Goal: Transaction & Acquisition: Purchase product/service

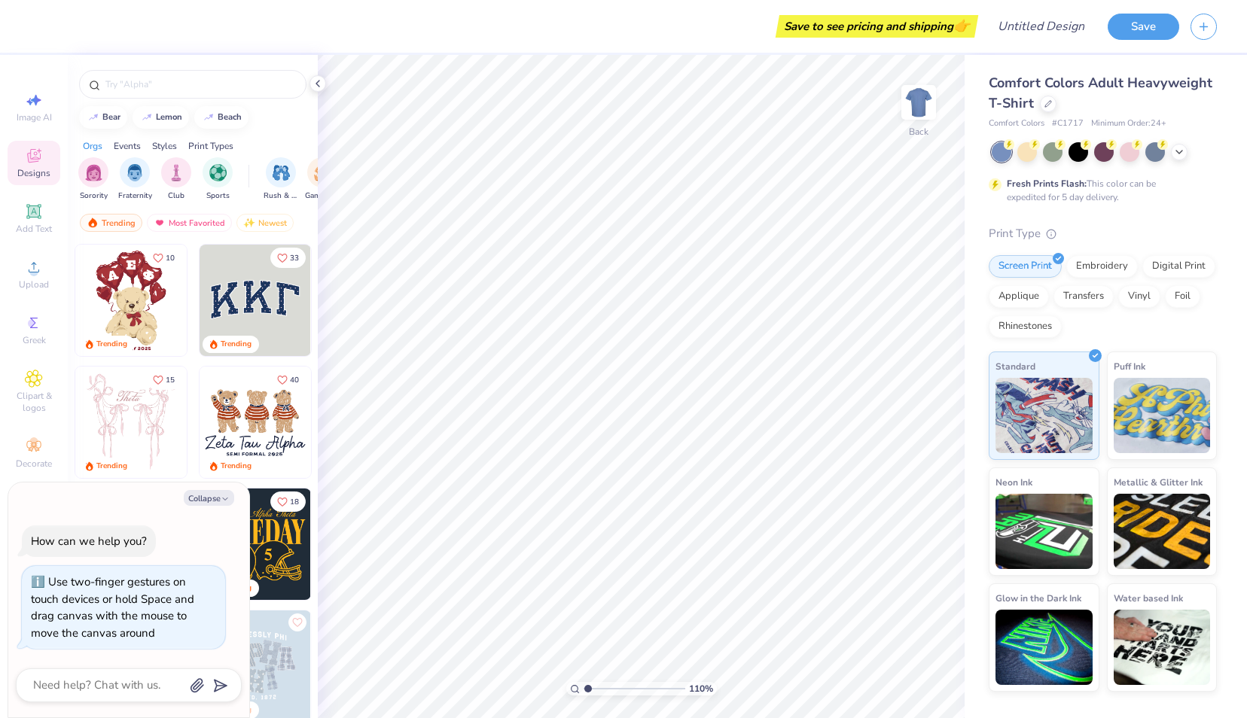
type input "1"
click at [1027, 147] on div at bounding box center [1027, 151] width 20 height 20
click at [999, 160] on div at bounding box center [1002, 152] width 20 height 20
click at [1102, 156] on div at bounding box center [1104, 151] width 20 height 20
click at [1001, 154] on div at bounding box center [1002, 152] width 20 height 20
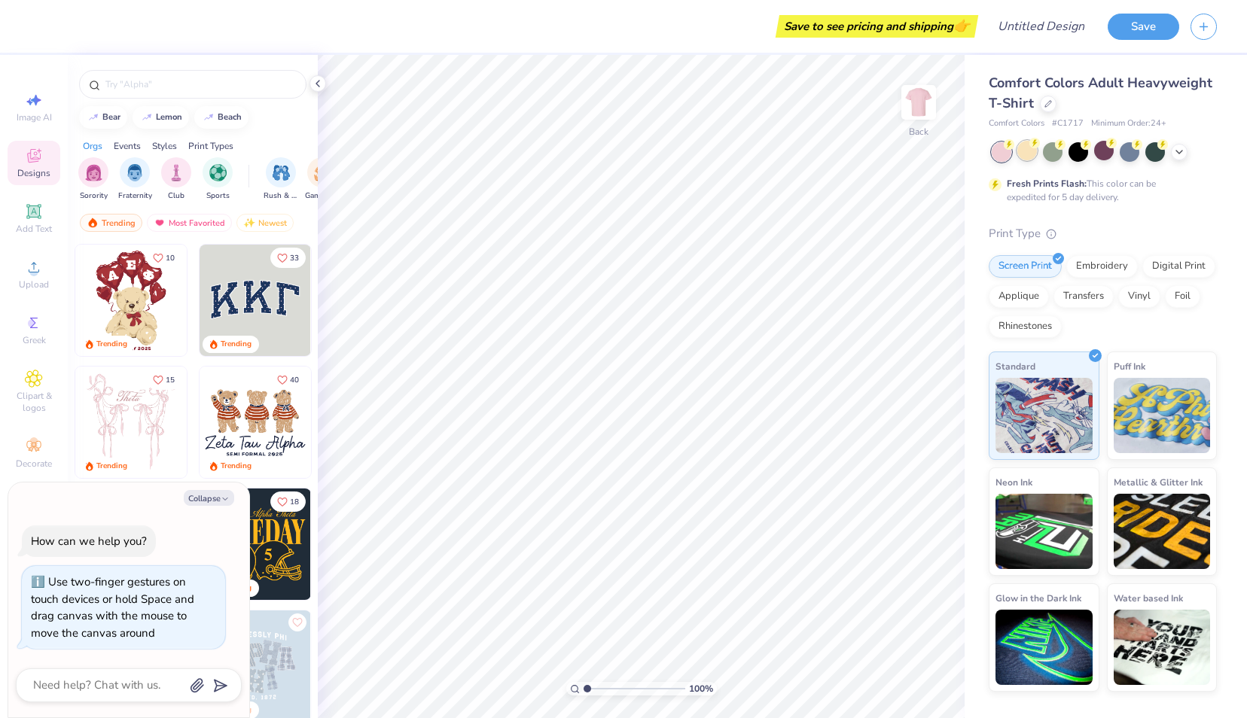
click at [1030, 155] on div at bounding box center [1027, 151] width 20 height 20
click at [1053, 158] on div at bounding box center [1053, 151] width 20 height 20
click at [1134, 160] on div at bounding box center [1130, 151] width 20 height 20
click at [1177, 149] on icon at bounding box center [1179, 151] width 12 height 12
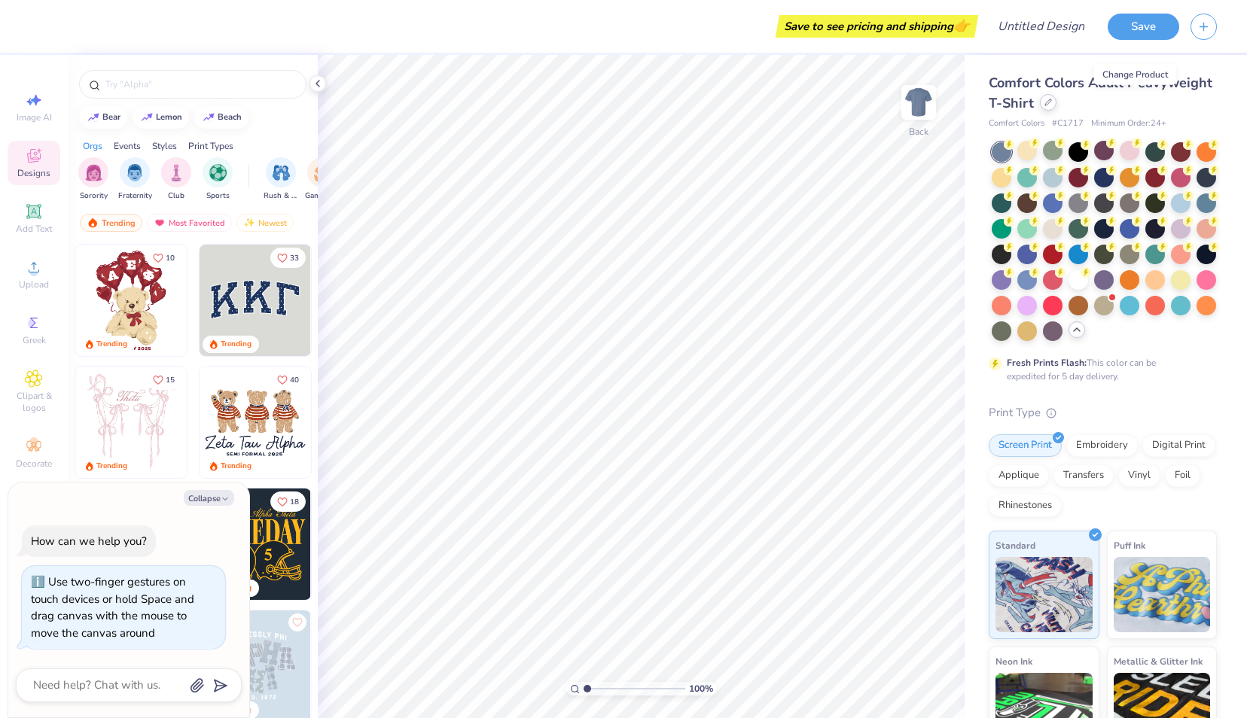
click at [1051, 102] on icon at bounding box center [1048, 102] width 6 height 6
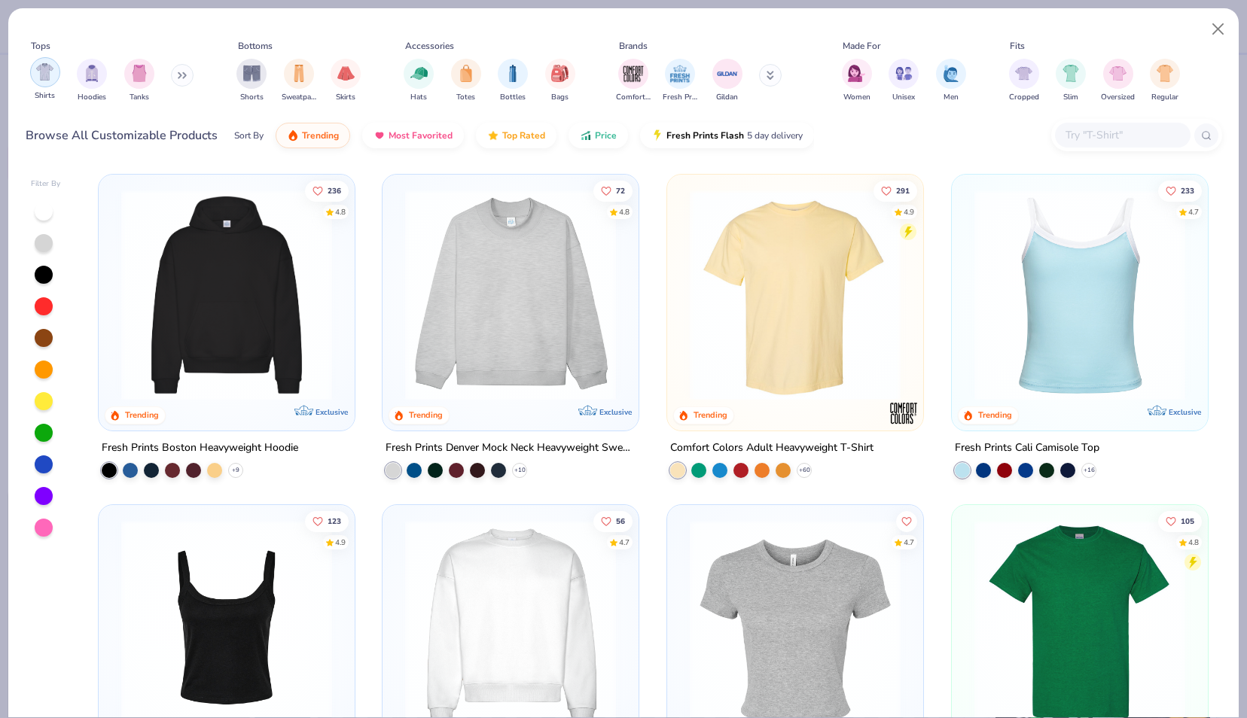
click at [42, 79] on img "filter for Shirts" at bounding box center [44, 71] width 17 height 17
type textarea "x"
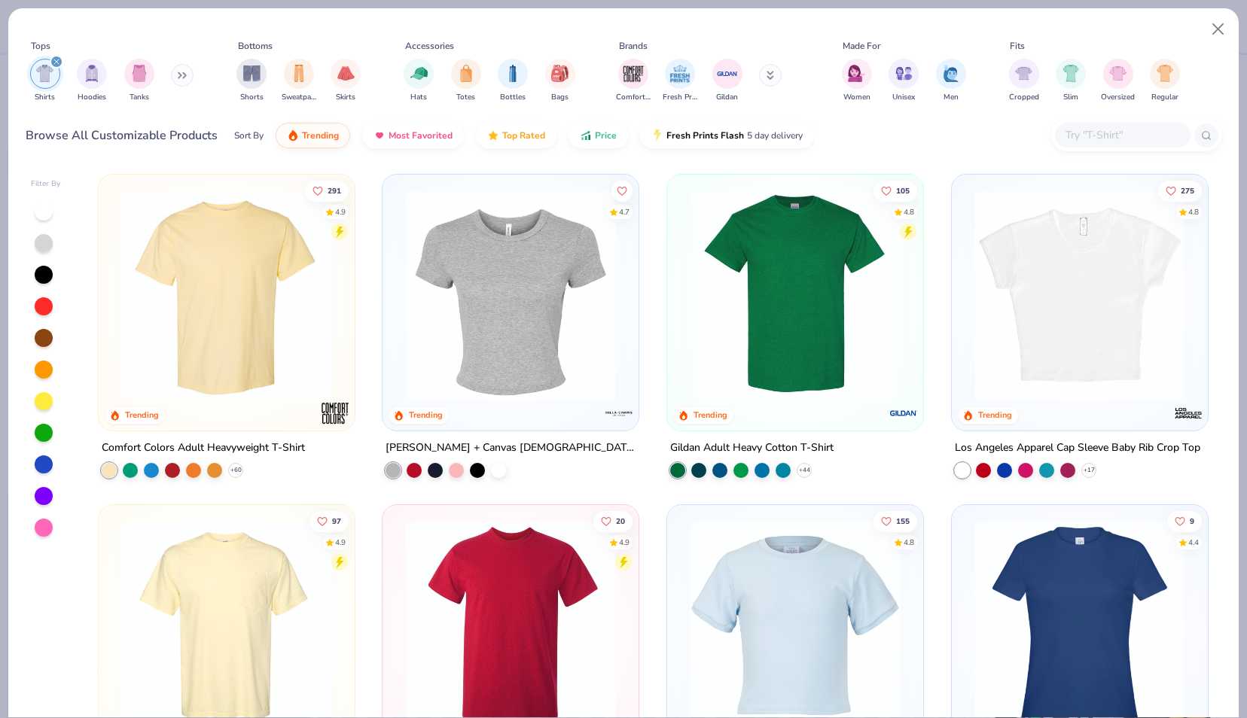
click at [1085, 136] on input "text" at bounding box center [1122, 134] width 116 height 17
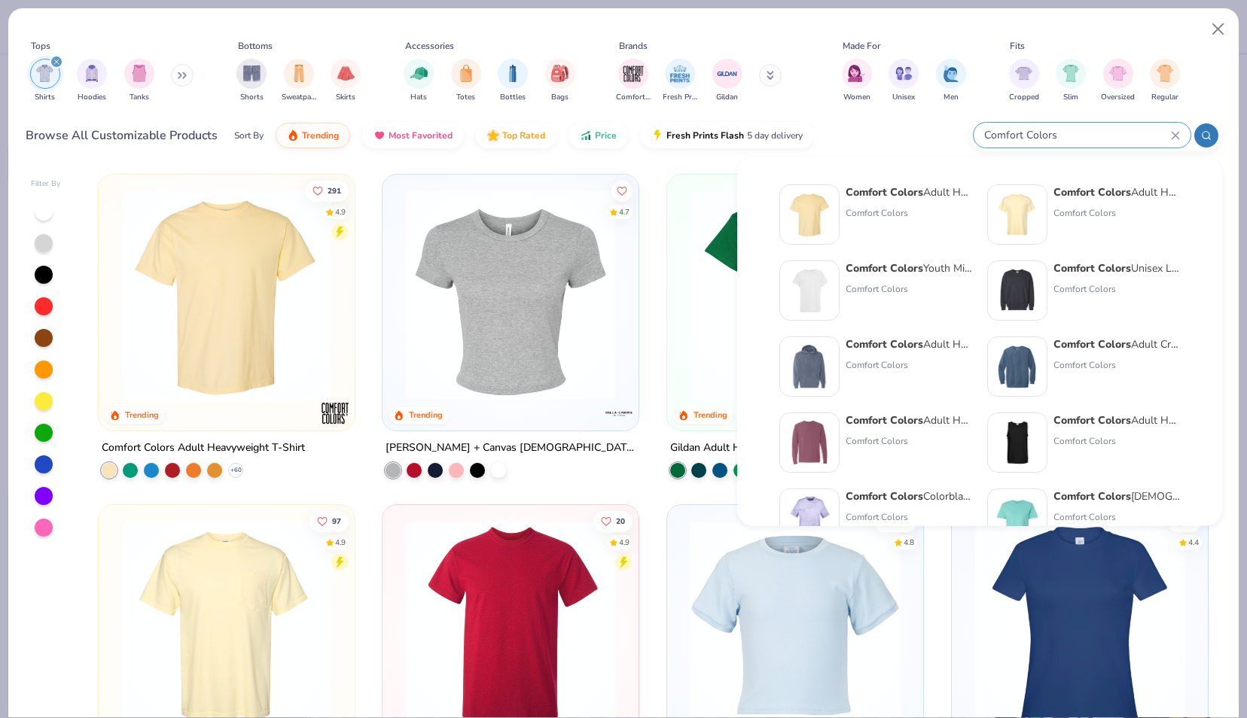
type input "Comfort Colors"
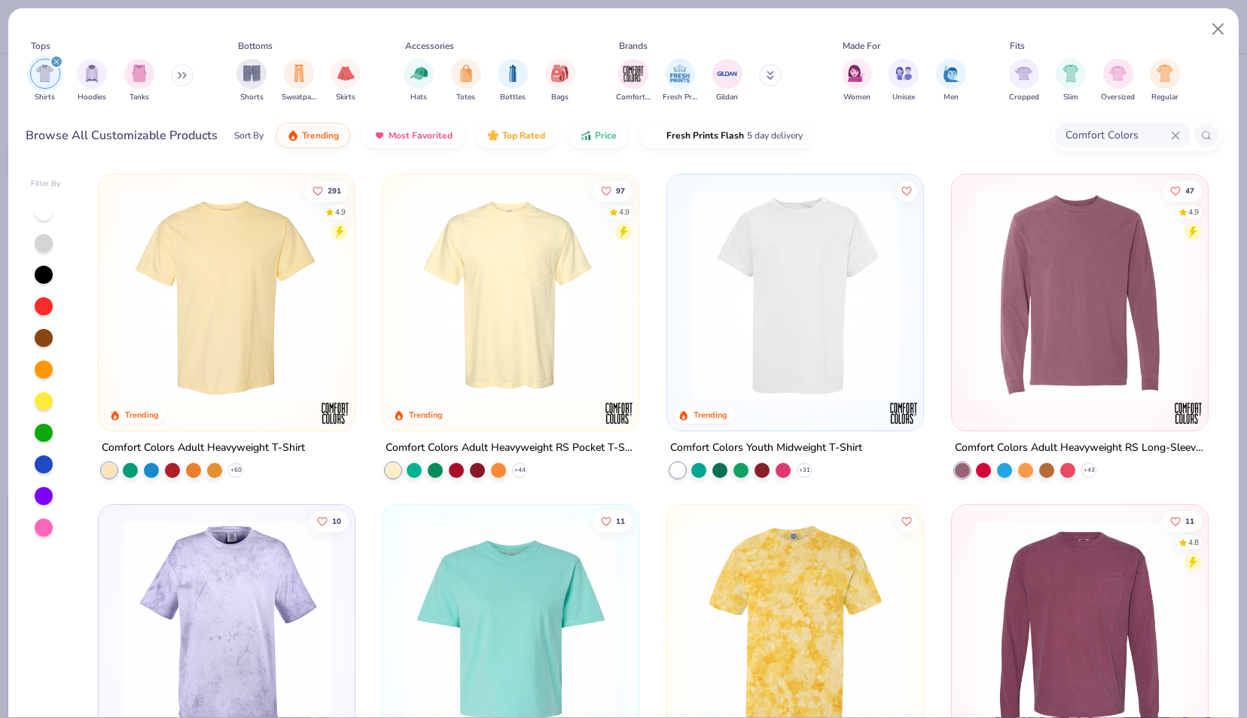
click at [192, 287] on img at bounding box center [227, 295] width 226 height 211
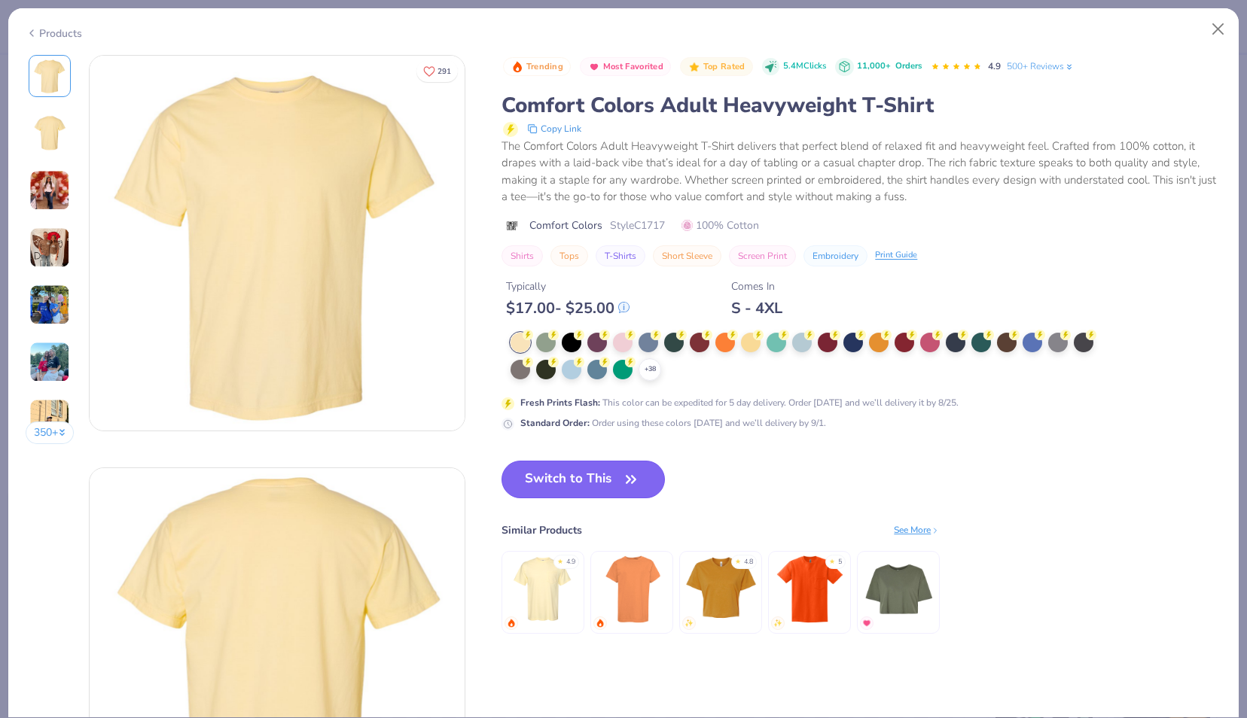
click at [614, 479] on button "Switch to This" at bounding box center [582, 480] width 163 height 38
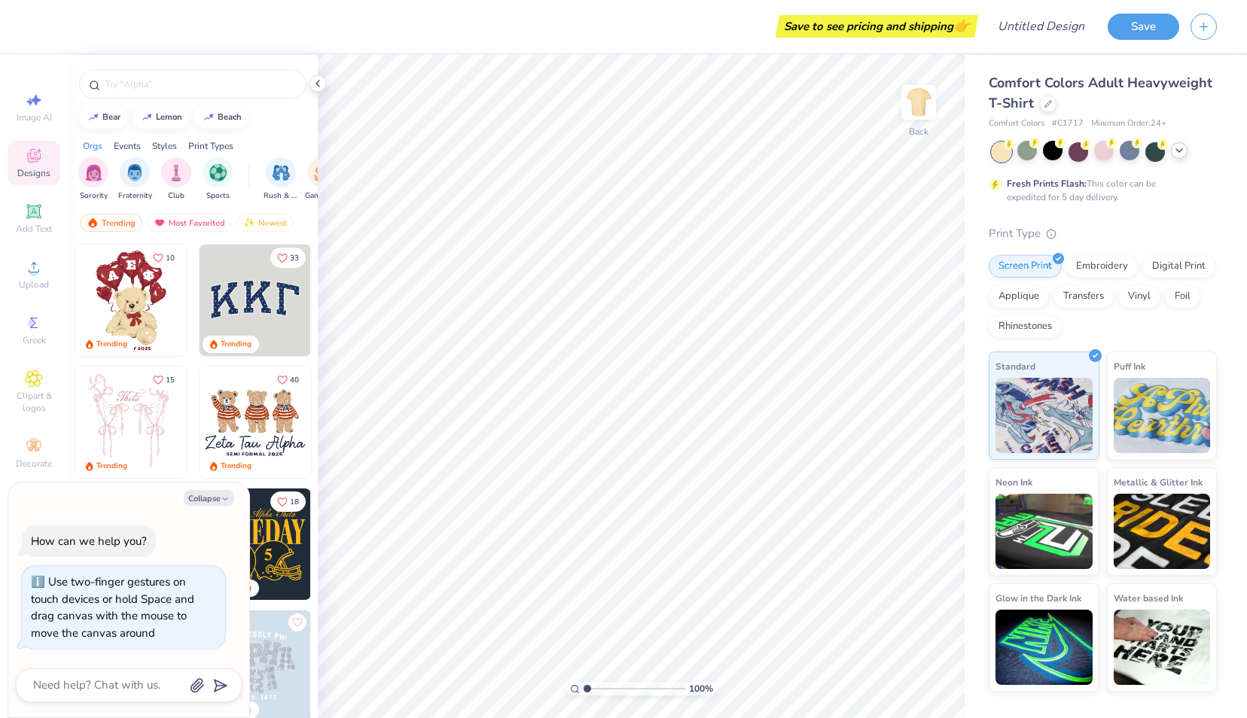
click at [1172, 149] on div at bounding box center [1179, 150] width 17 height 17
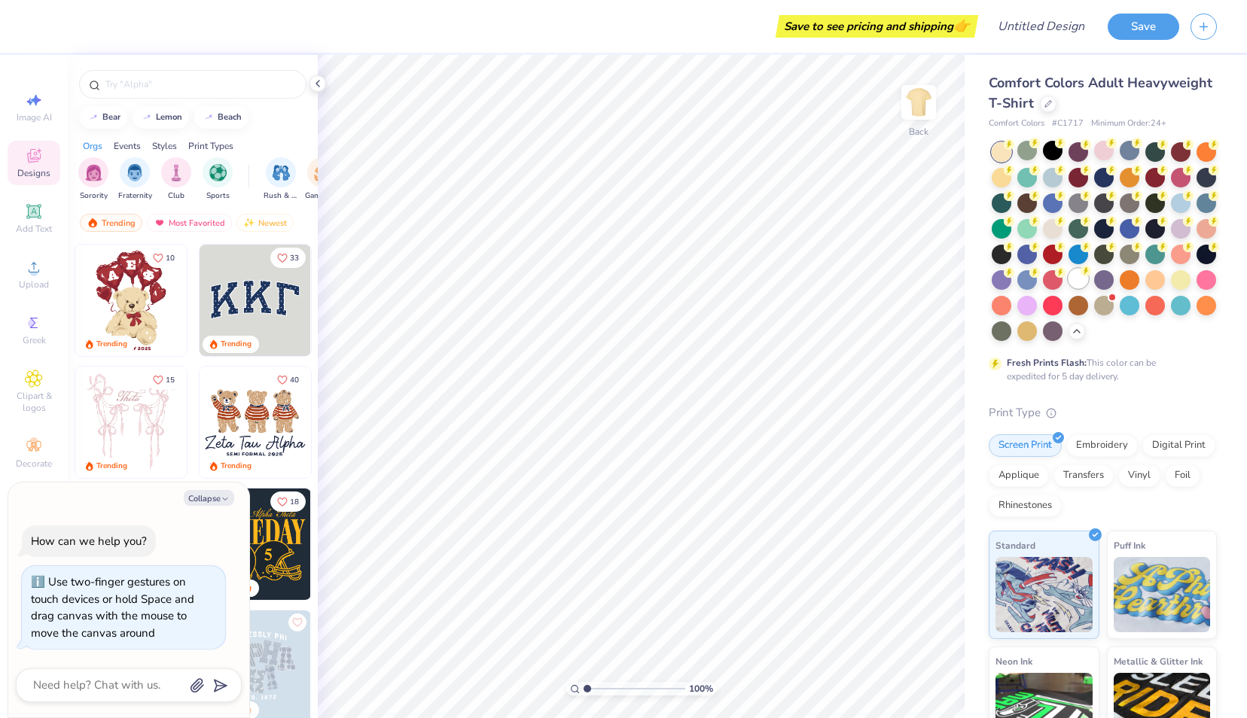
click at [1068, 288] on div at bounding box center [1078, 279] width 20 height 20
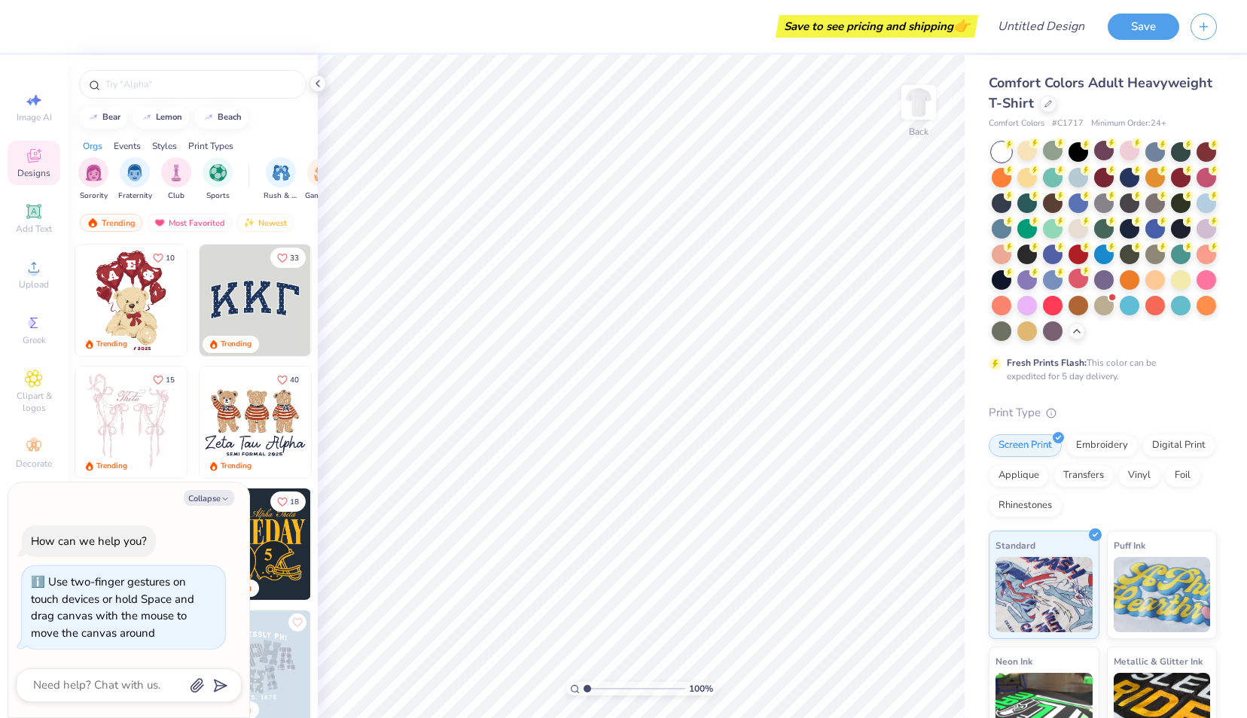
scroll to position [178, 0]
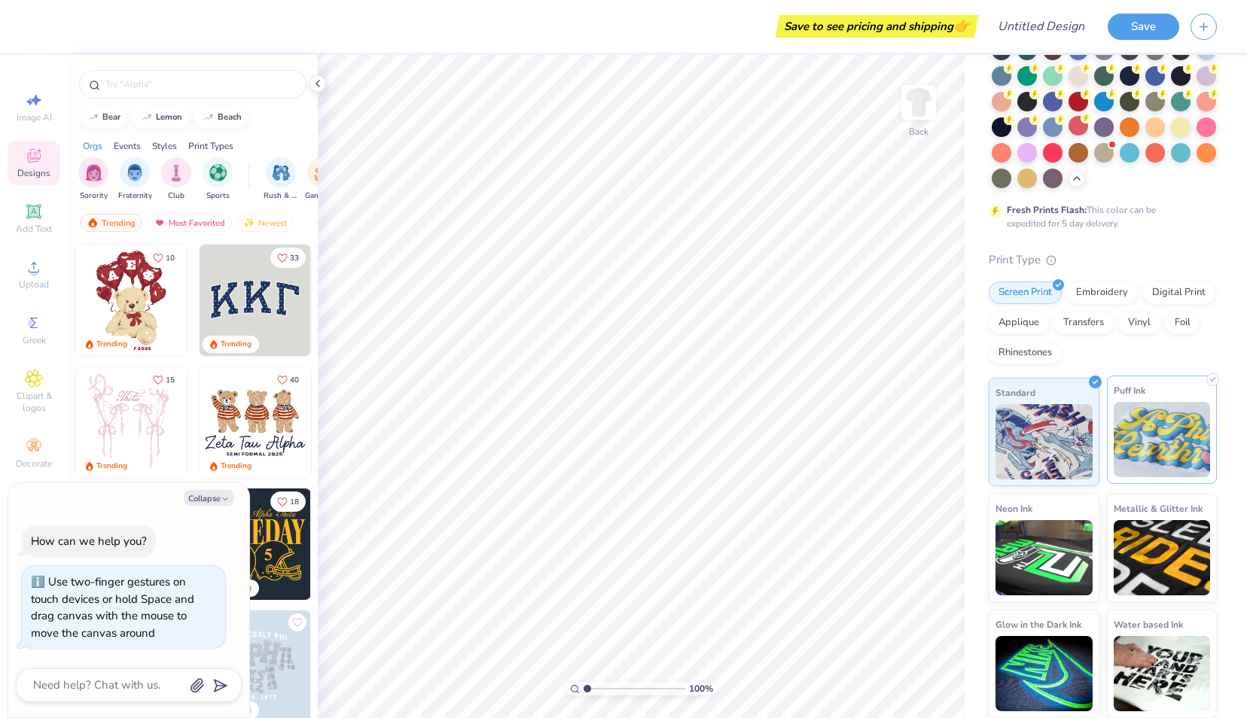
click at [1132, 428] on img at bounding box center [1162, 439] width 97 height 75
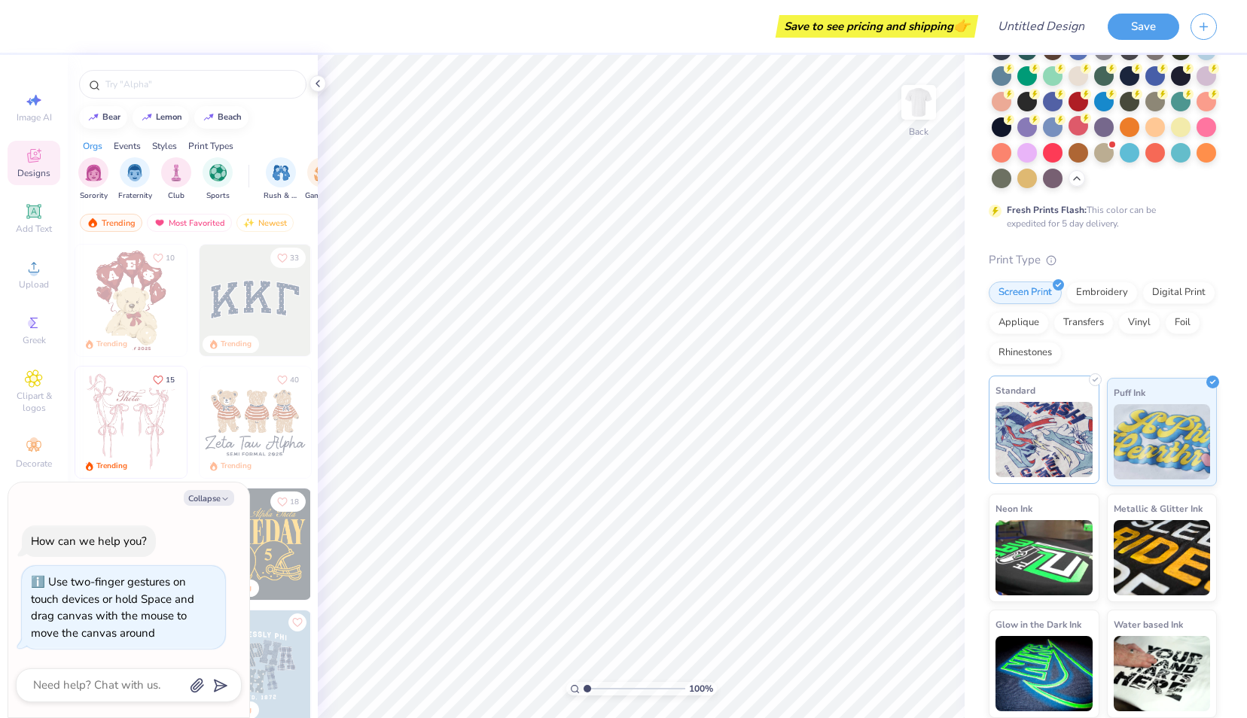
click at [1078, 449] on img at bounding box center [1043, 439] width 97 height 75
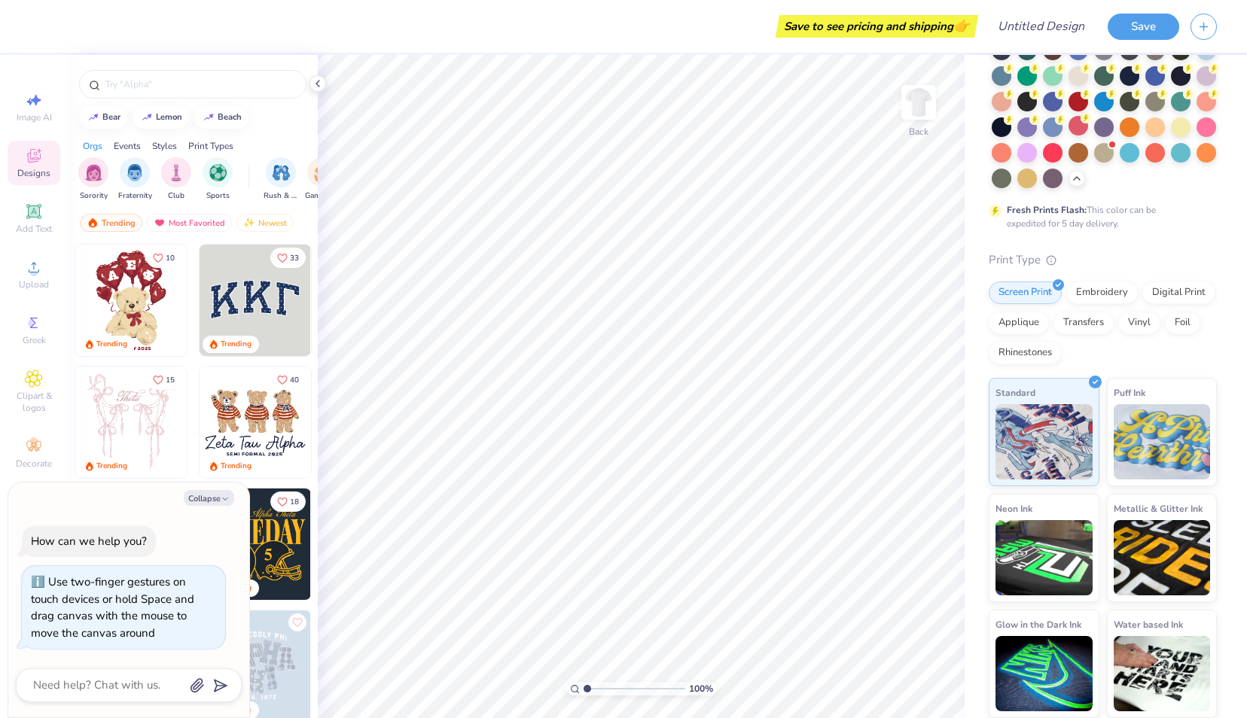
click at [239, 300] on img at bounding box center [255, 300] width 111 height 111
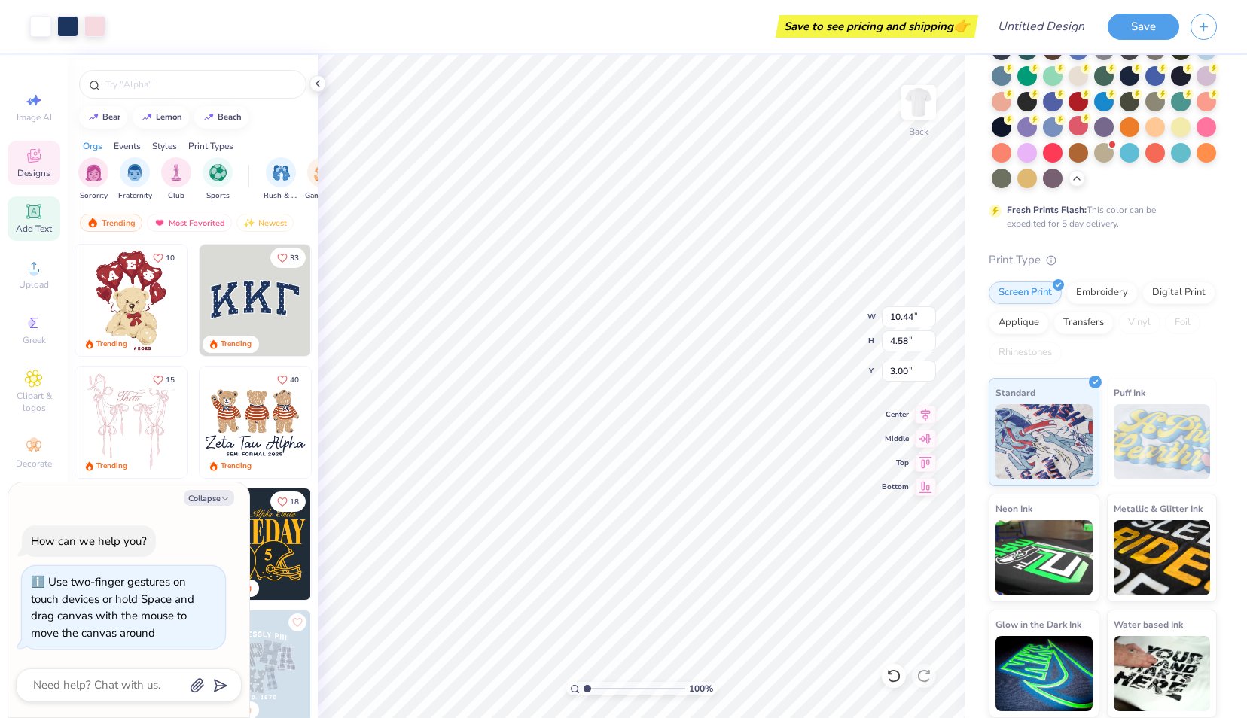
click at [32, 214] on icon at bounding box center [33, 211] width 11 height 11
type textarea "x"
type input "5.59"
type input "1.62"
type input "11.69"
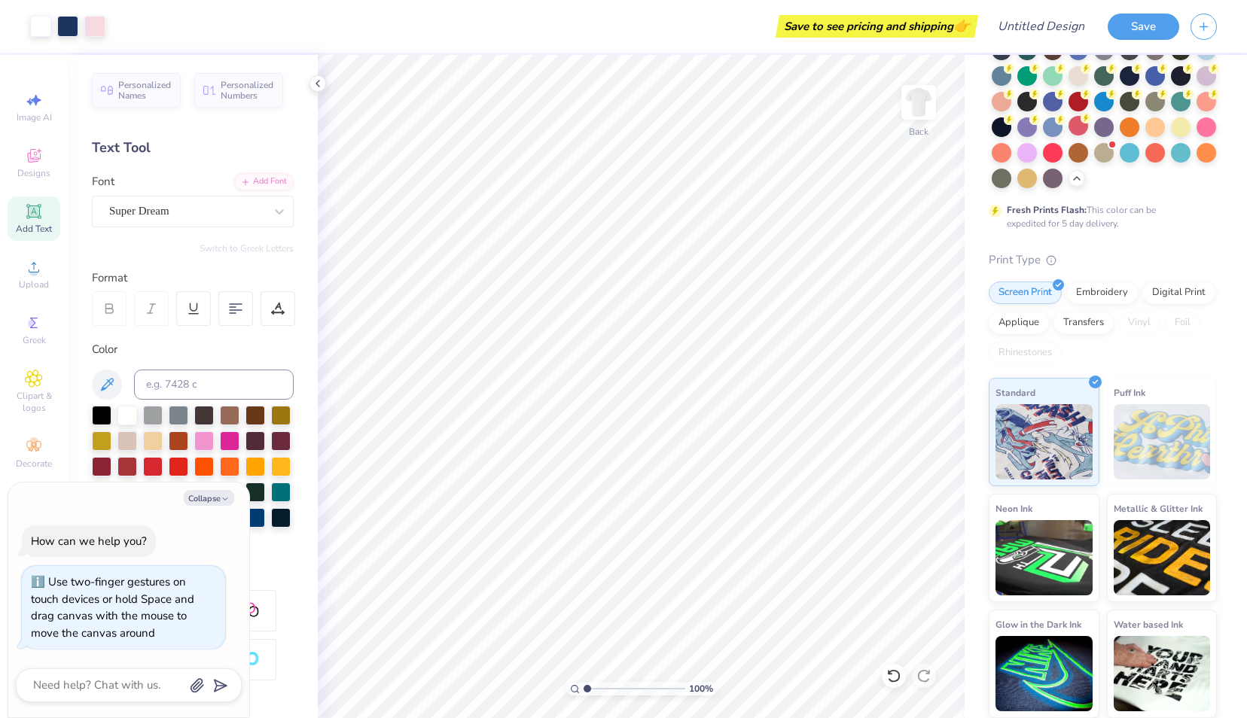
click at [41, 216] on icon at bounding box center [34, 212] width 18 height 18
type textarea "x"
type textarea "K"
type textarea "x"
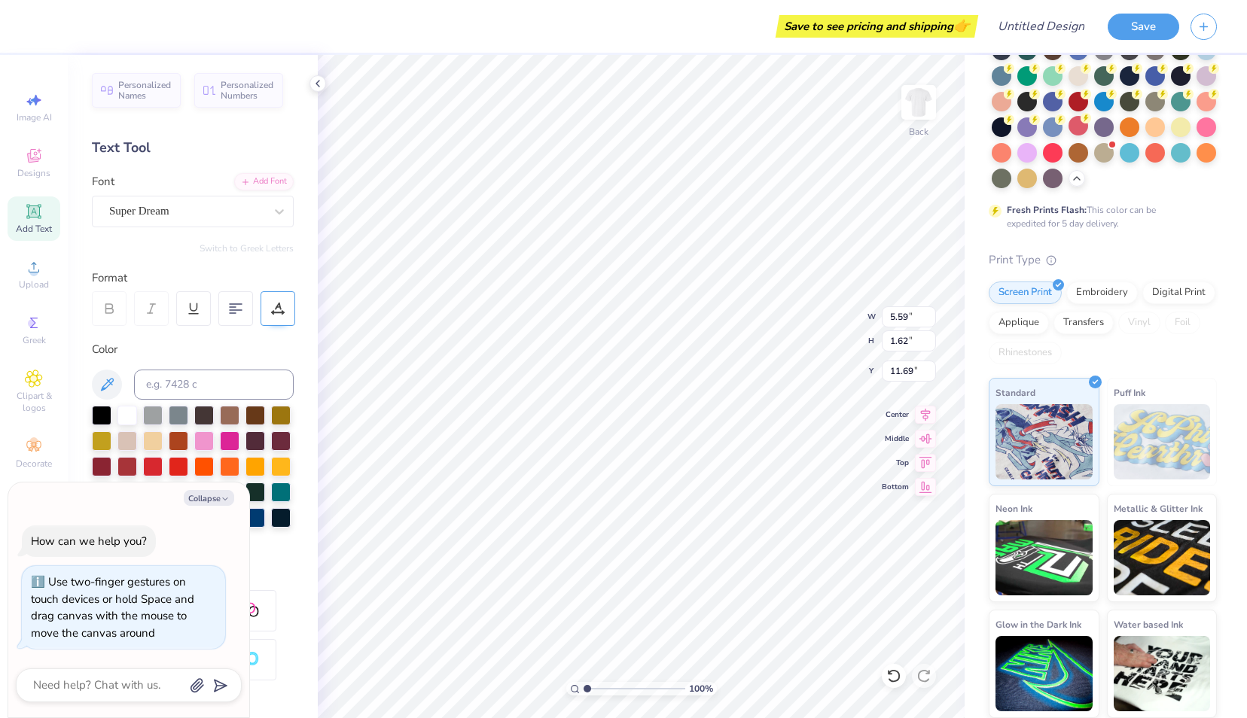
type textarea "Kap"
type textarea "x"
type textarea "Kapp"
type textarea "x"
type textarea "Kappa"
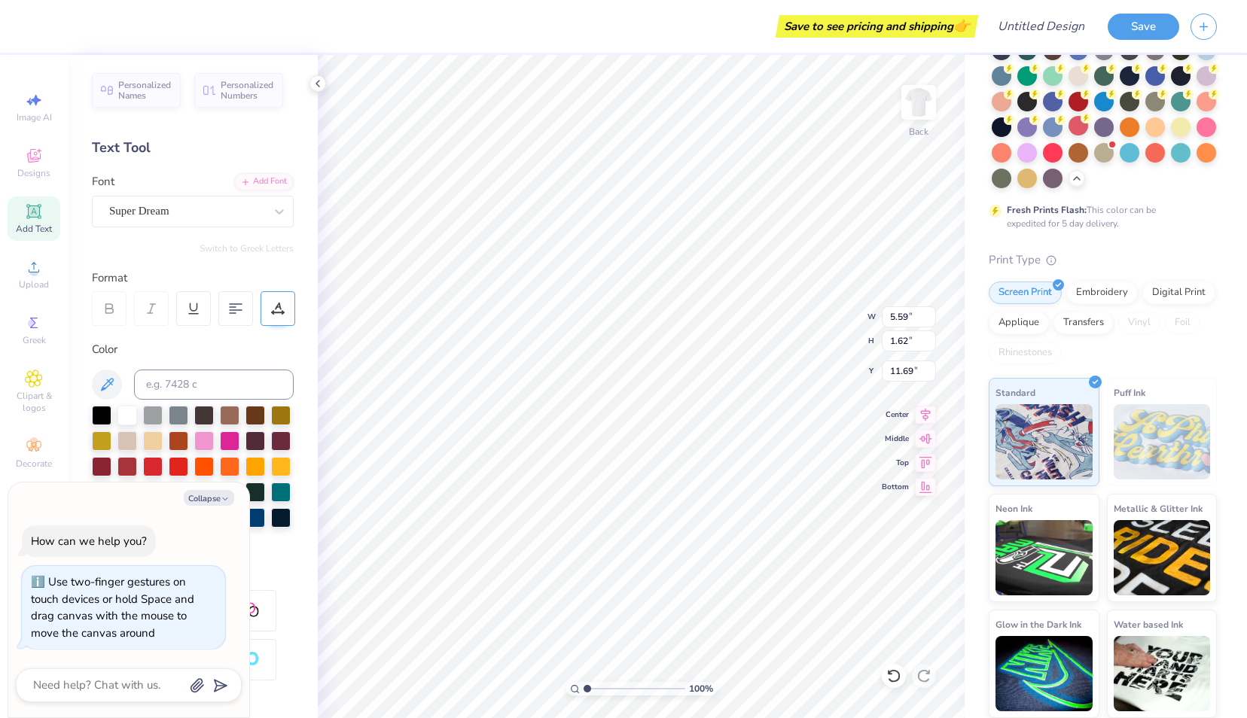
type textarea "x"
type textarea "Kappa"
type textarea "x"
type textarea "Kappa x"
type textarea "x"
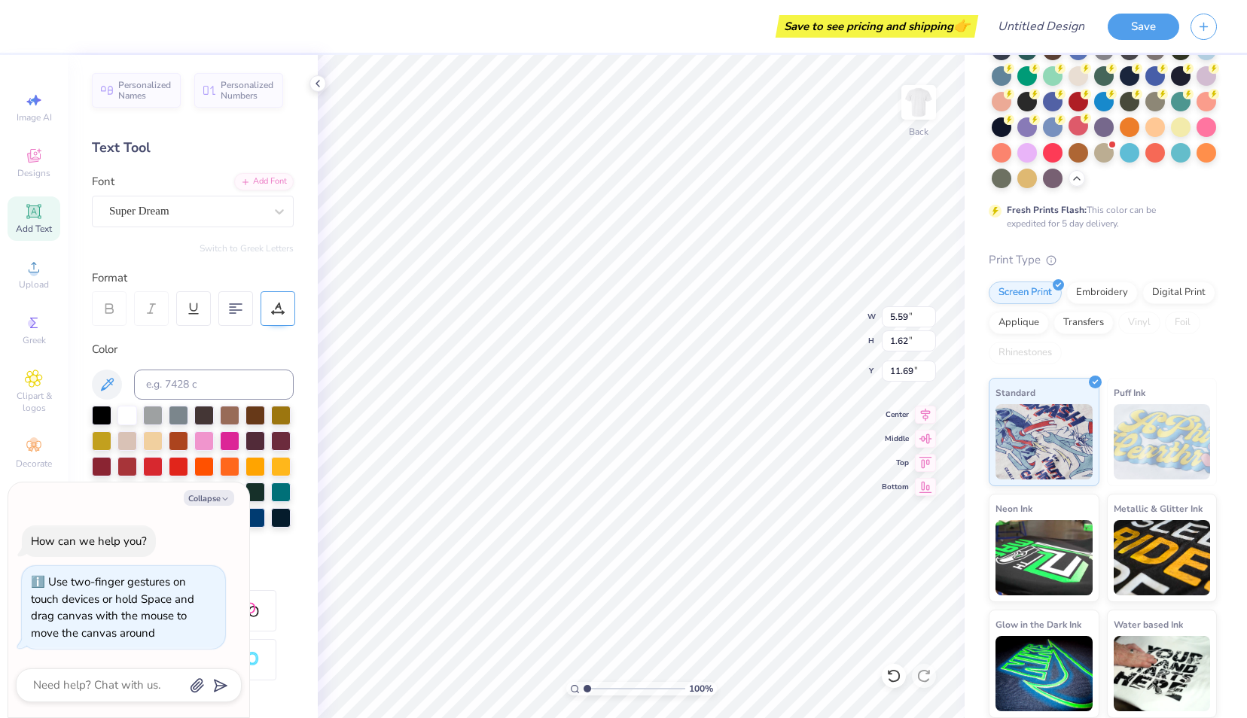
type textarea "Kappa x G"
type textarea "x"
type textarea "Kappa x Gr"
type textarea "x"
type textarea "Kappa x Green"
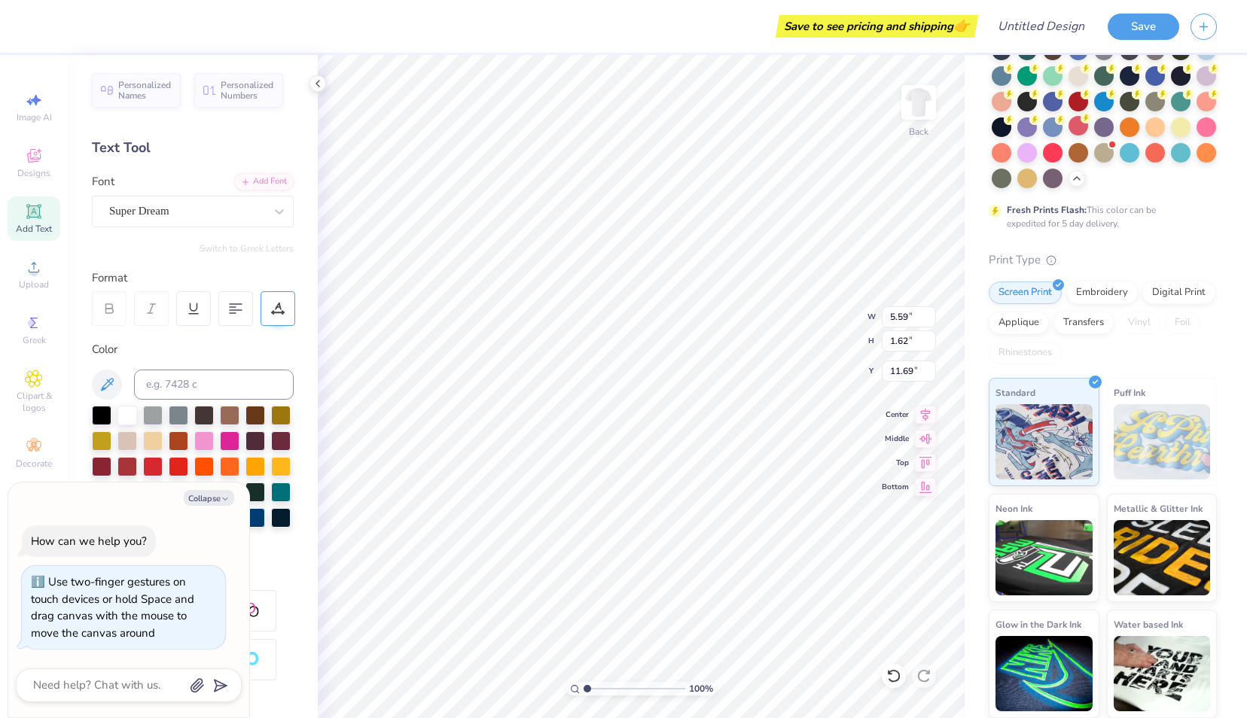
type textarea "x"
type textarea "Kappa x Green"
type textarea "x"
type textarea "Kappa x Green B"
type textarea "x"
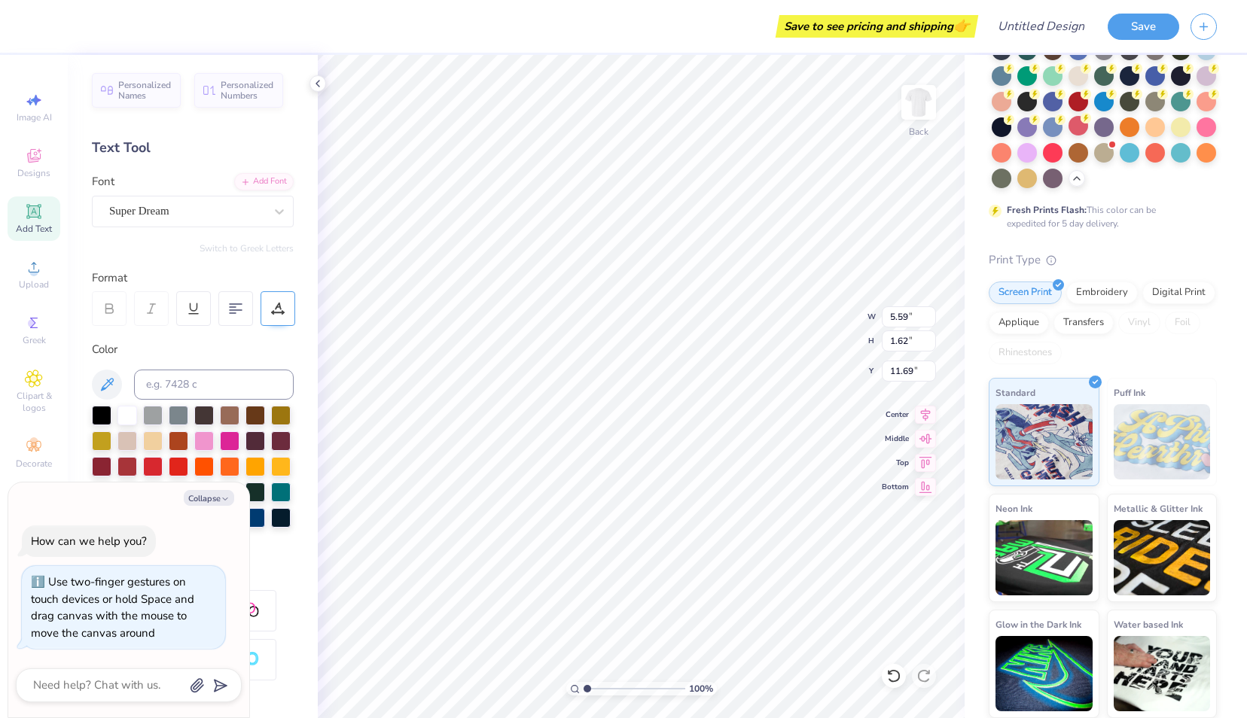
type textarea "Kappa x Green Bu"
type textarea "x"
type textarea "Kappa x Green Bull"
type textarea "x"
type textarea "Kappa x Green Bul"
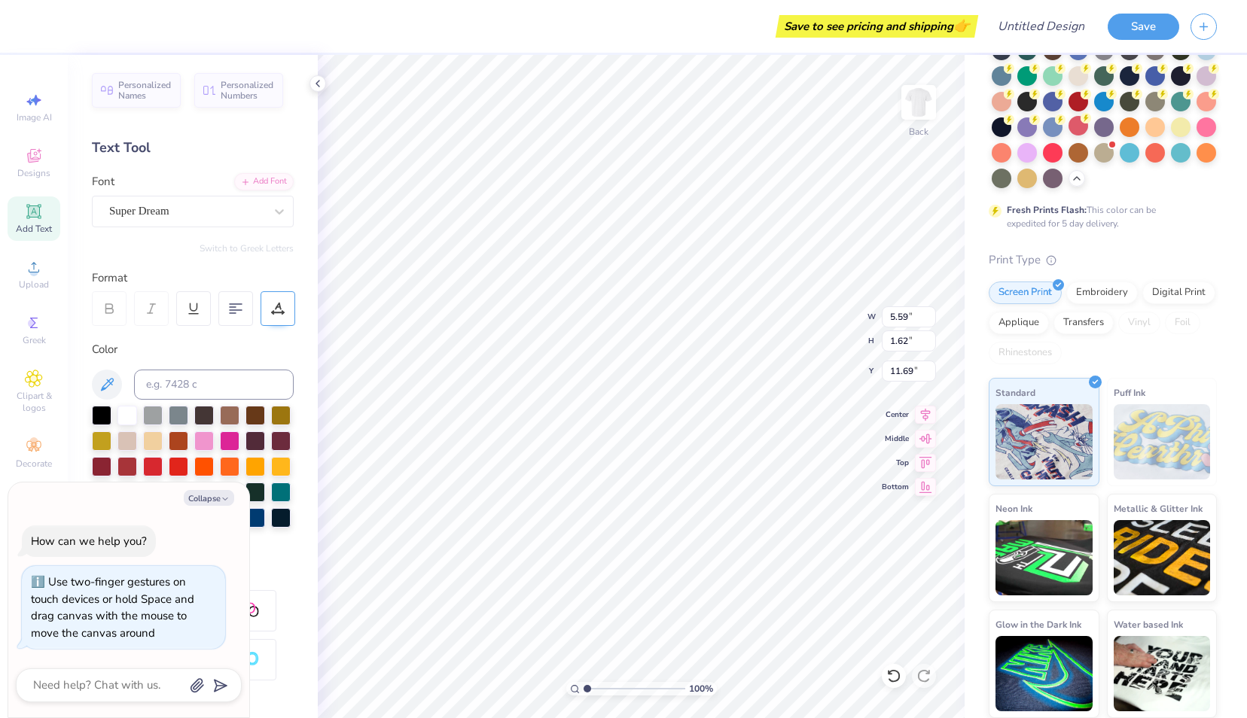
type textarea "x"
type textarea "Kappa x Green B"
type textarea "x"
type textarea "Kappa x Green"
type textarea "x"
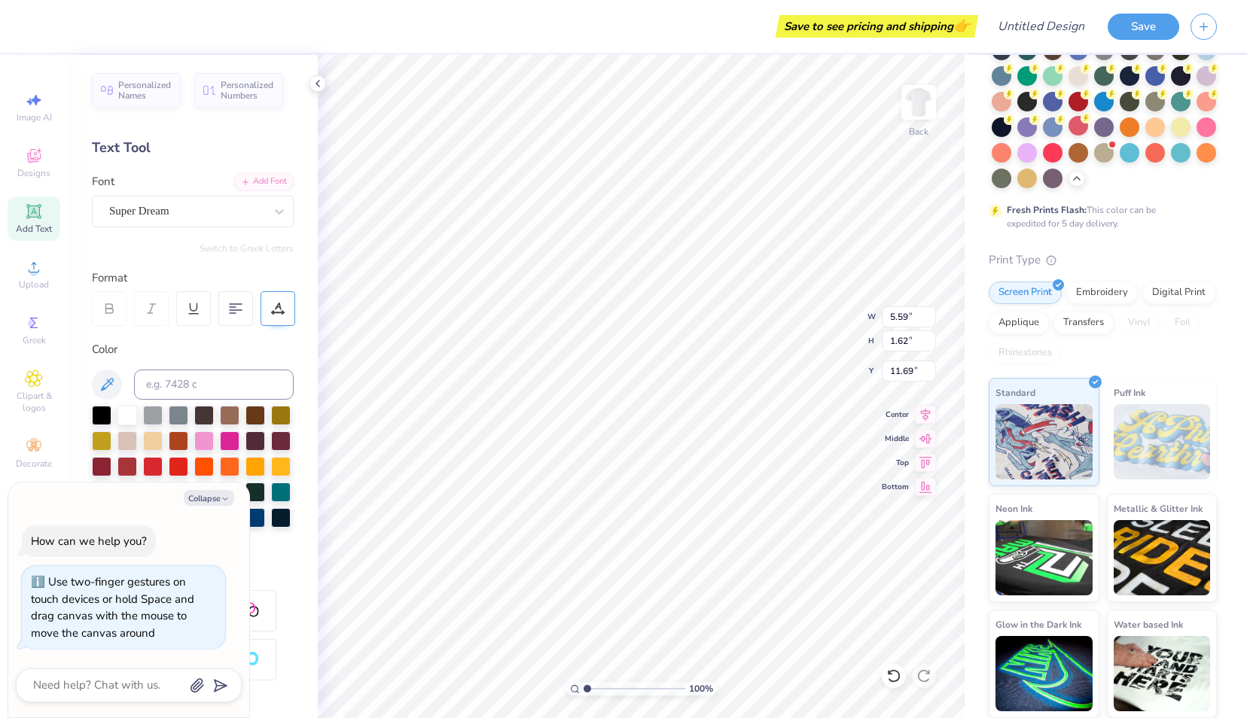
type textarea "Kappa x Gree"
type textarea "x"
type textarea "Kappa x Green"
type textarea "x"
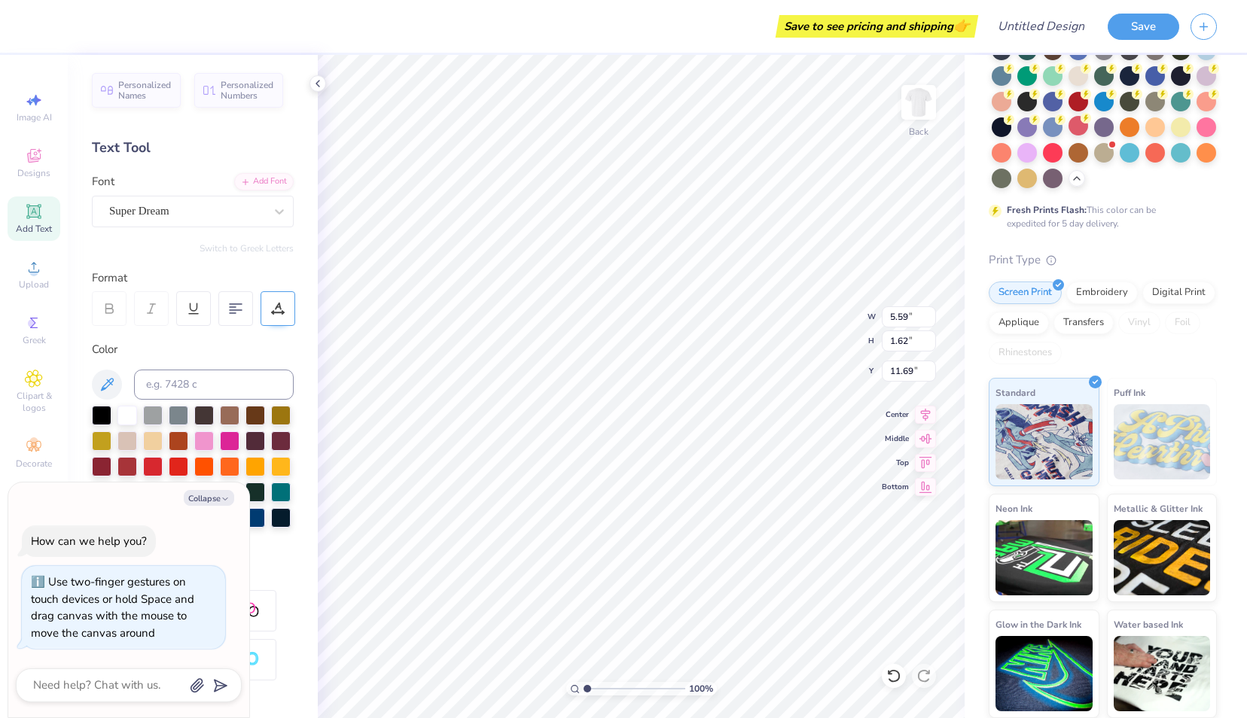
type textarea "Kappa x Green"
type textarea "x"
type textarea "Kappa x Green B"
type textarea "x"
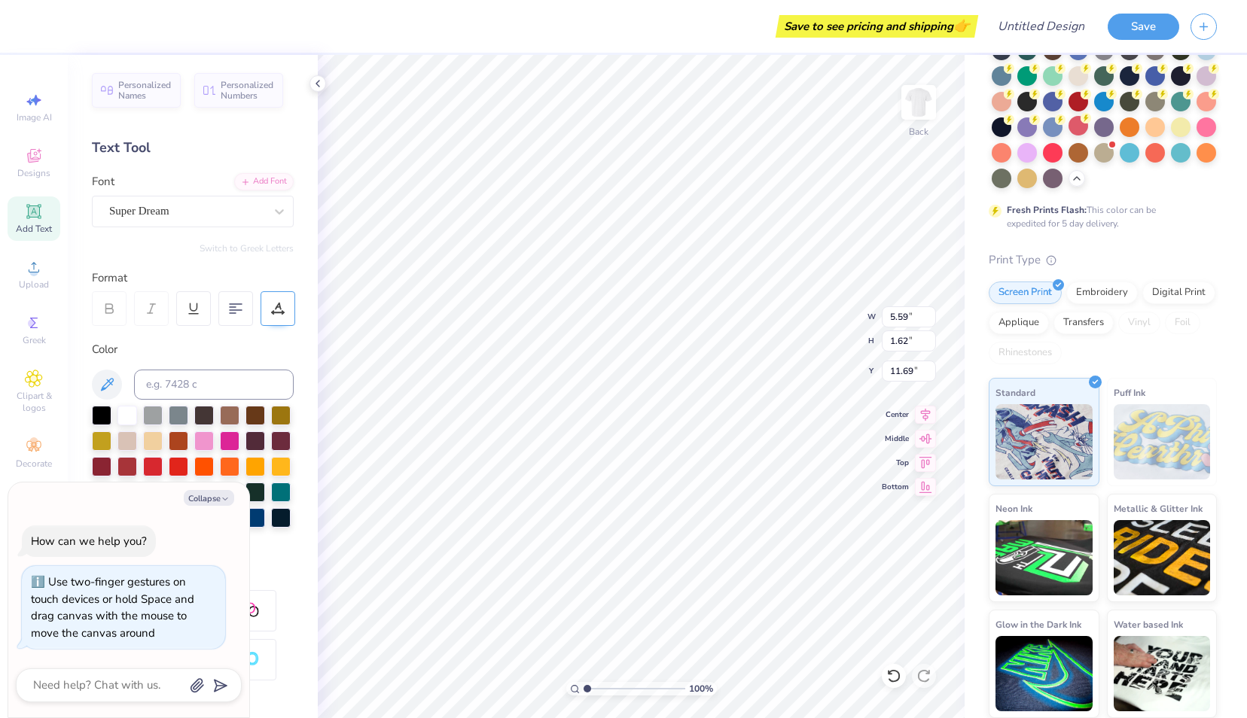
type textarea "Kappa x Green Bu"
type textarea "x"
type textarea "Kappa x Green Bul"
type textarea "x"
type textarea "Kappa x Green Bull"
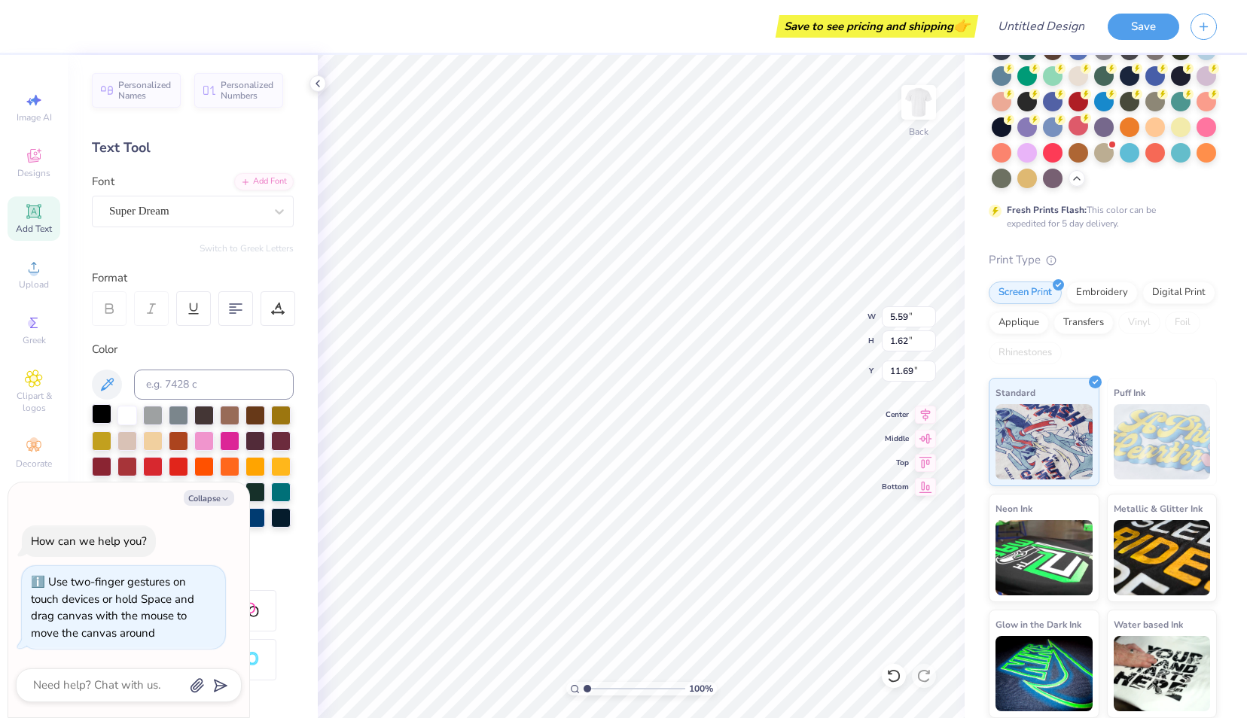
click at [101, 411] on div at bounding box center [102, 414] width 20 height 20
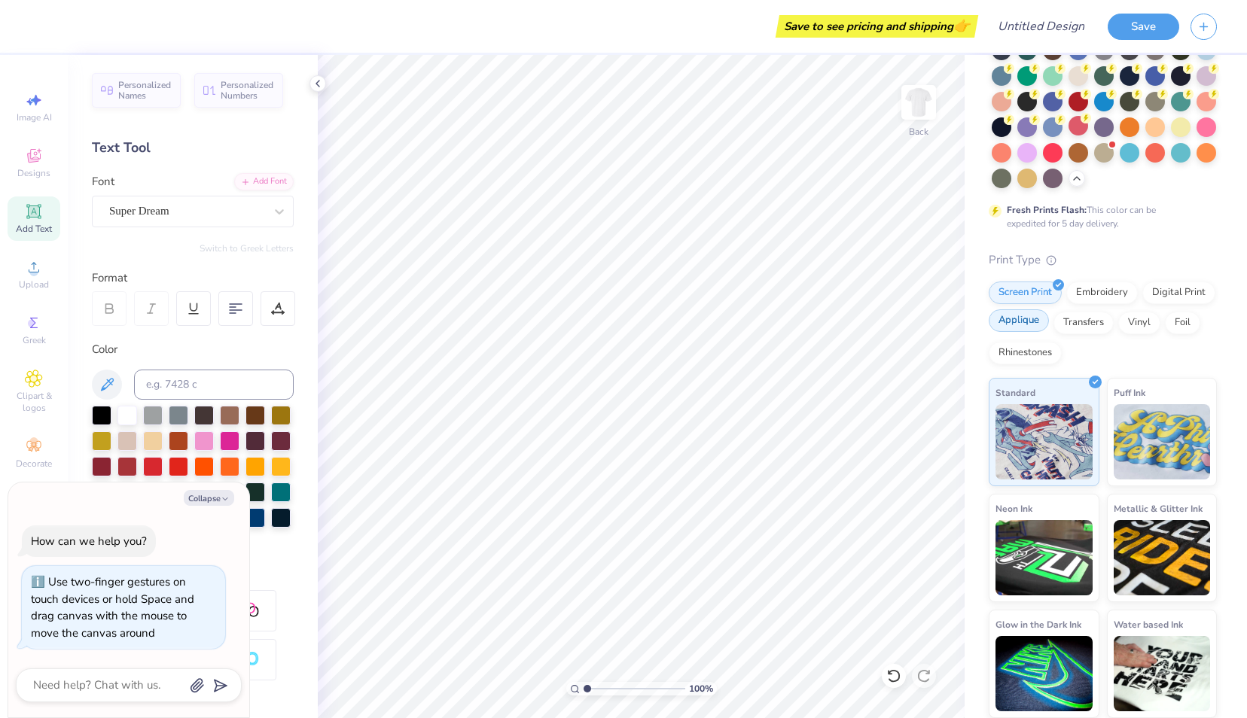
scroll to position [0, 0]
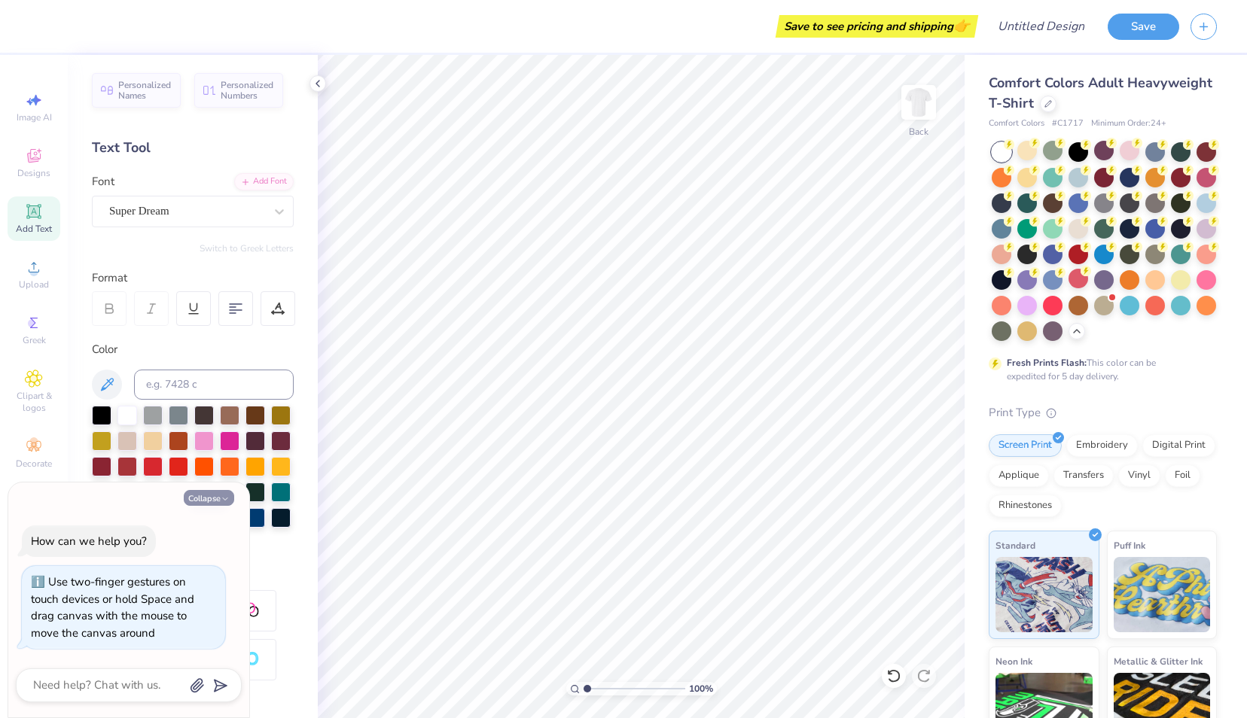
click at [222, 505] on button "Collapse" at bounding box center [209, 498] width 50 height 16
type textarea "x"
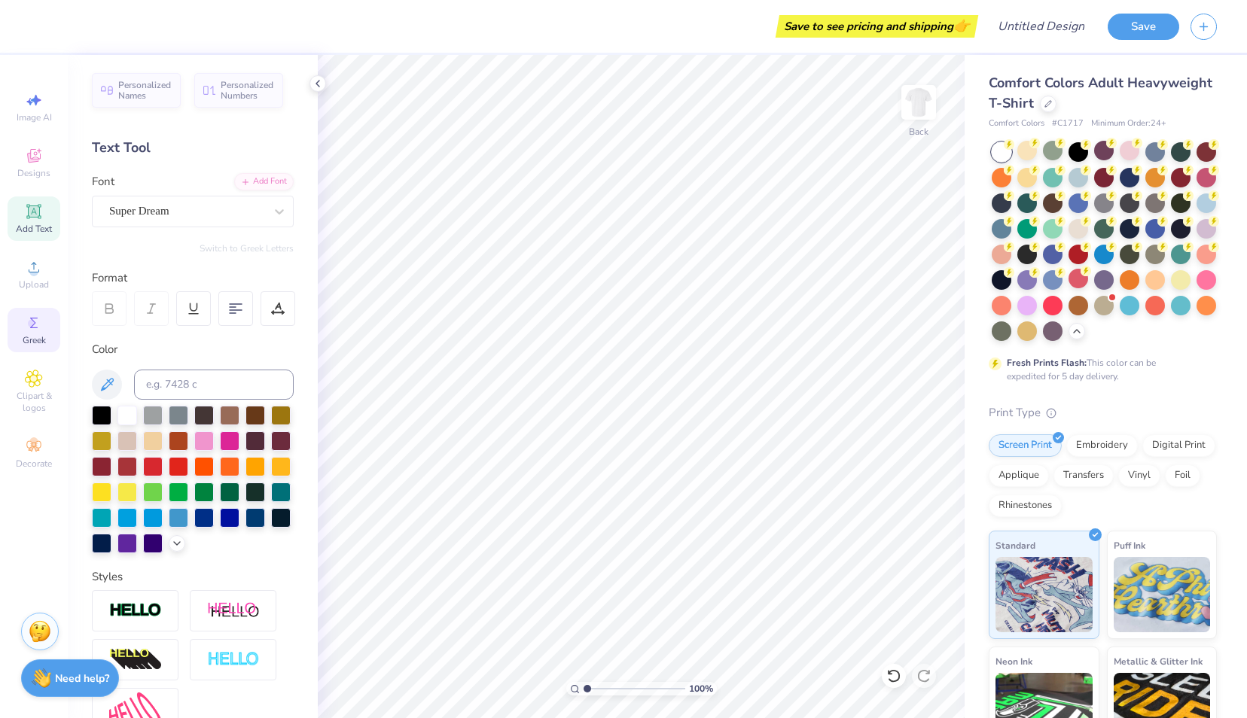
click at [48, 349] on div "Greek" at bounding box center [34, 330] width 53 height 44
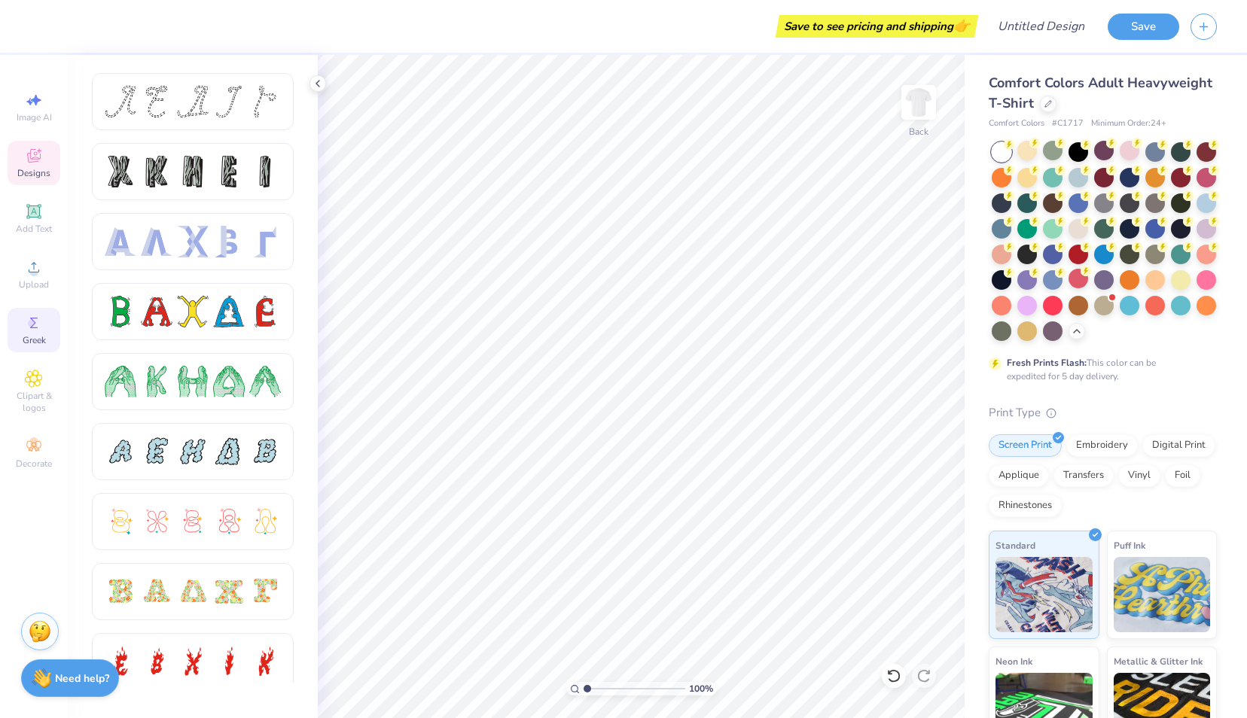
click at [33, 166] on div "Designs" at bounding box center [34, 163] width 53 height 44
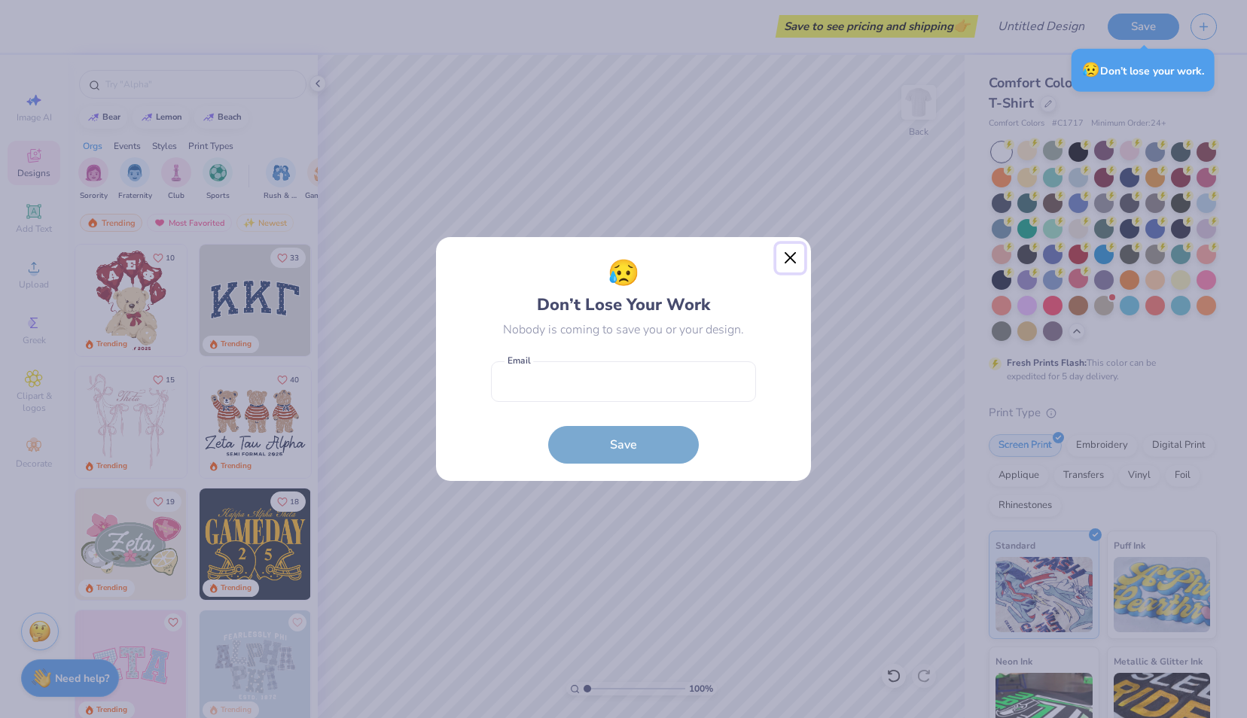
click at [792, 258] on button "Close" at bounding box center [790, 258] width 29 height 29
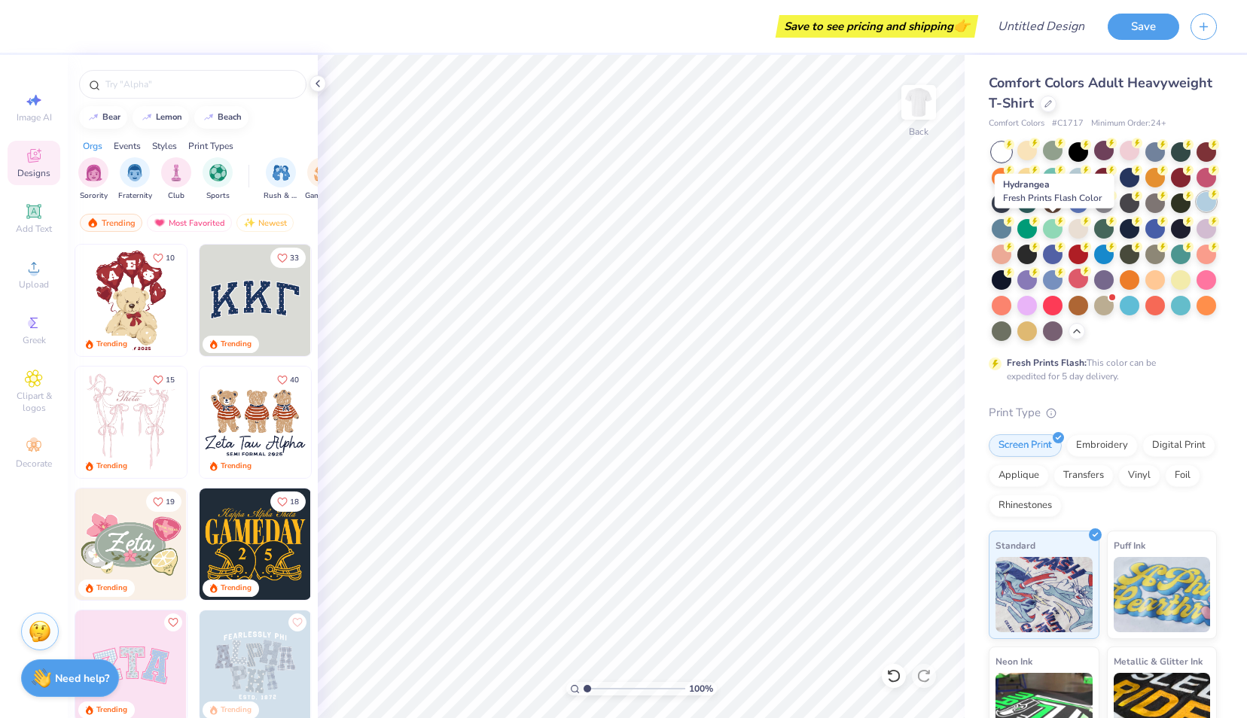
click at [1196, 212] on div at bounding box center [1206, 202] width 20 height 20
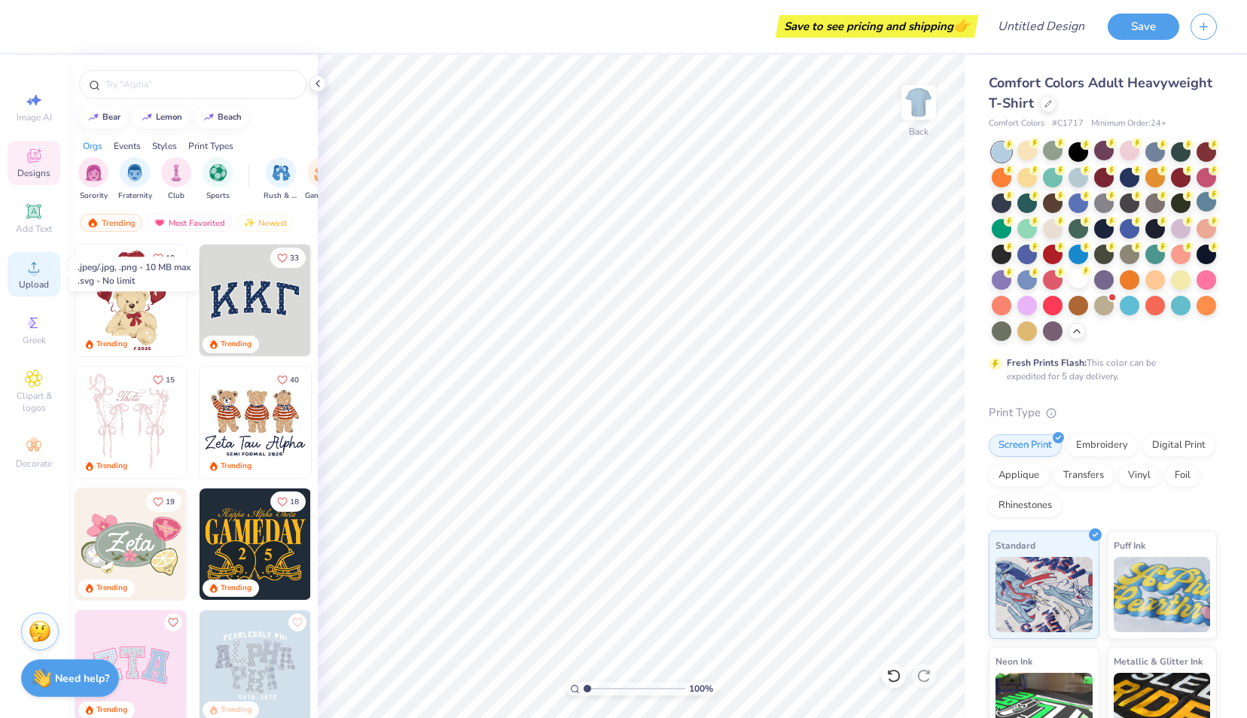
click at [41, 278] on div "Upload" at bounding box center [34, 274] width 53 height 44
click at [925, 114] on img at bounding box center [918, 102] width 60 height 60
click at [13, 280] on div "Upload" at bounding box center [34, 274] width 53 height 44
click at [19, 275] on div "Upload" at bounding box center [34, 274] width 53 height 44
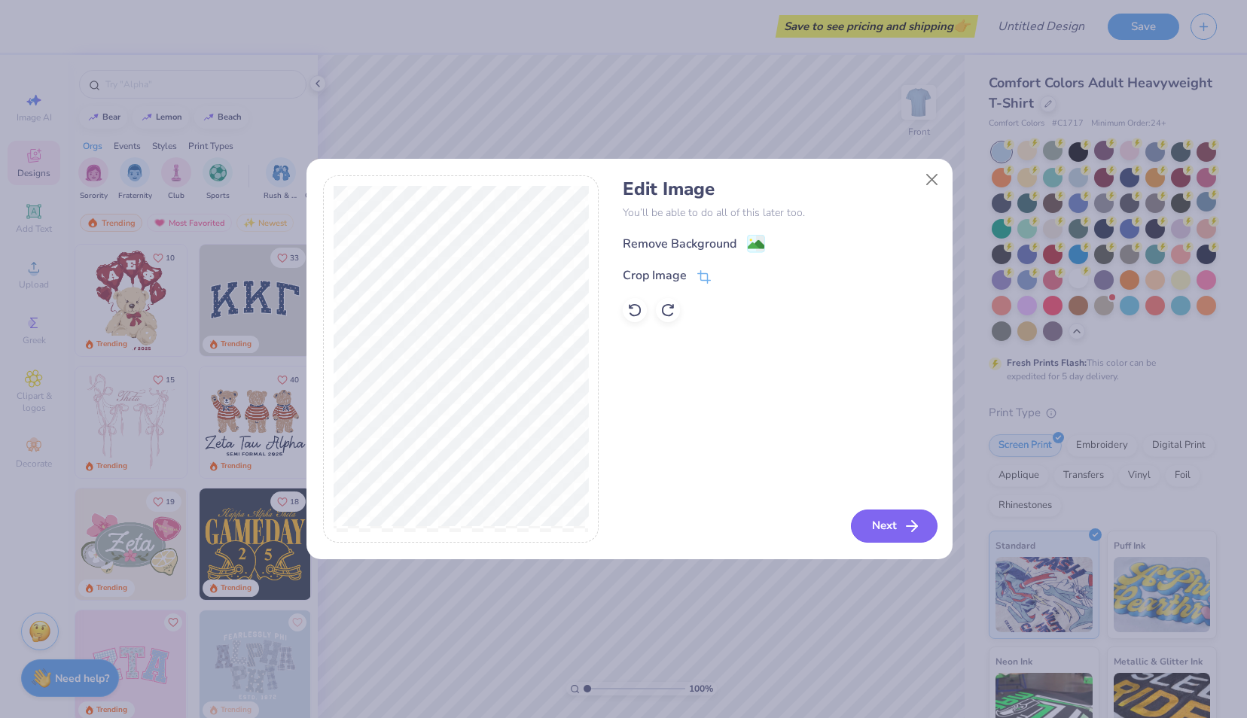
click at [890, 516] on button "Next" at bounding box center [894, 526] width 87 height 33
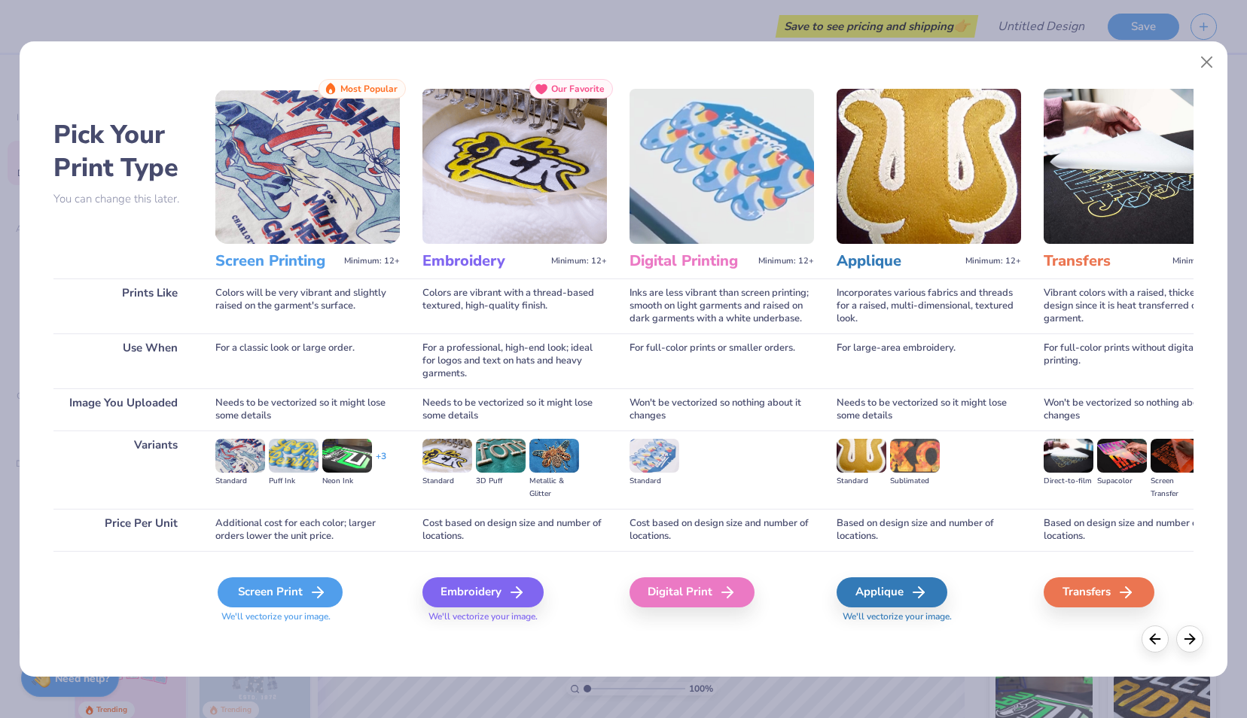
click at [274, 602] on div "Screen Print" at bounding box center [280, 592] width 125 height 30
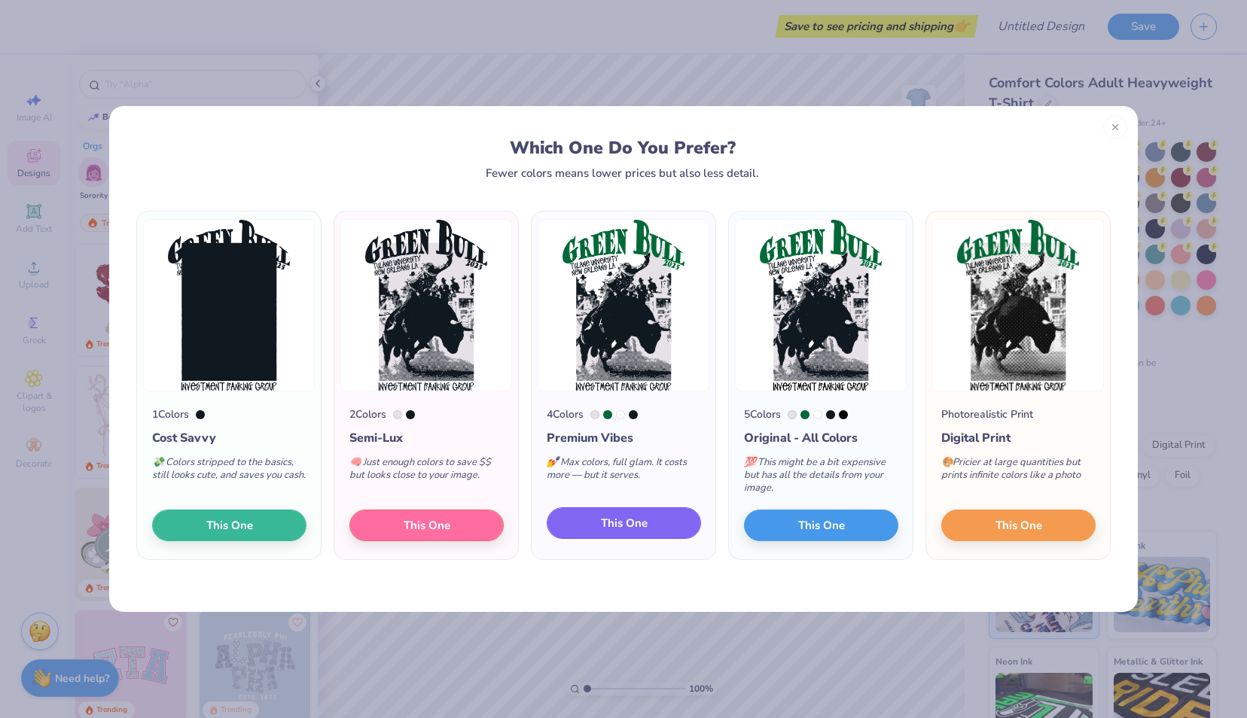
click at [614, 524] on span "This One" at bounding box center [624, 523] width 47 height 17
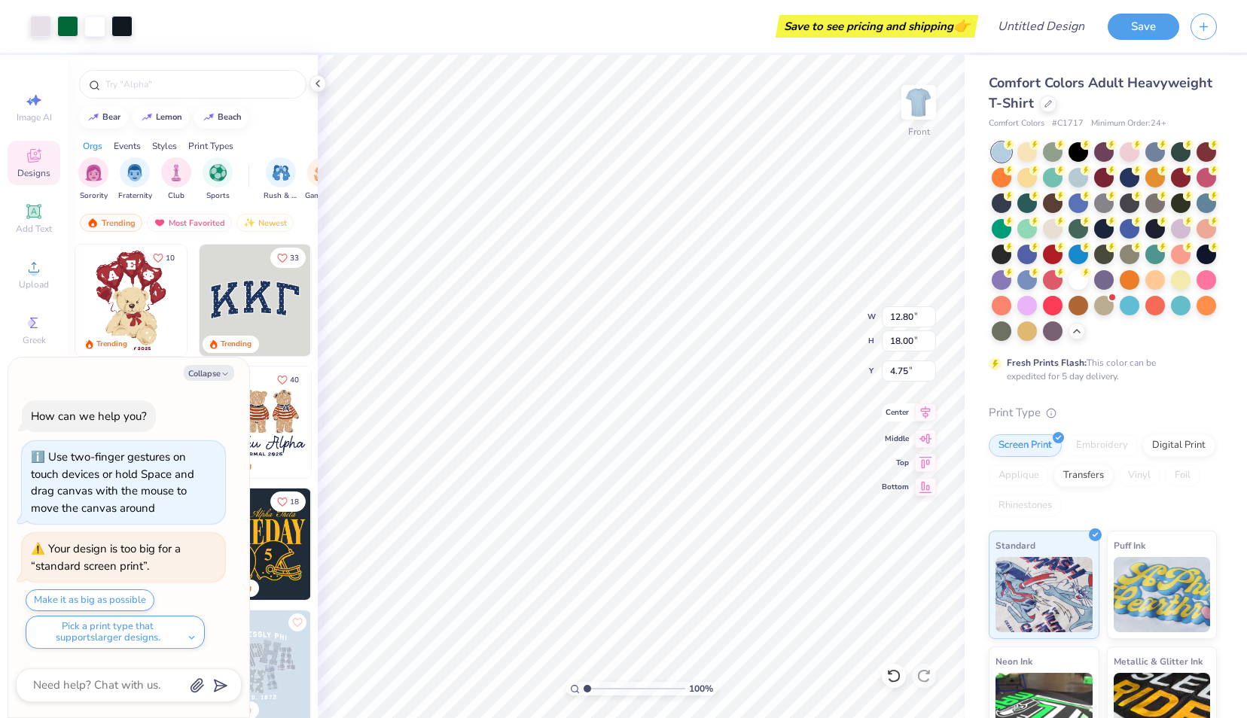
click at [921, 413] on icon at bounding box center [925, 413] width 21 height 18
click at [925, 413] on icon at bounding box center [926, 413] width 10 height 13
type textarea "x"
type input "3.00"
click at [1062, 172] on div at bounding box center [1053, 176] width 20 height 20
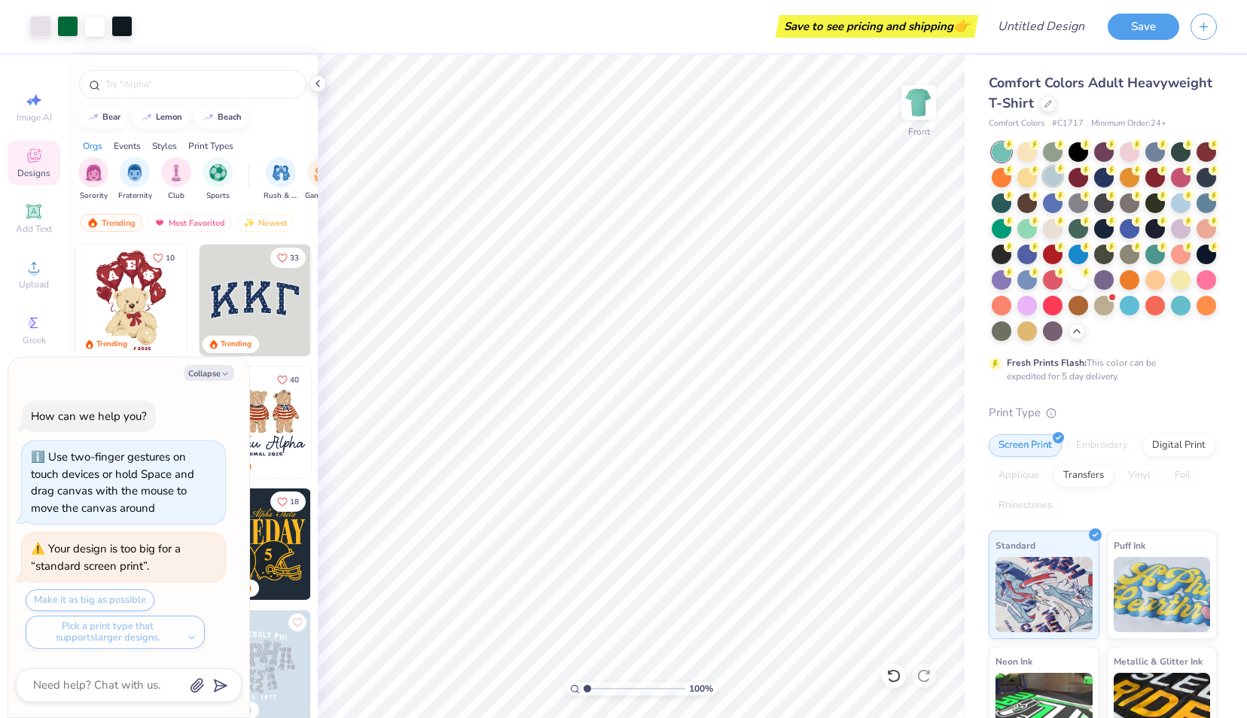
click at [1062, 179] on div at bounding box center [1053, 176] width 20 height 20
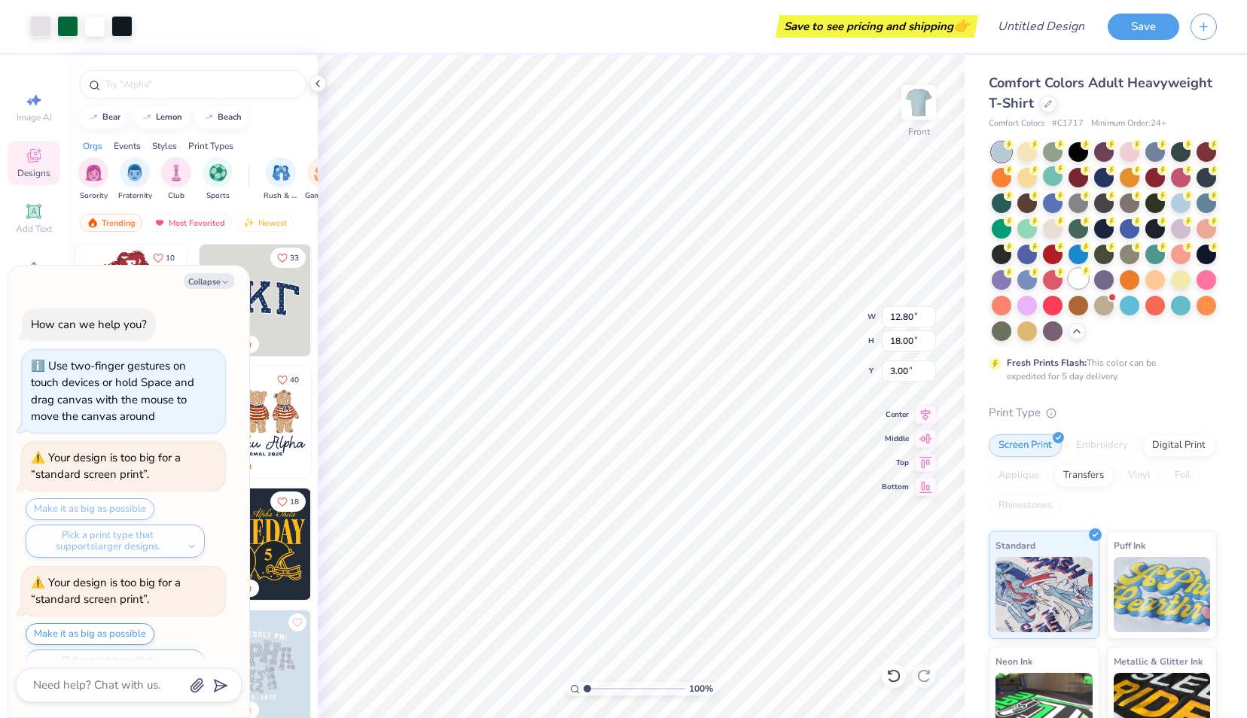
scroll to position [31, 0]
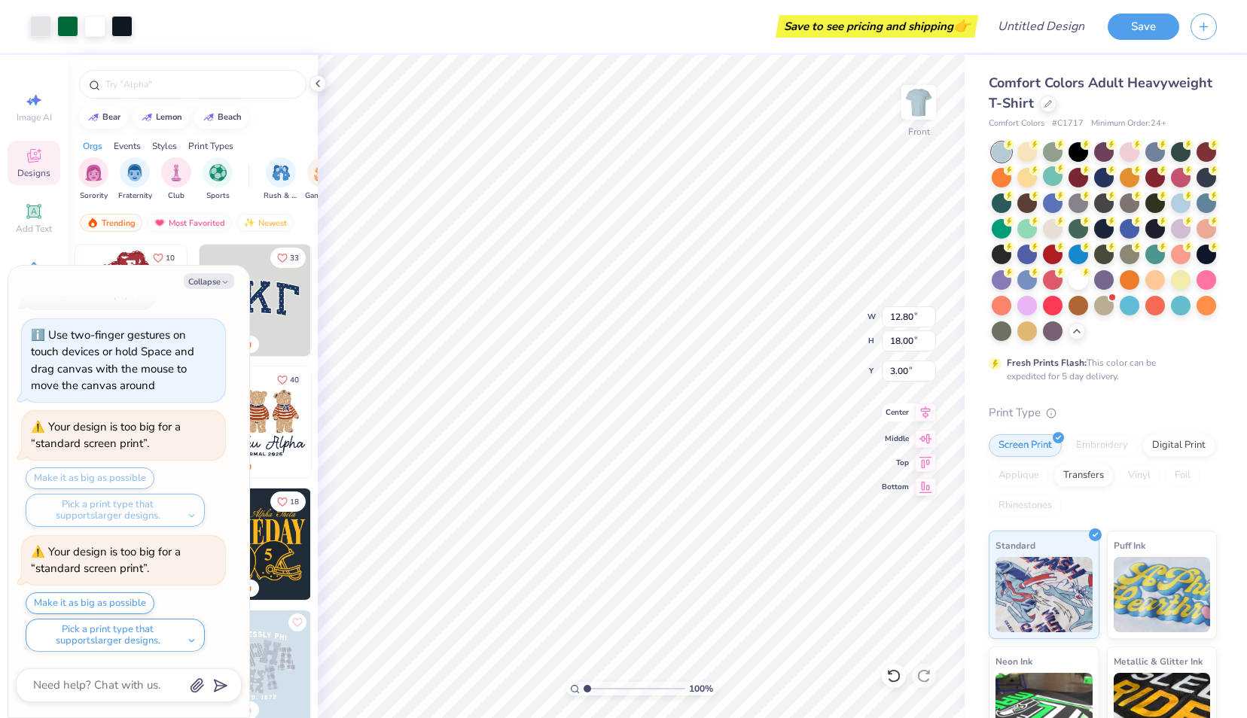
click at [913, 411] on div "Center" at bounding box center [909, 413] width 54 height 18
click at [1156, 154] on div at bounding box center [1155, 151] width 20 height 20
type textarea "x"
type input "1.34"
type textarea "x"
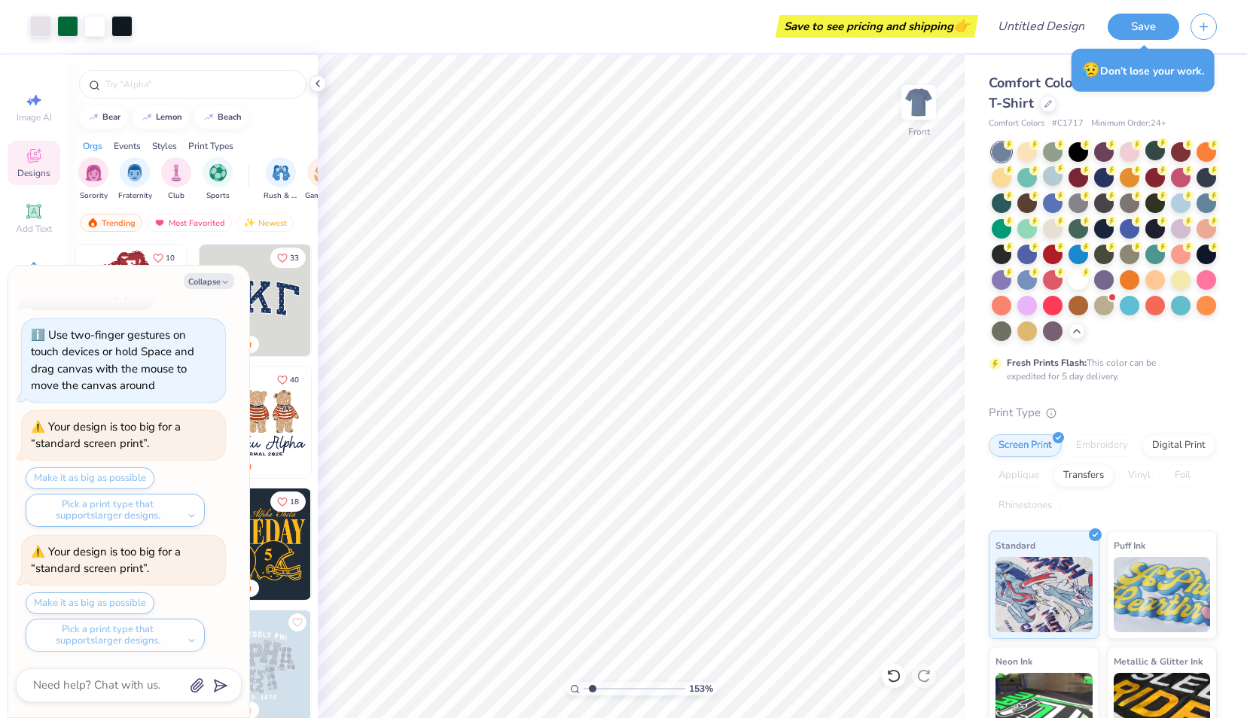
drag, startPoint x: 584, startPoint y: 687, endPoint x: 592, endPoint y: 705, distance: 19.6
type input "1.53"
click at [592, 696] on input "range" at bounding box center [634, 689] width 102 height 14
type textarea "x"
drag, startPoint x: 592, startPoint y: 687, endPoint x: 528, endPoint y: 691, distance: 64.1
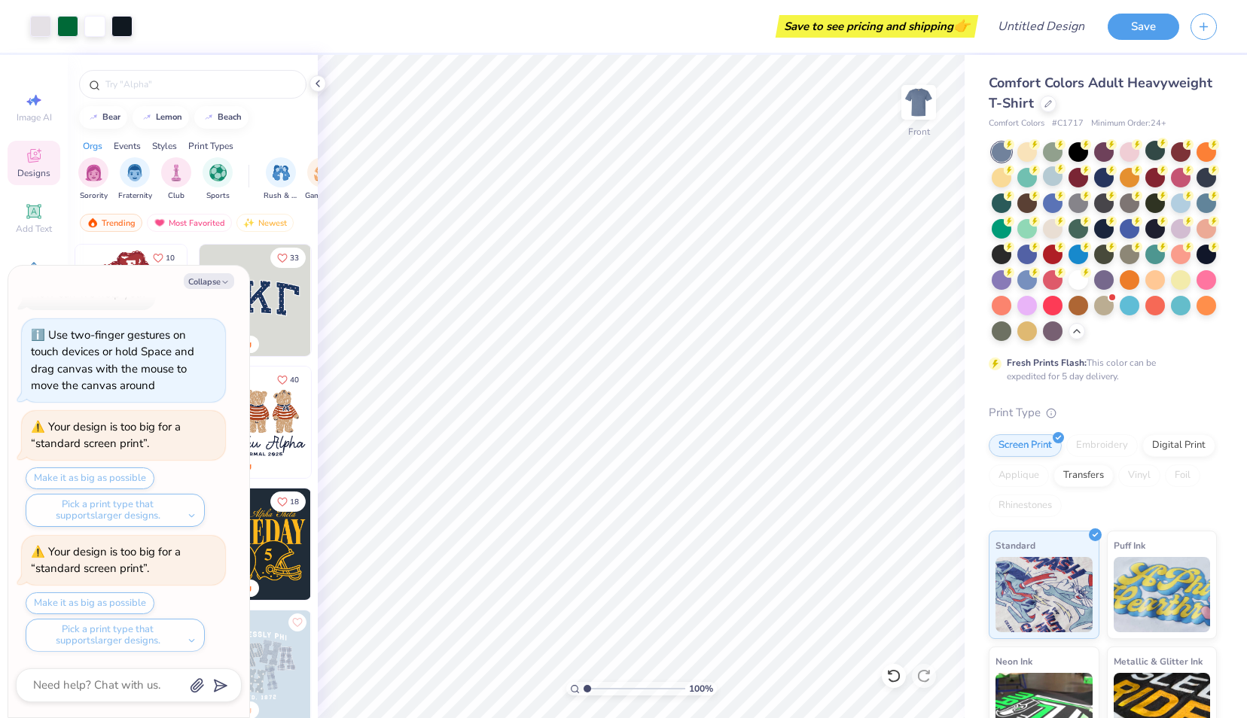
type input "1"
click at [583, 691] on input "range" at bounding box center [634, 689] width 102 height 14
click at [917, 112] on img at bounding box center [918, 102] width 60 height 60
click at [223, 279] on icon "button" at bounding box center [225, 282] width 9 height 9
type textarea "x"
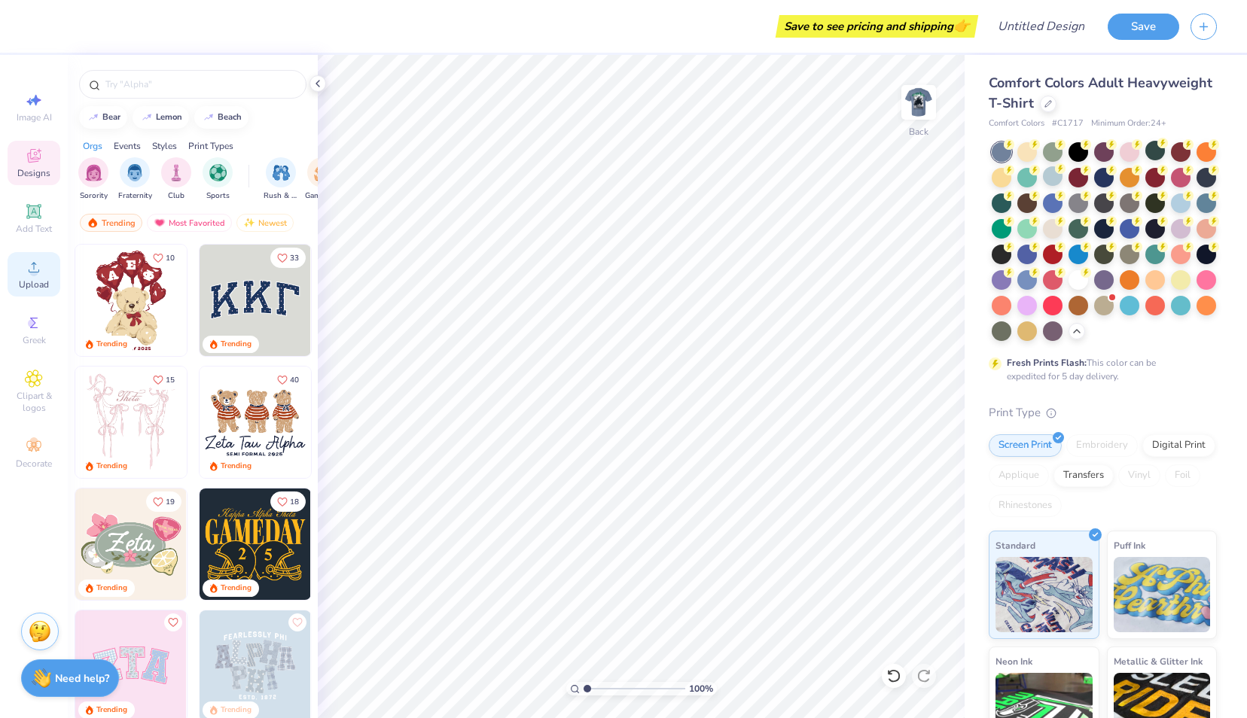
click at [43, 276] on div "Upload" at bounding box center [34, 274] width 53 height 44
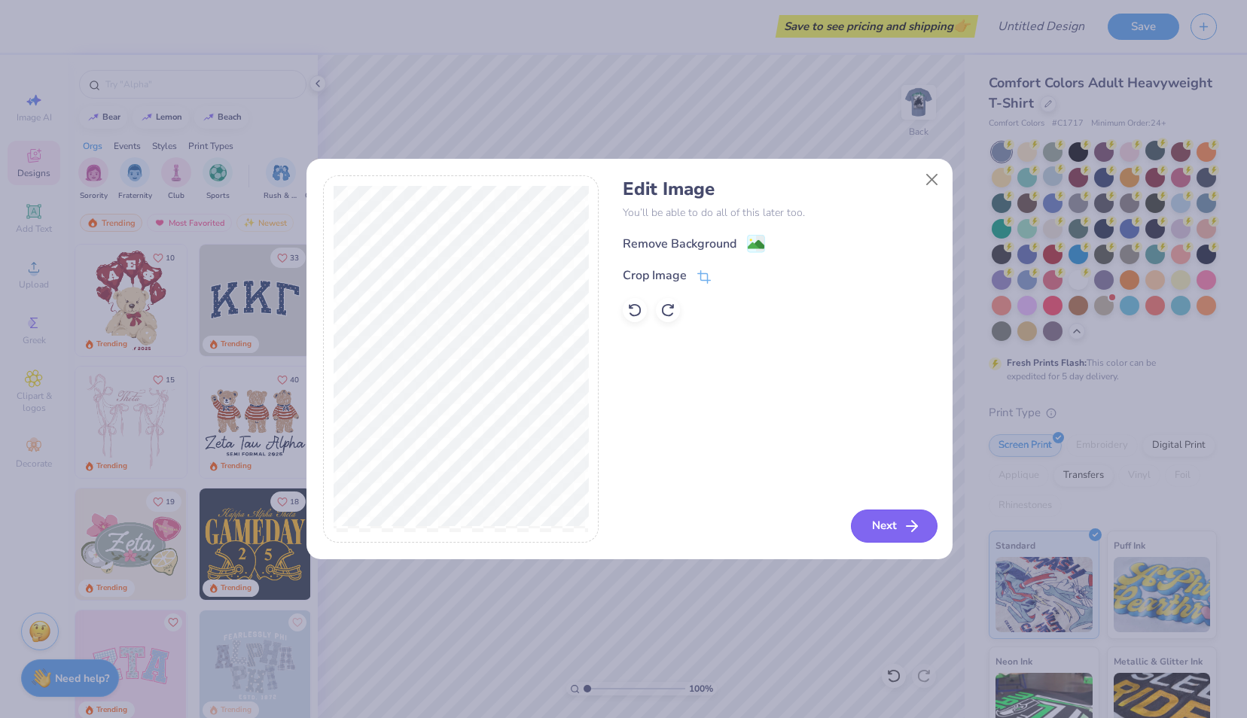
click at [885, 525] on button "Next" at bounding box center [894, 526] width 87 height 33
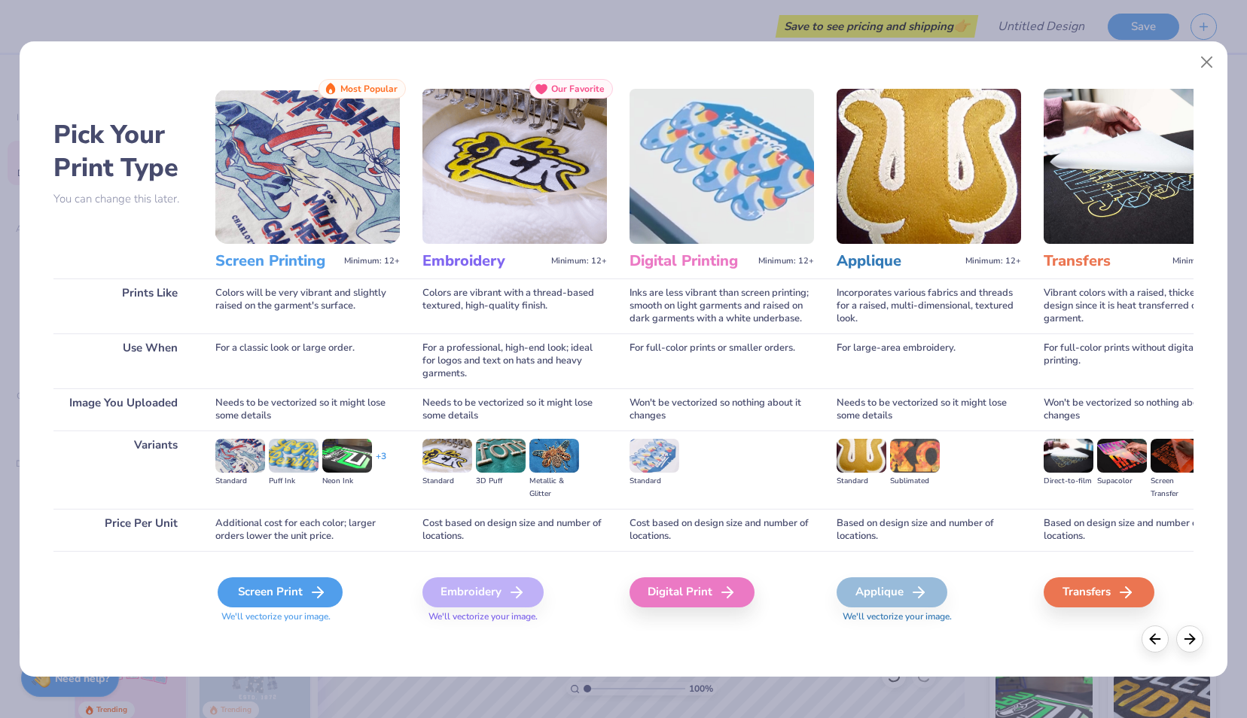
click at [237, 584] on div "Screen Print" at bounding box center [280, 592] width 125 height 30
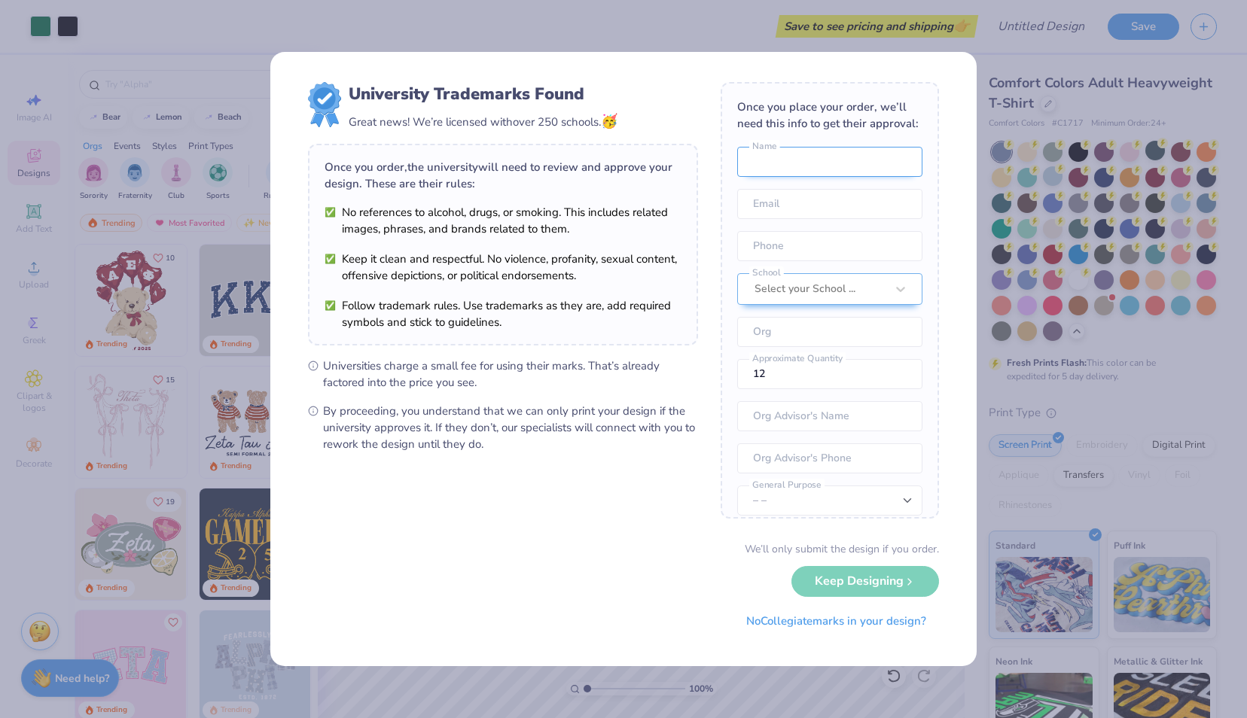
click at [788, 177] on input "text" at bounding box center [829, 162] width 185 height 30
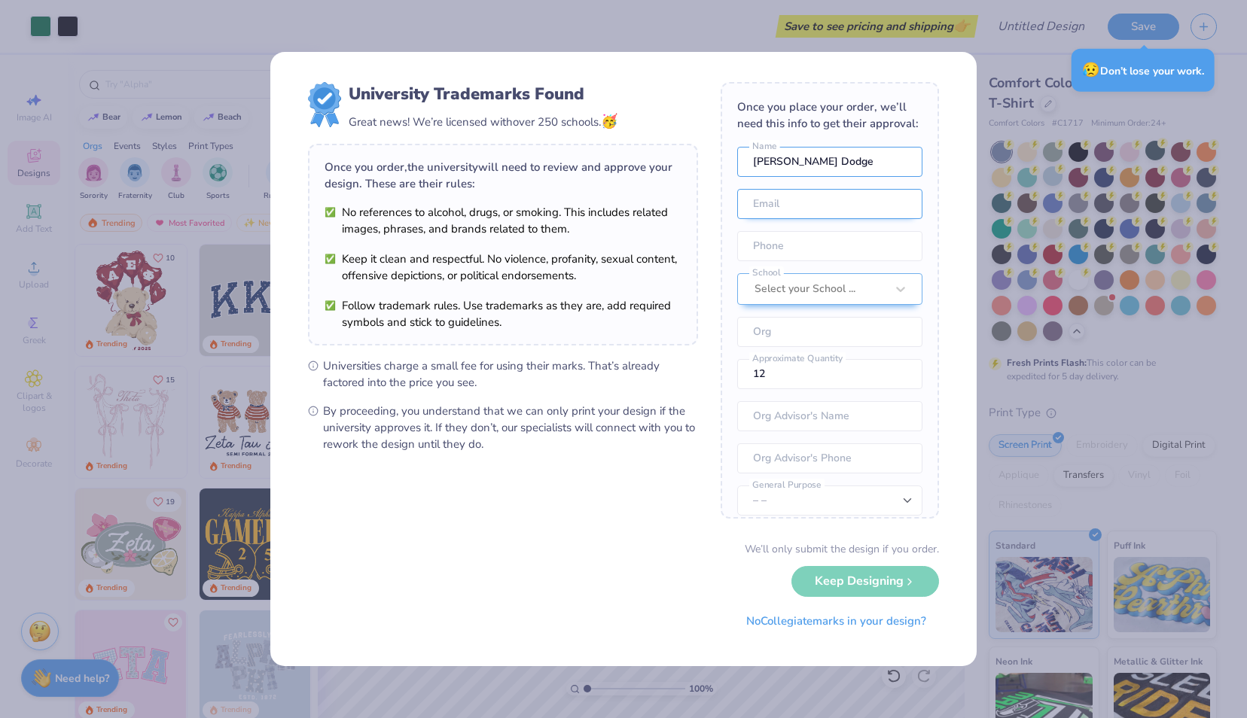
type input "[PERSON_NAME] Dodge"
click at [778, 219] on input "email" at bounding box center [829, 204] width 185 height 30
type input "[EMAIL_ADDRESS][DOMAIN_NAME]"
click at [775, 261] on input "tel" at bounding box center [829, 246] width 185 height 30
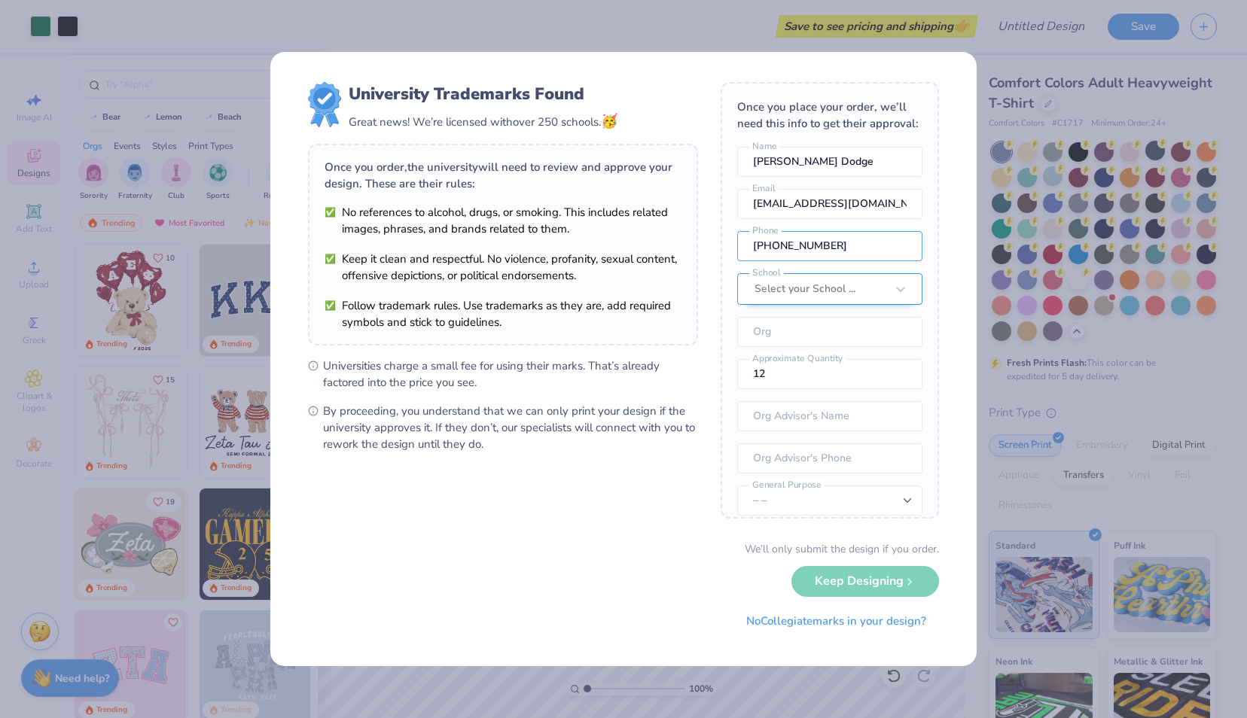
type input "[PHONE_NUMBER]"
click at [778, 304] on div "Select your School ..." at bounding box center [820, 289] width 134 height 30
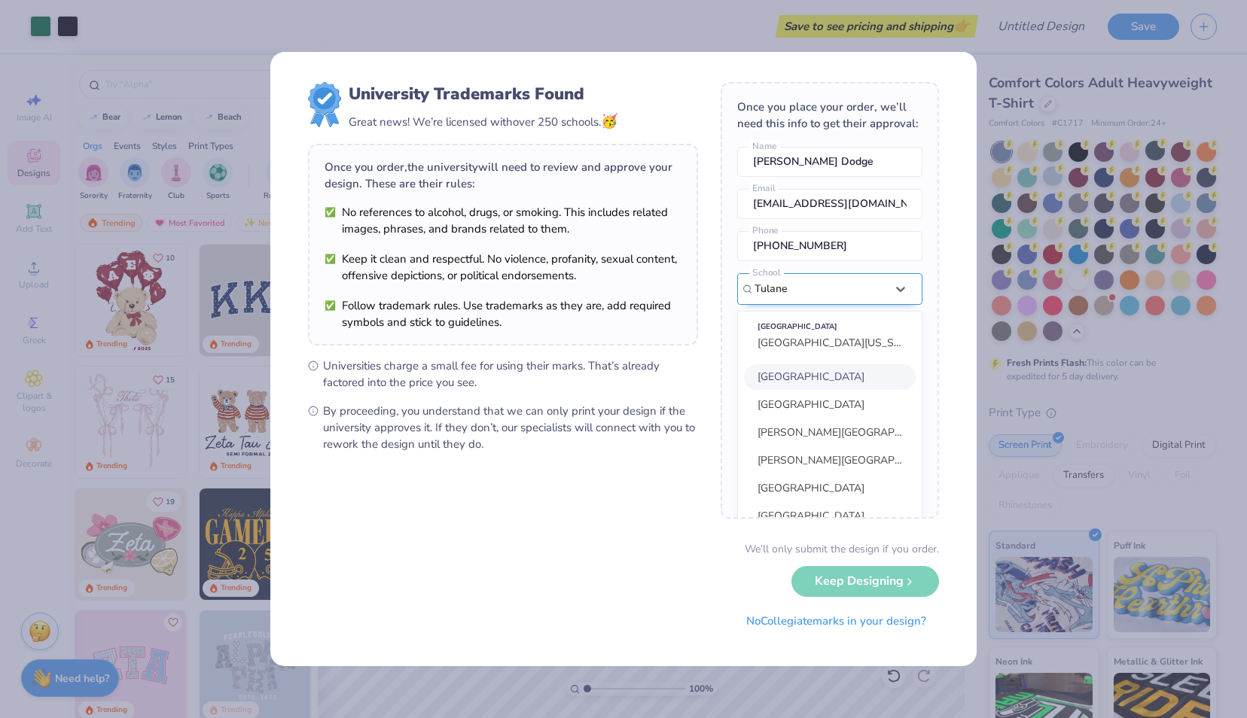
scroll to position [81, 0]
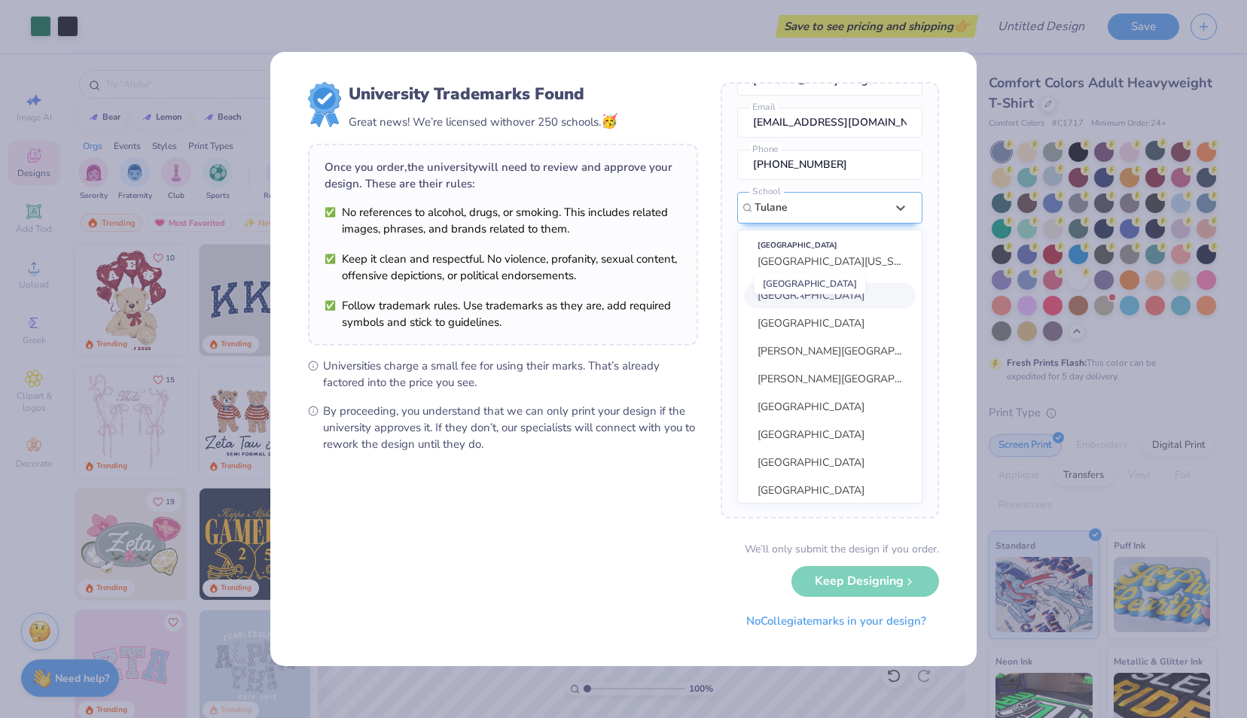
click at [812, 303] on span "[GEOGRAPHIC_DATA]" at bounding box center [810, 295] width 107 height 14
type input "Tulane"
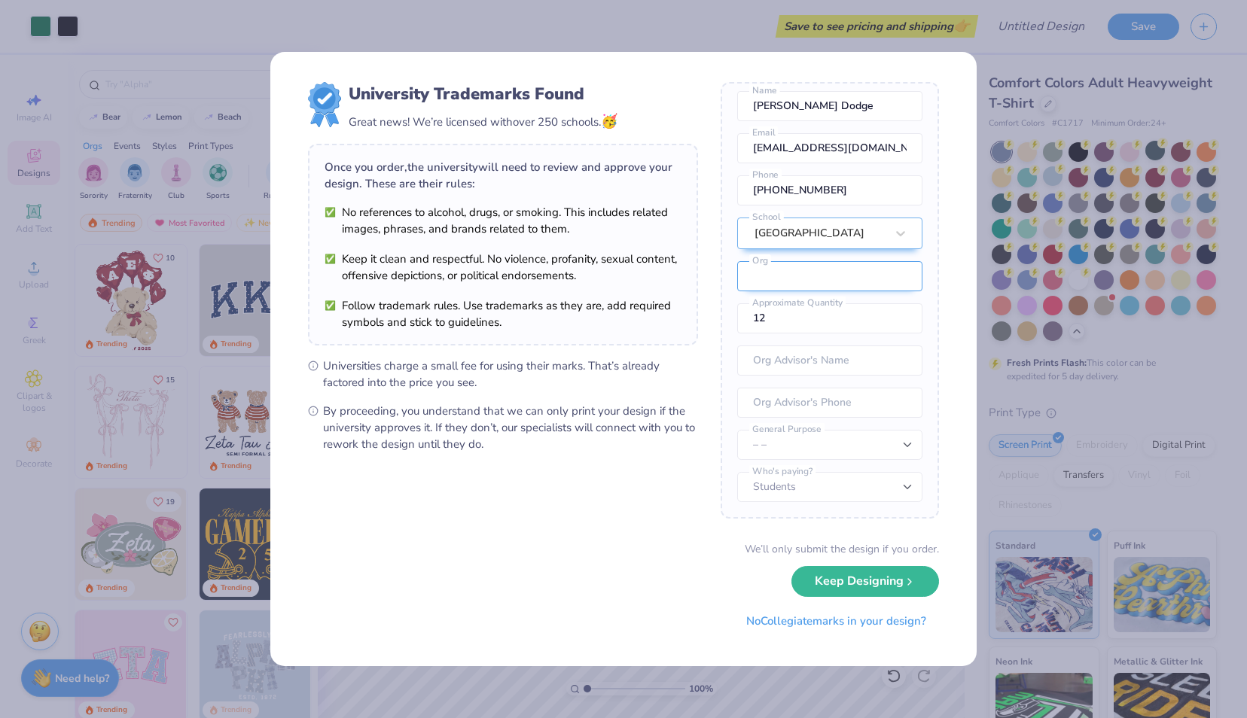
click at [815, 285] on input "text" at bounding box center [829, 276] width 185 height 30
type input "Green Bull Investment Banking Group"
click at [727, 285] on div "Once you place your order, we’ll need this info to get their approval: [PERSON_…" at bounding box center [830, 300] width 218 height 437
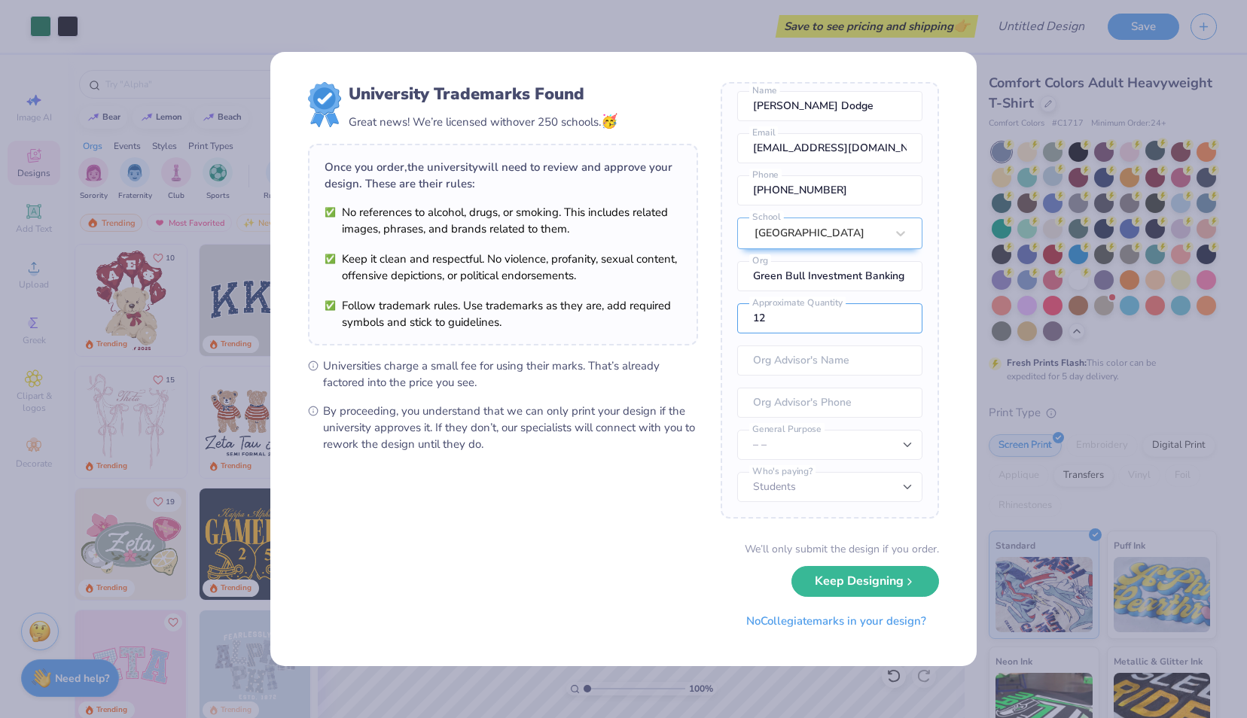
drag, startPoint x: 813, startPoint y: 324, endPoint x: 696, endPoint y: 334, distance: 117.8
click at [696, 334] on form "University Trademarks Found Great news! We’re licensed with over 250 schools. 🥳…" at bounding box center [623, 359] width 631 height 554
type input "30"
click at [816, 360] on input "text" at bounding box center [829, 361] width 185 height 30
type input "[PERSON_NAME] Force"
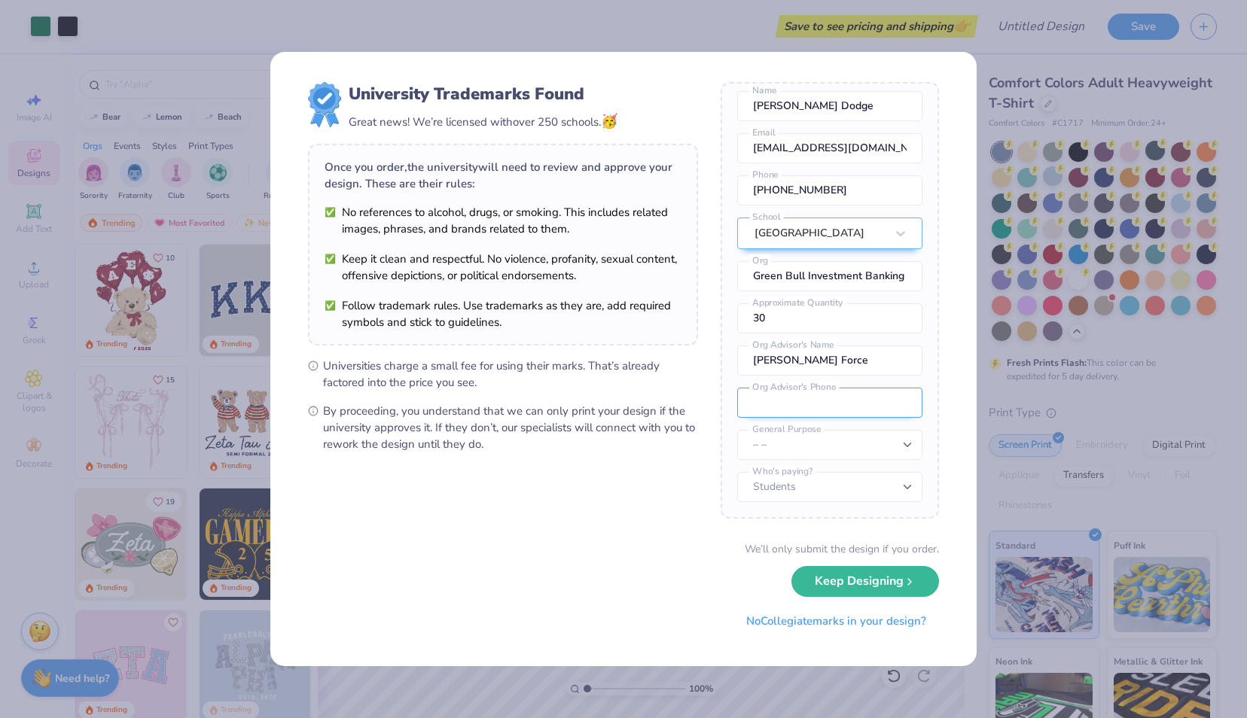
click at [816, 400] on input "tel" at bounding box center [829, 403] width 185 height 30
click at [738, 447] on select "– – Member apparel for registered Student Organization / Department / School Fu…" at bounding box center [829, 445] width 185 height 30
select select "Member apparel for registered Student Organization / Department / School"
click at [737, 431] on select "– – Member apparel for registered Student Organization / Department / School Fu…" at bounding box center [829, 445] width 185 height 30
click at [790, 490] on select "Students University" at bounding box center [829, 487] width 185 height 30
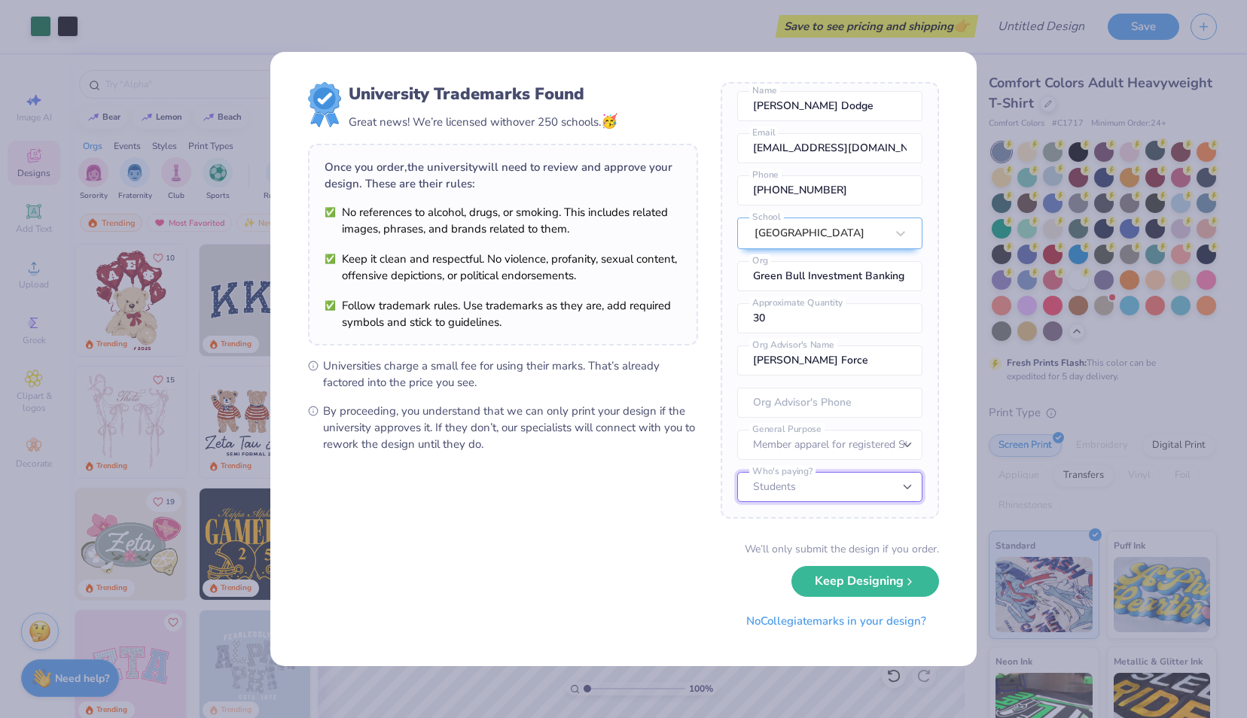
click at [737, 473] on select "Students University" at bounding box center [829, 487] width 185 height 30
click at [781, 410] on input "tel" at bounding box center [829, 403] width 185 height 30
paste input "[PHONE_NUMBER]"
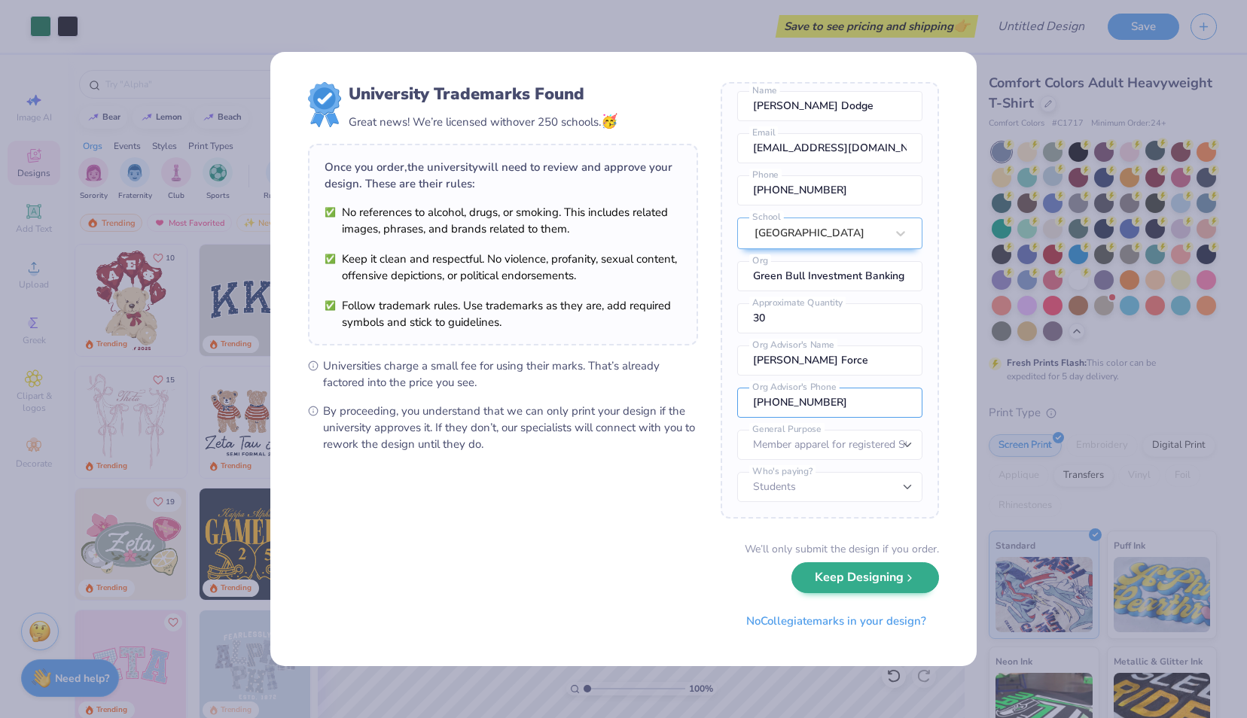
type input "[PHONE_NUMBER]"
click at [870, 573] on button "Keep Designing" at bounding box center [865, 577] width 148 height 31
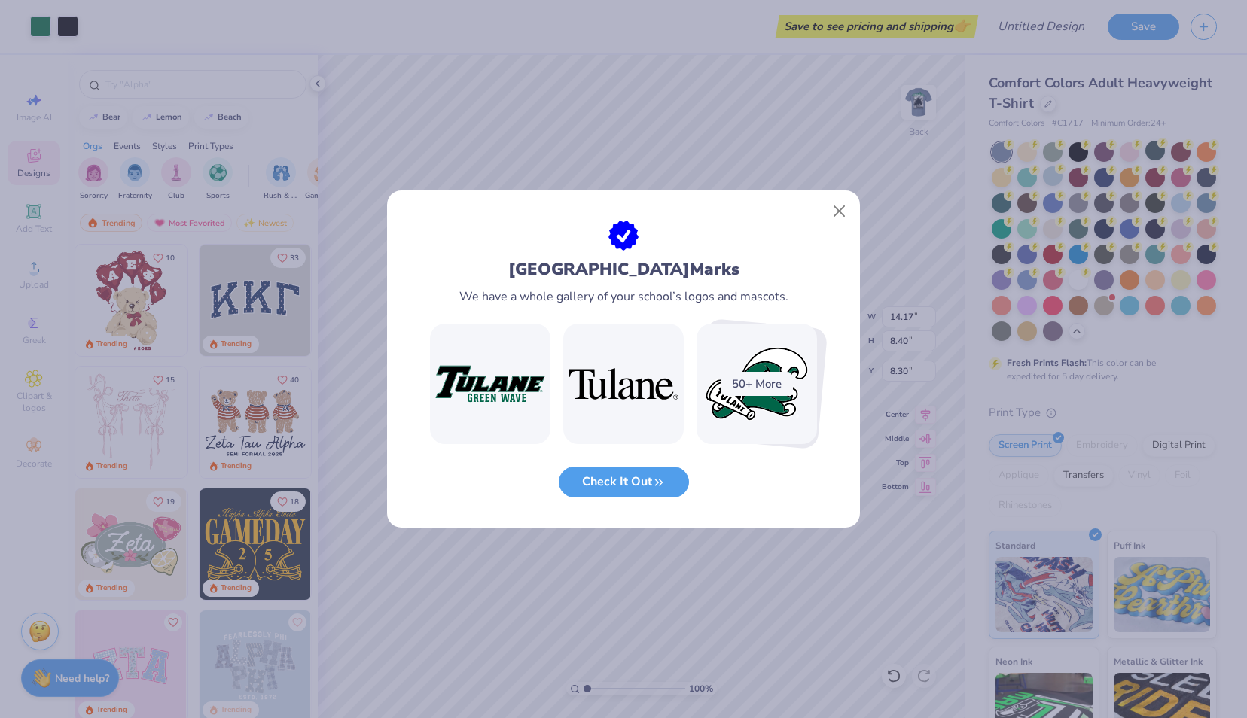
click at [495, 396] on img at bounding box center [490, 384] width 120 height 120
click at [839, 212] on button "Close" at bounding box center [839, 211] width 29 height 29
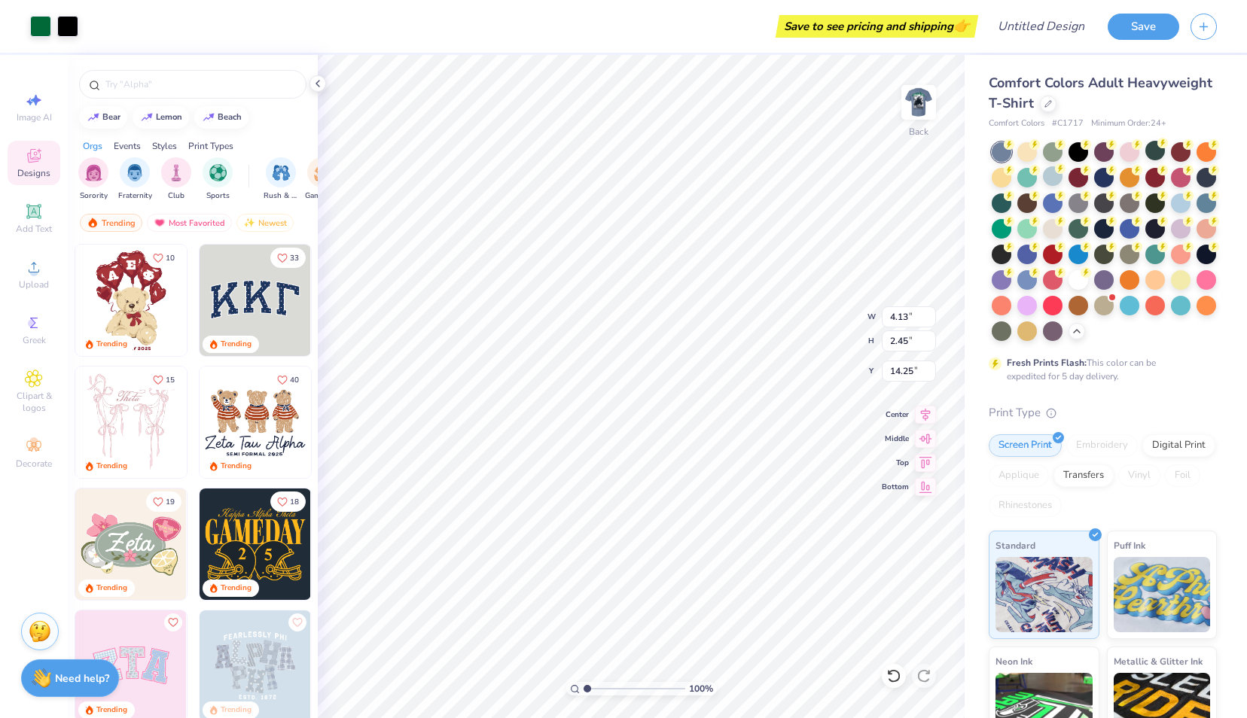
type input "4.13"
type input "2.45"
type input "4.91"
click at [918, 102] on img at bounding box center [918, 102] width 60 height 60
click at [918, 102] on img at bounding box center [918, 102] width 30 height 30
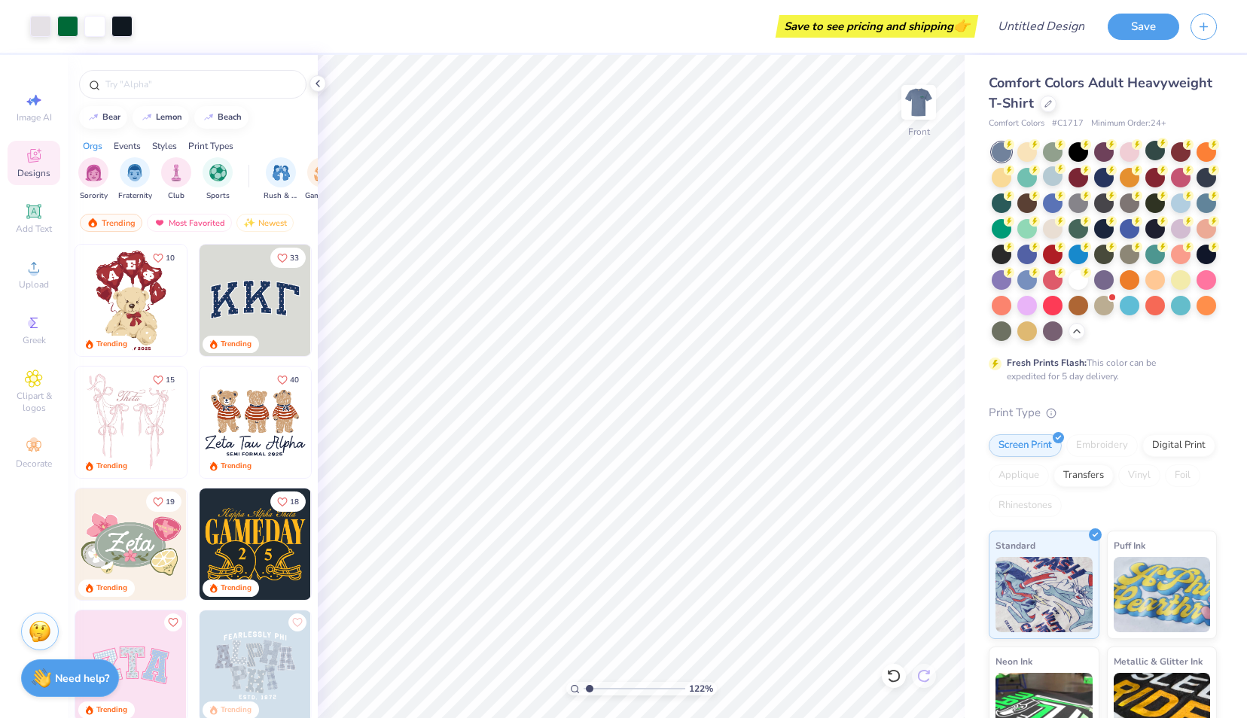
click at [893, 678] on icon at bounding box center [893, 676] width 15 height 15
type input "1.2163292983148"
type input "4.89"
type input "1.2163292983148"
type input "4.98"
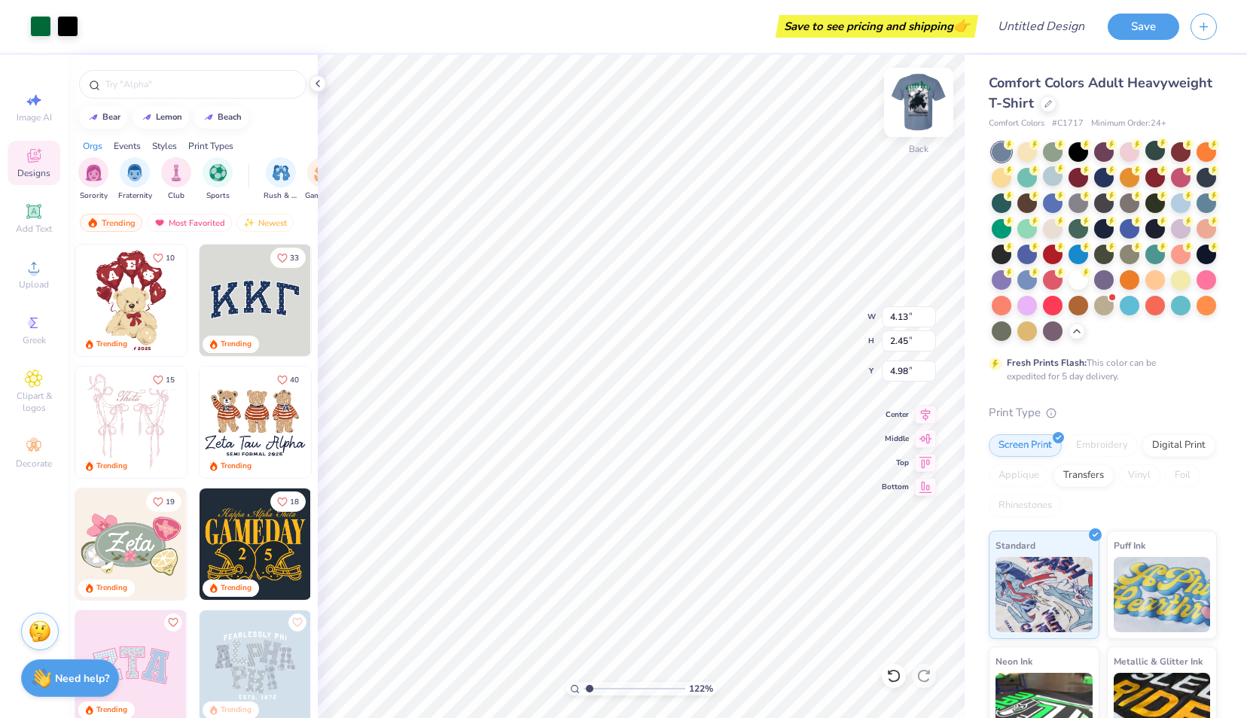
click at [914, 124] on img at bounding box center [918, 102] width 60 height 60
click at [914, 124] on div "Front" at bounding box center [918, 111] width 35 height 53
click at [912, 105] on img at bounding box center [918, 102] width 60 height 60
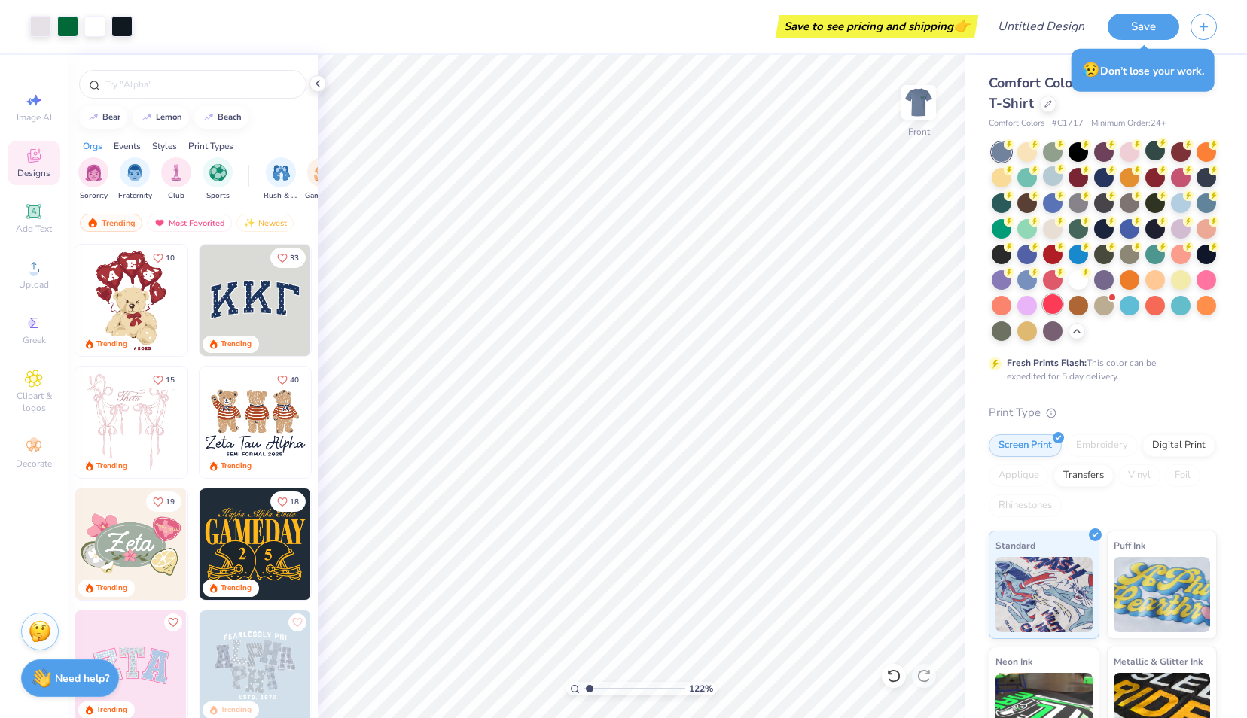
click at [1043, 314] on div at bounding box center [1053, 304] width 20 height 20
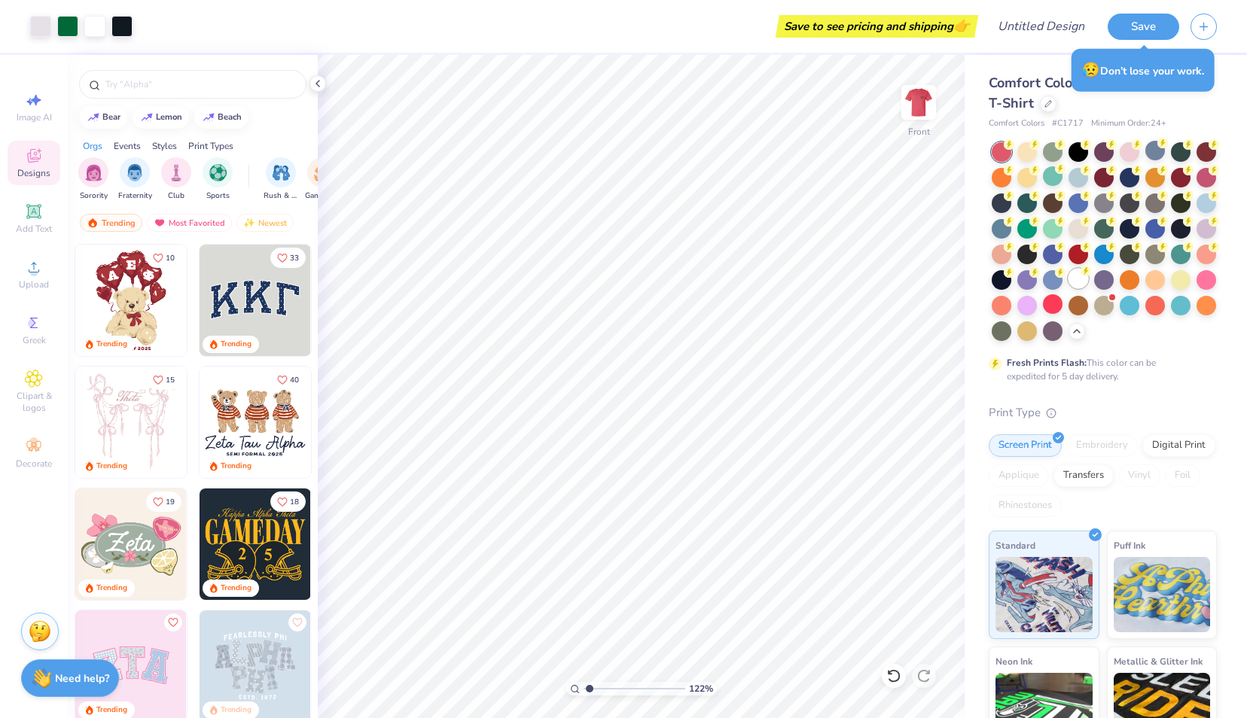
click at [1068, 288] on div at bounding box center [1078, 279] width 20 height 20
click at [922, 108] on img at bounding box center [918, 102] width 60 height 60
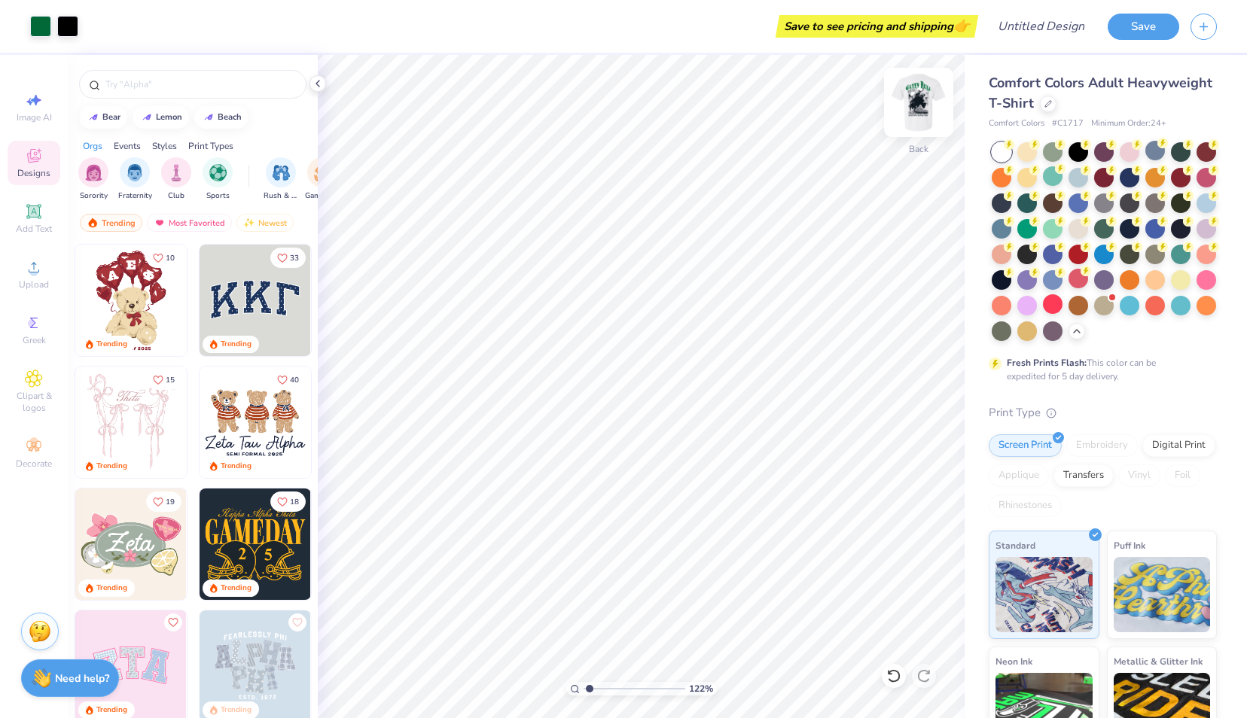
click at [922, 109] on img at bounding box center [918, 102] width 60 height 60
click at [1181, 153] on div at bounding box center [1181, 151] width 20 height 20
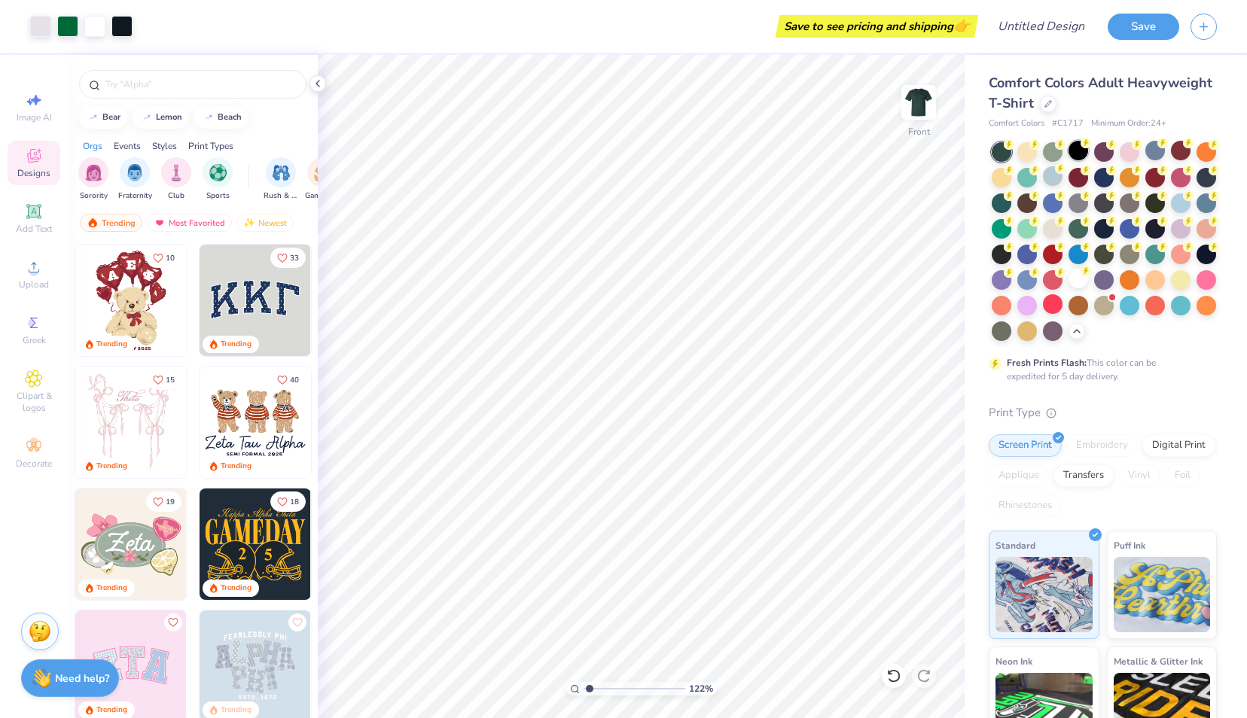
click at [1074, 155] on div at bounding box center [1078, 151] width 20 height 20
click at [1068, 288] on div at bounding box center [1078, 279] width 20 height 20
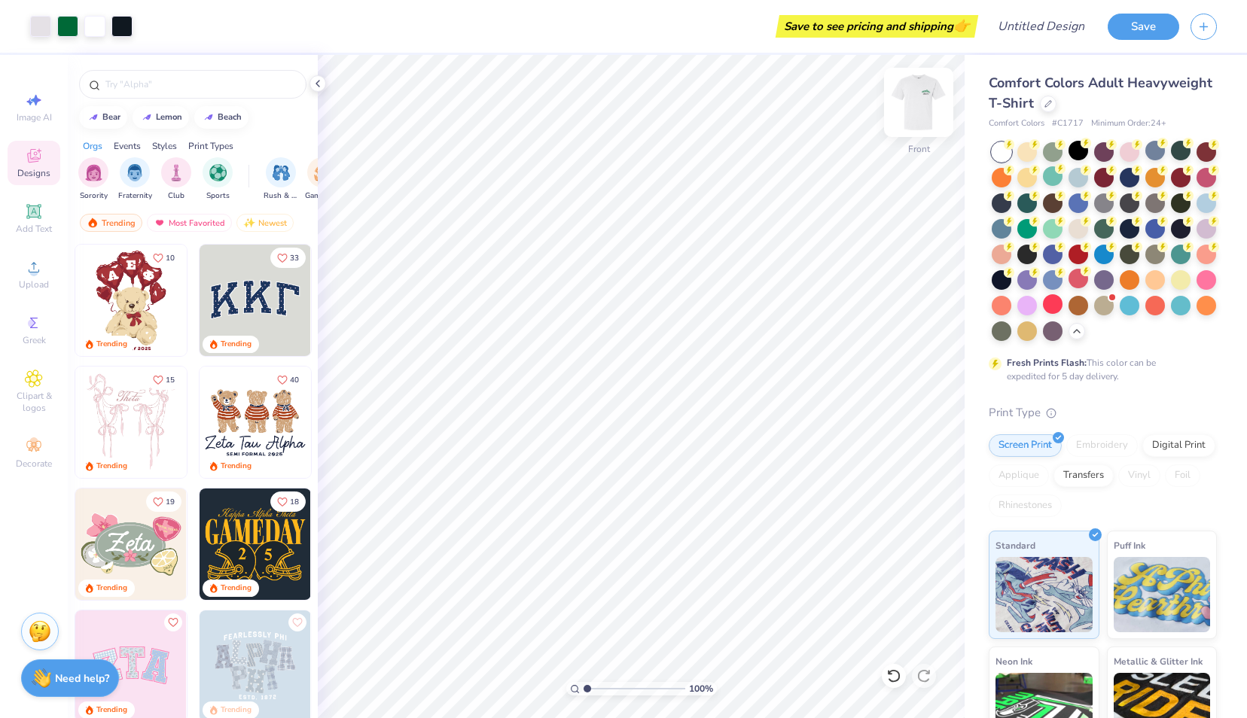
click at [915, 98] on img at bounding box center [918, 102] width 60 height 60
type input "1.00126253888585"
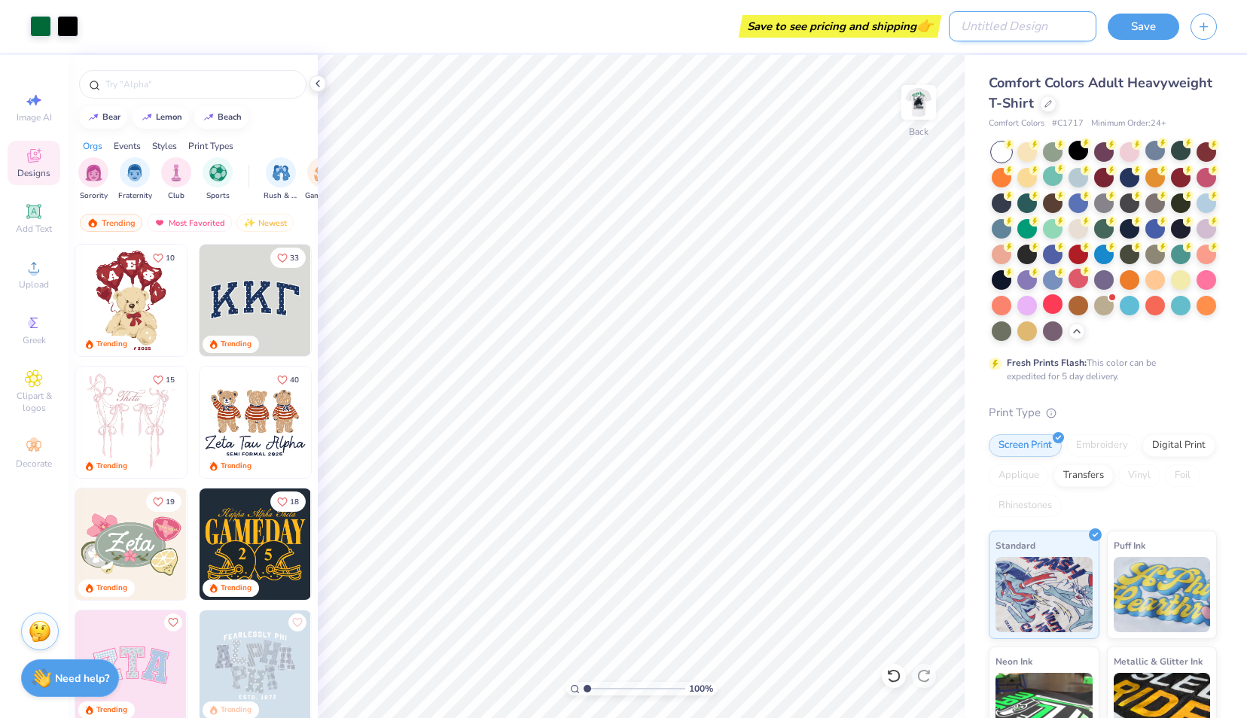
click at [1039, 36] on input "Design Title" at bounding box center [1023, 26] width 148 height 30
type input "G"
type input "1.00126253888585"
type input "GB"
type input "1.00126253888585"
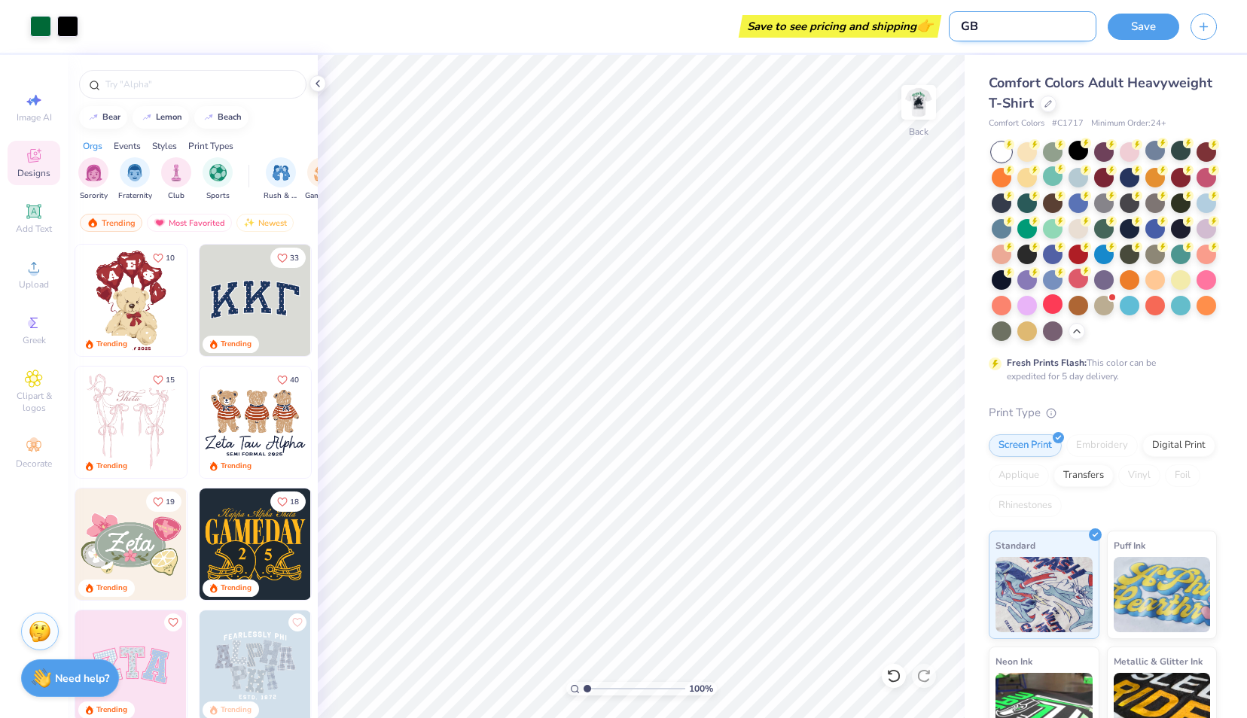
type input "GB"
type input "1.00126253888585"
type input "GB WH"
type input "1.00126253888585"
type input "GB WHi"
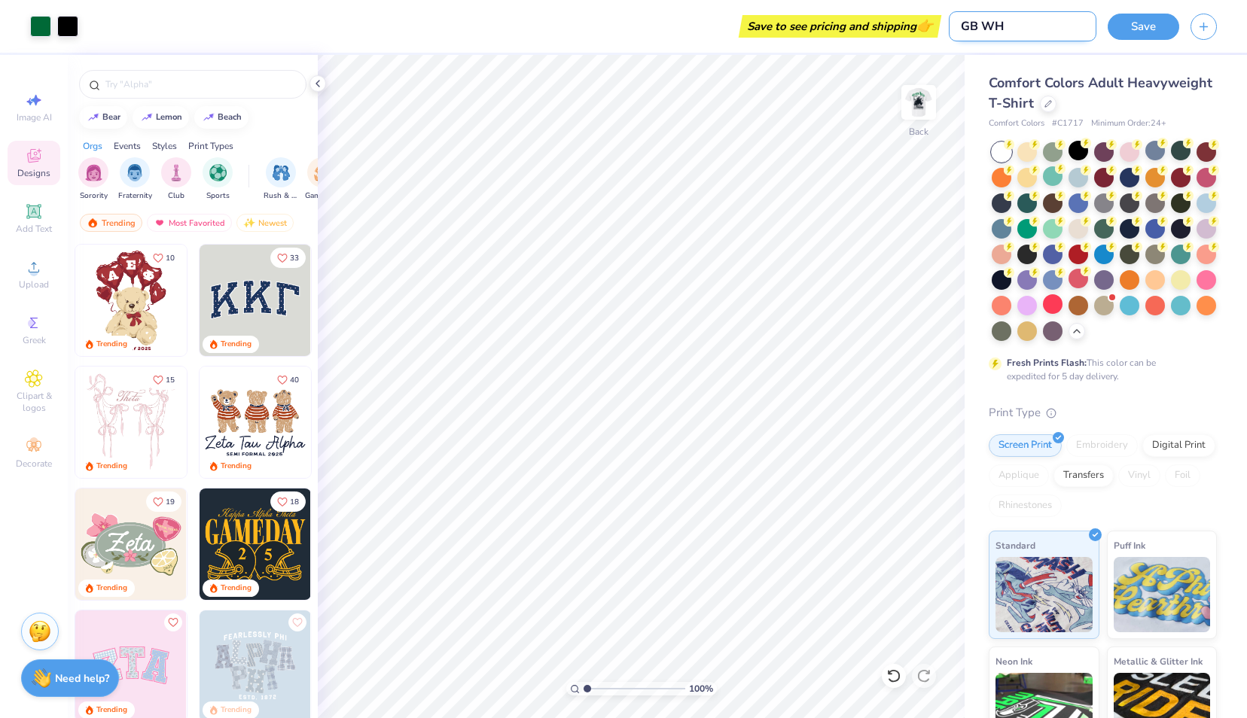
type input "1.00126253888585"
type input "GB WHit"
type input "1.00126253888585"
type input "GB WHite"
type input "1.00126253888585"
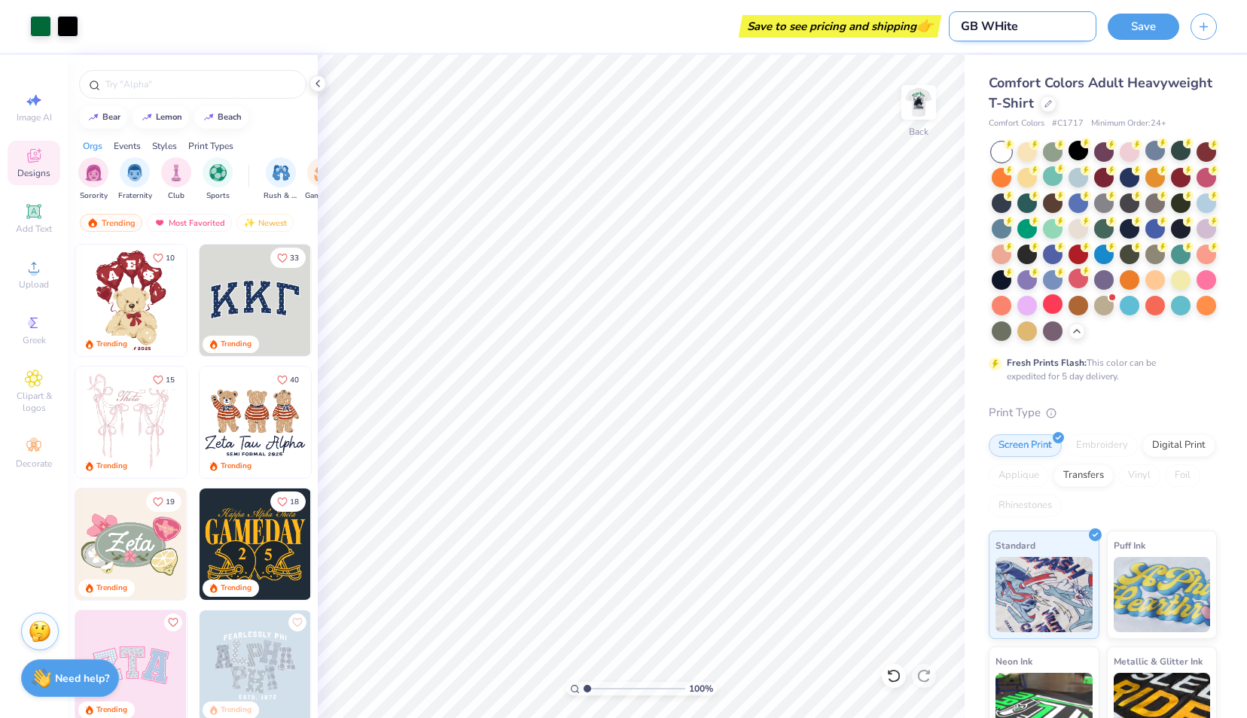
type input "GB WHit"
type input "1.00126253888585"
type input "GB WHi"
type input "1.00126253888585"
type input "GB WH"
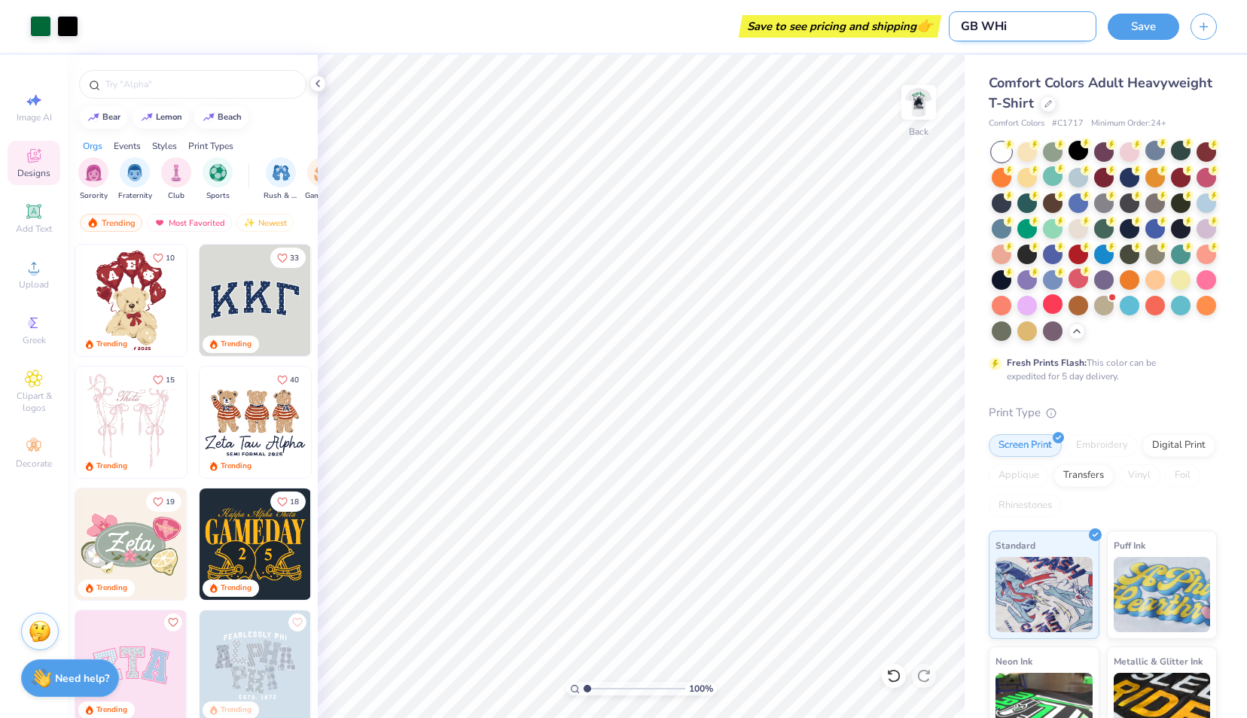
type input "1.00126253888585"
type input "GB W"
type input "1.00126253888585"
type input "GB Wh"
type input "1.00126253888585"
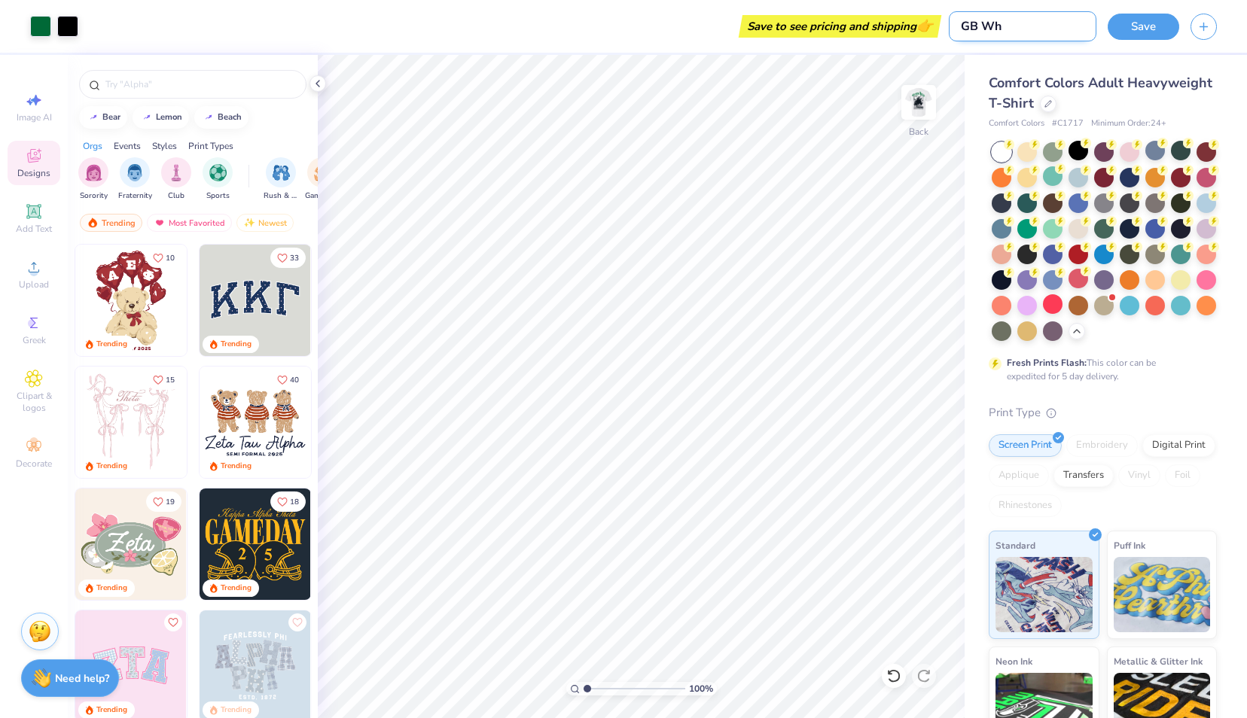
type input "GB Whi"
type input "1.00126253888585"
type input "GB Whie"
type input "1.00126253888585"
type input "GB Whi"
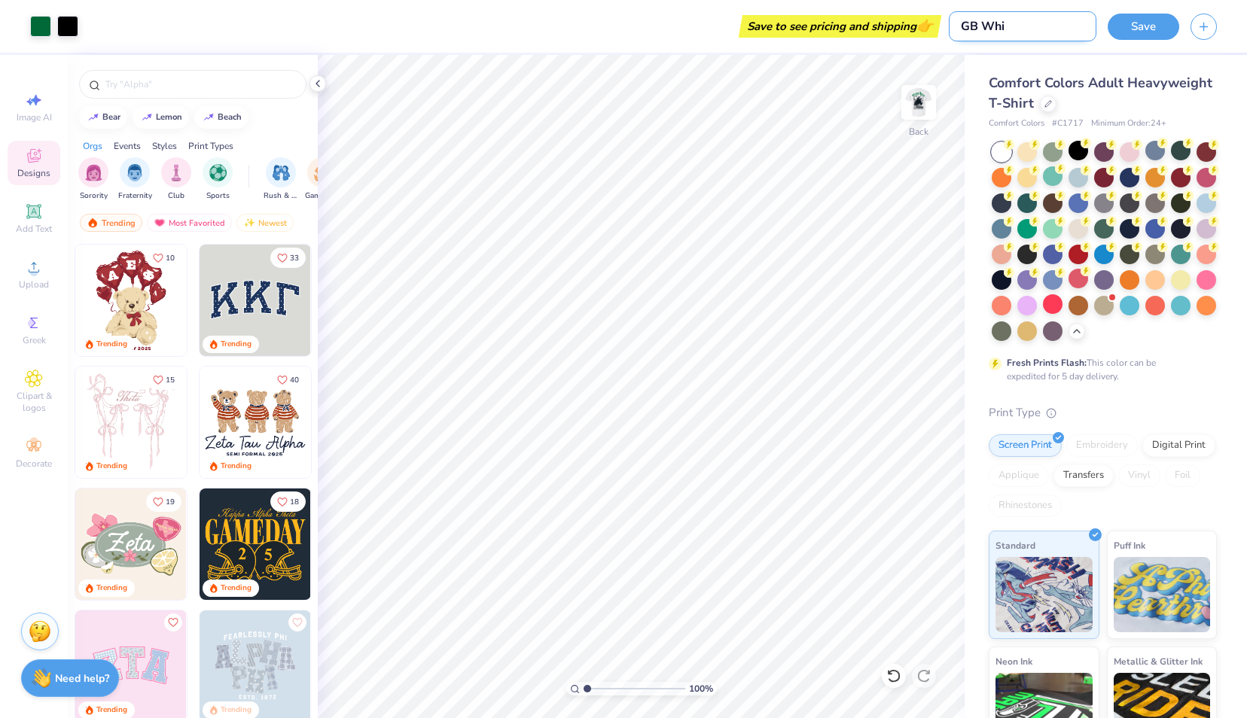
type input "1.00126253888585"
type input "GB Whir"
type input "1.00126253888585"
type input "GB Whi"
type input "1.00126253888585"
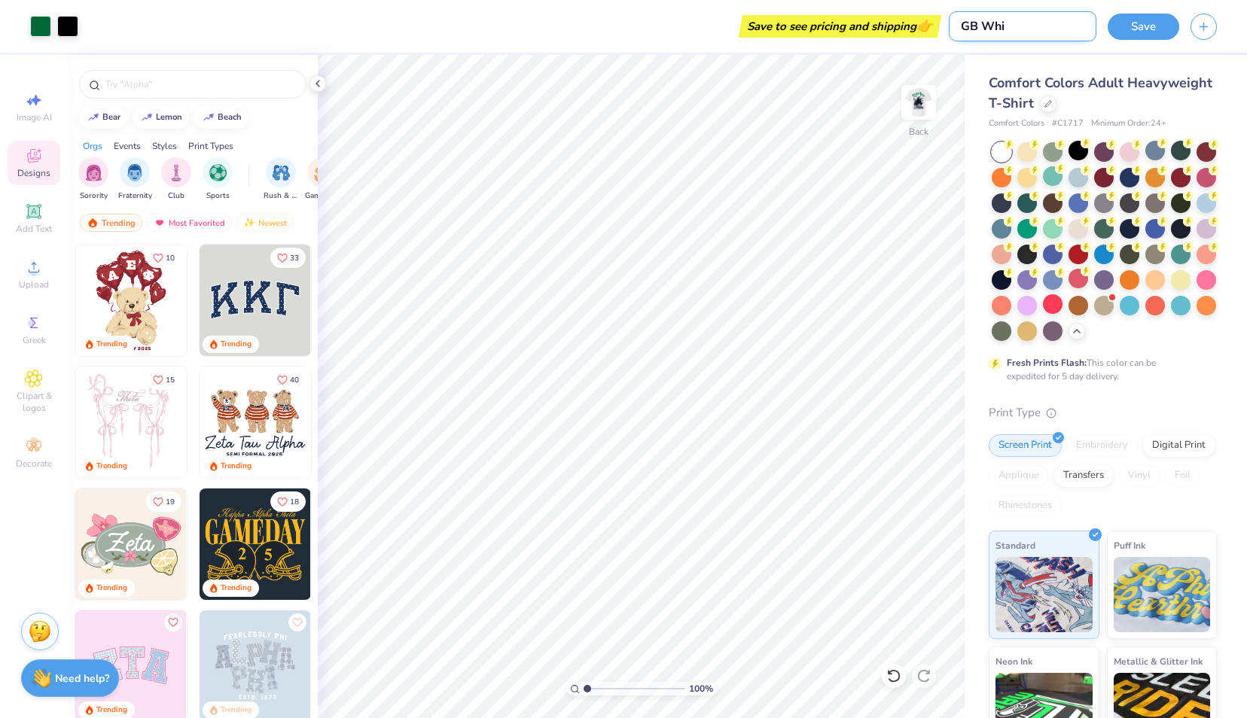
type input "GB Whit"
type input "1.00126253888585"
type input "GB White"
type input "1.00126253888585"
type input "GB White"
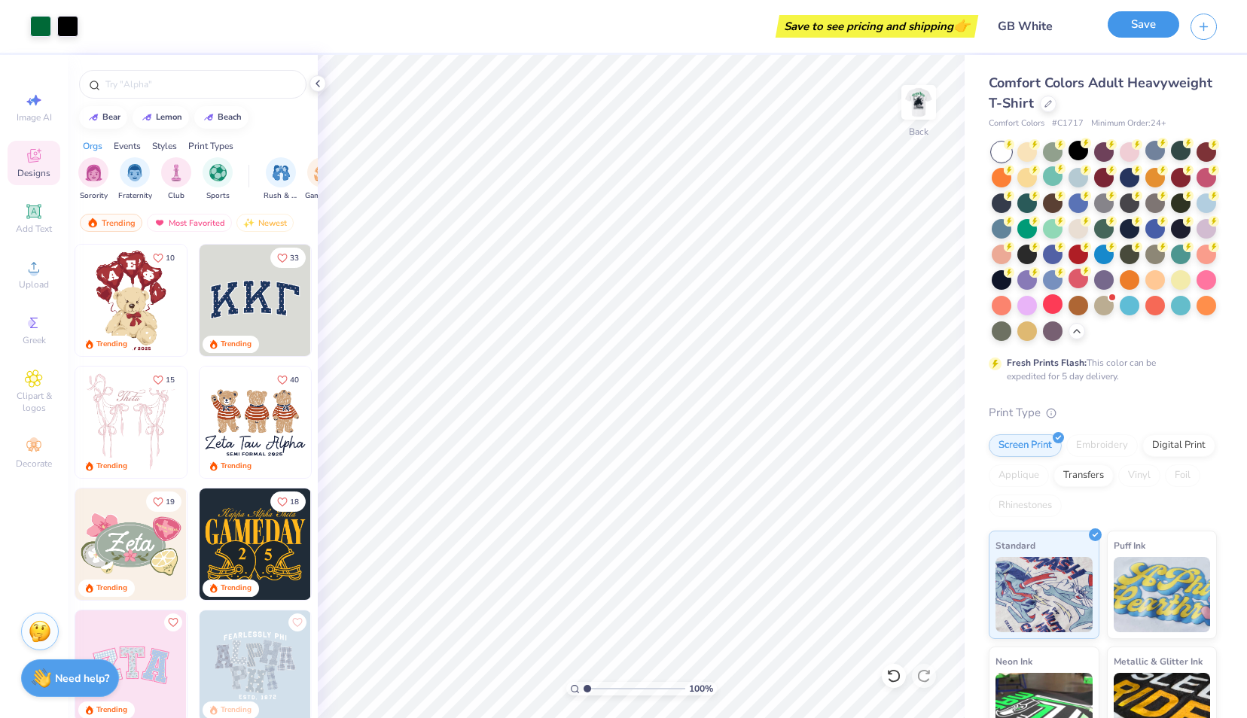
click at [1129, 33] on button "Save" at bounding box center [1143, 24] width 72 height 26
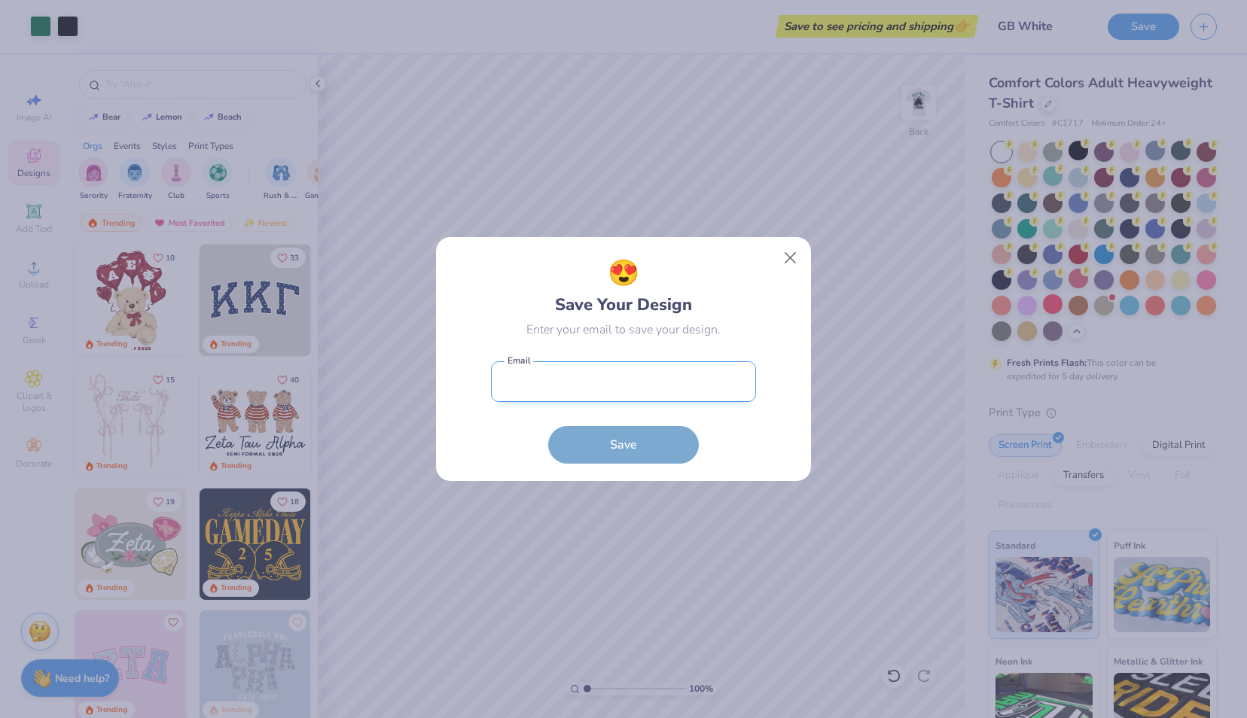
click at [590, 384] on input "email" at bounding box center [623, 381] width 265 height 41
type input "[EMAIL_ADDRESS][DOMAIN_NAME]"
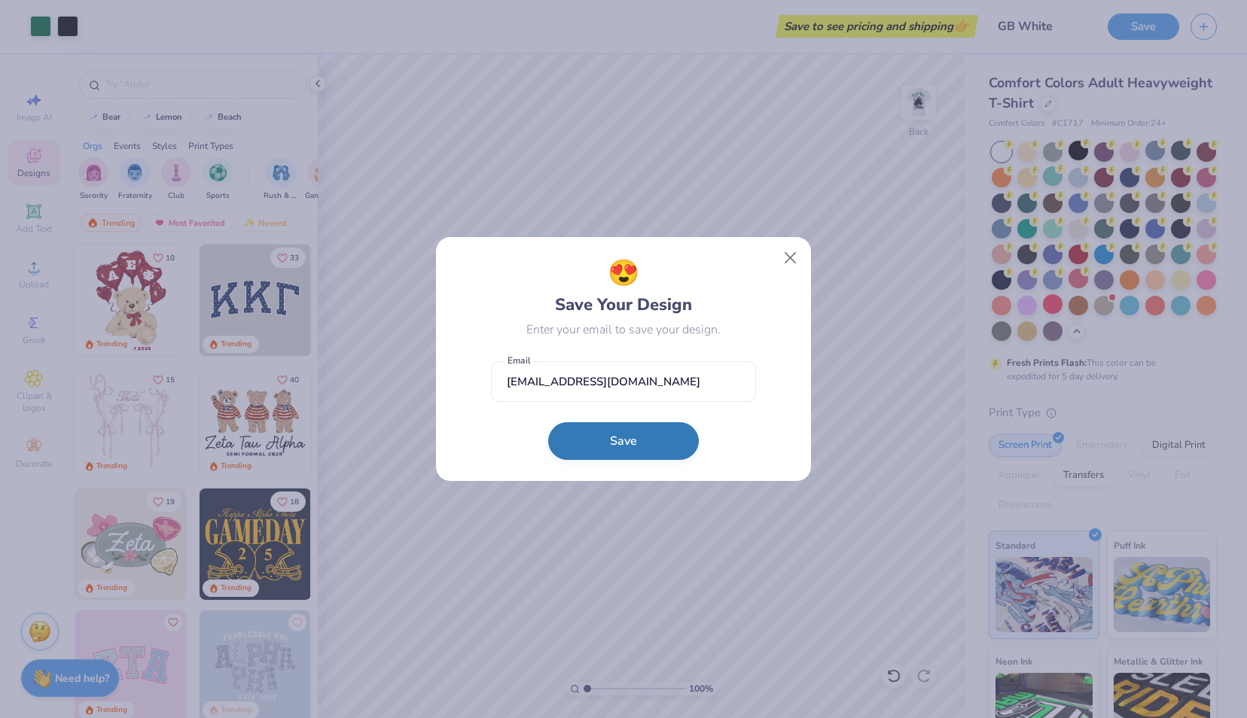
click at [595, 431] on button "Save" at bounding box center [623, 441] width 151 height 38
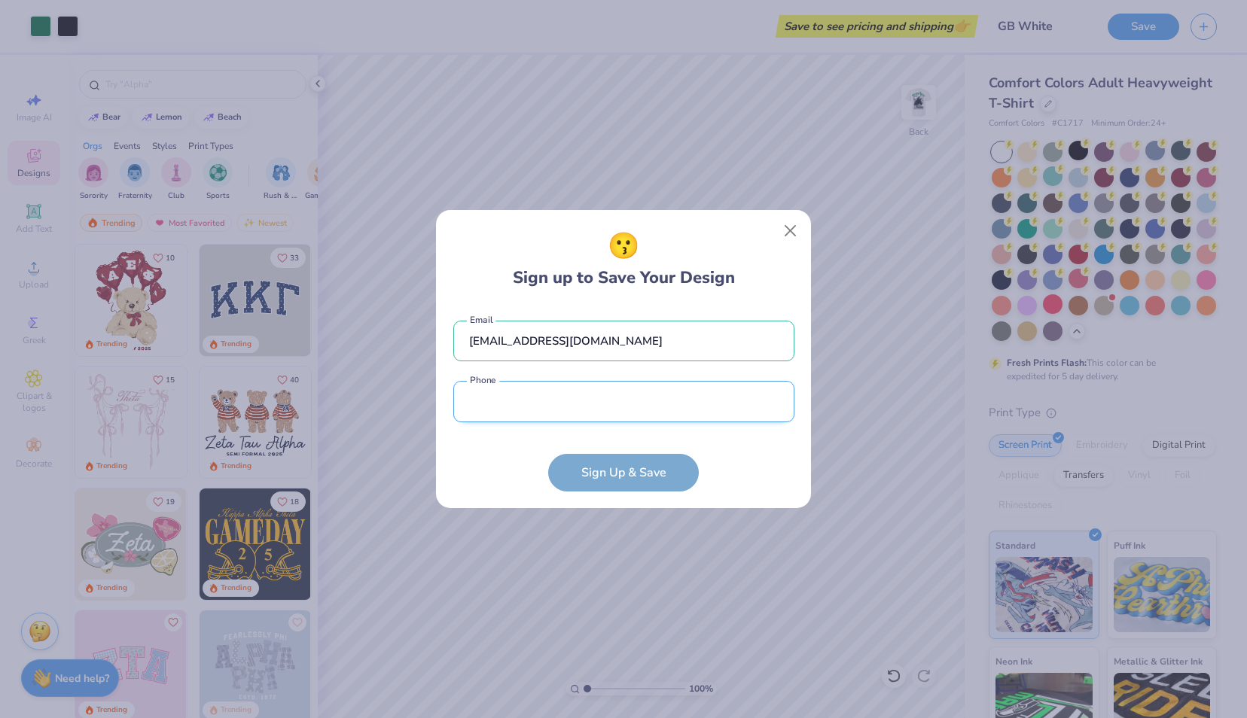
click at [545, 400] on input "tel" at bounding box center [623, 401] width 341 height 41
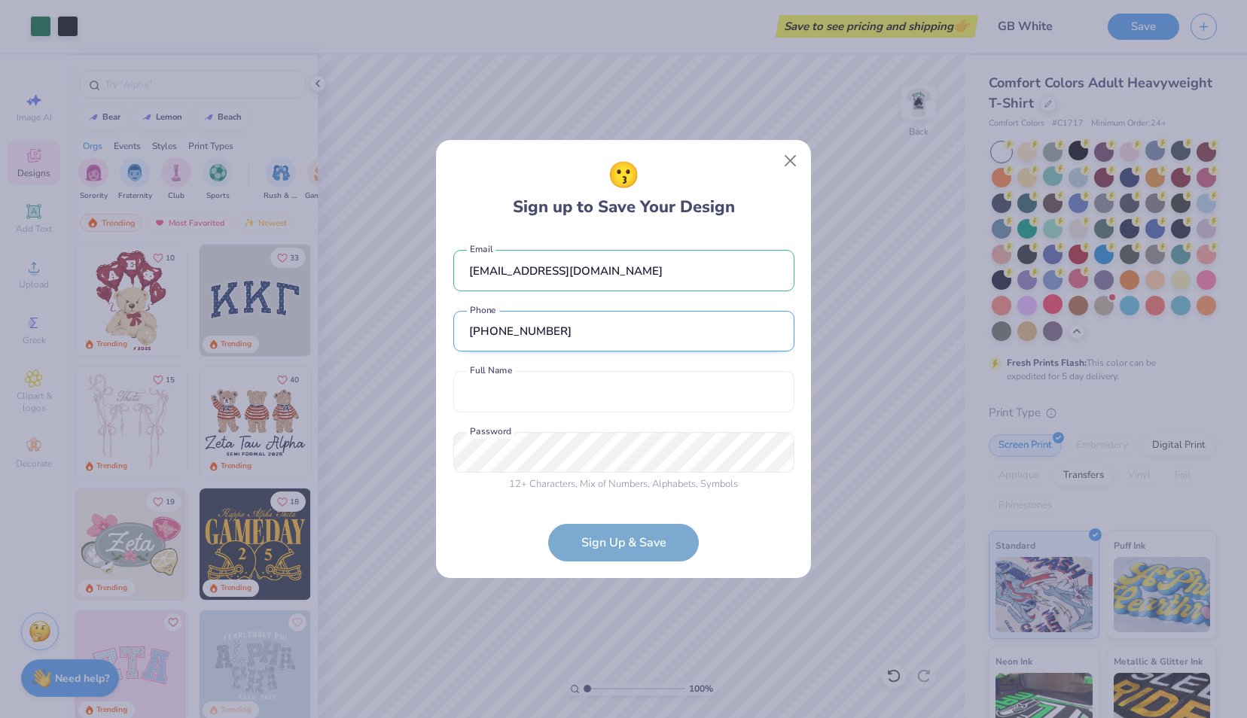
type input "[PHONE_NUMBER]"
click at [545, 400] on input "text" at bounding box center [623, 391] width 341 height 41
type input "[PERSON_NAME]"
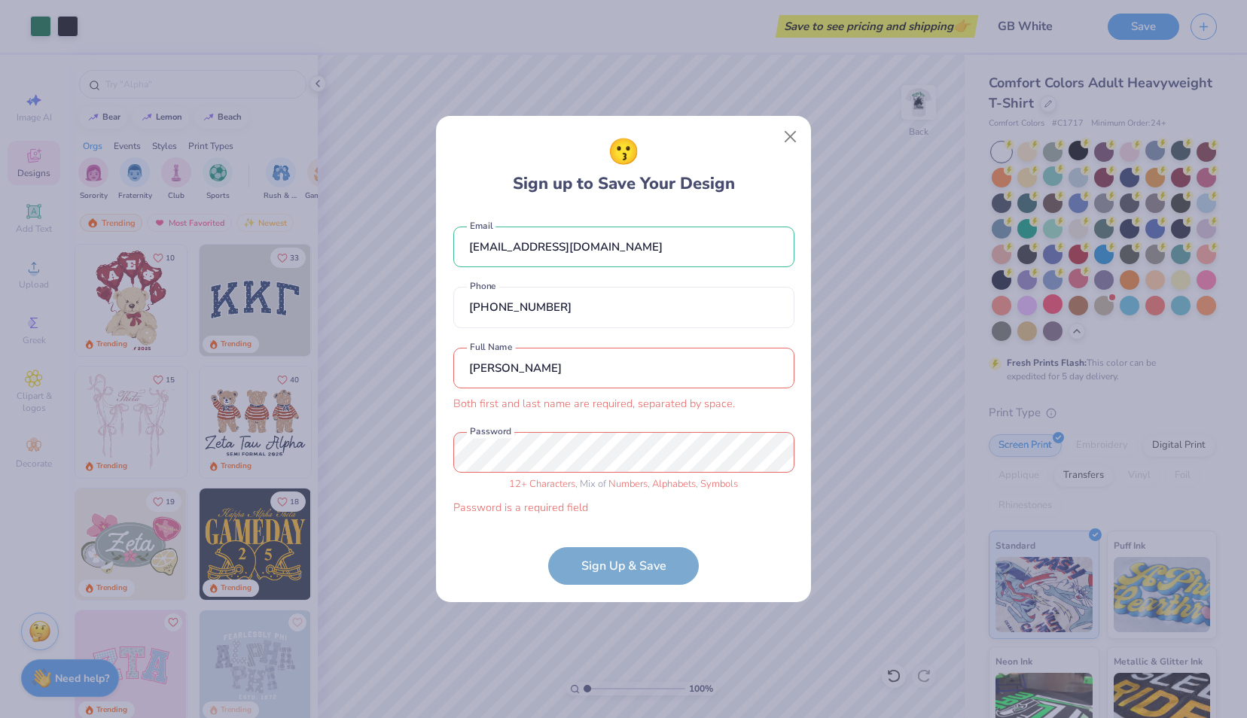
drag, startPoint x: 523, startPoint y: 389, endPoint x: 448, endPoint y: 399, distance: 75.9
click at [448, 399] on div "😗 Sign up to Save Your Design [EMAIL_ADDRESS][DOMAIN_NAME] Email [PHONE_NUMBER]…" at bounding box center [623, 359] width 375 height 486
click at [583, 325] on input "[PHONE_NUMBER]" at bounding box center [623, 307] width 341 height 41
click at [544, 367] on input "text" at bounding box center [623, 368] width 341 height 41
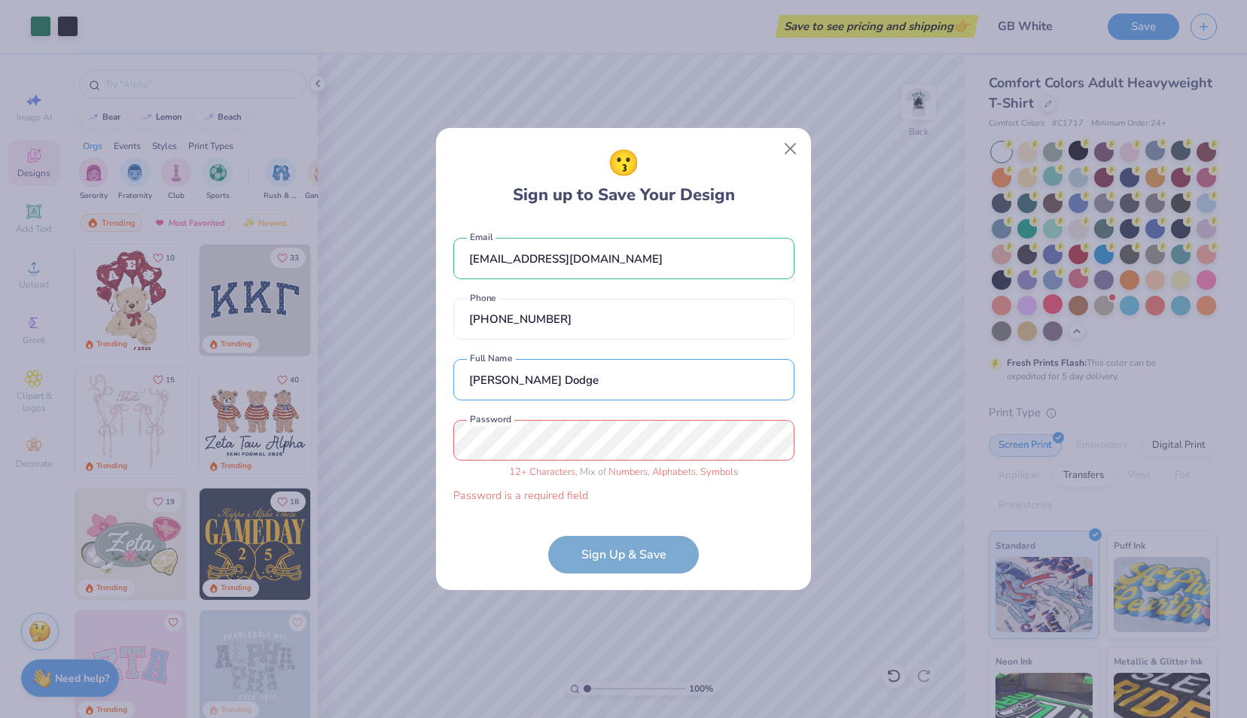
type input "[PERSON_NAME] Dodge"
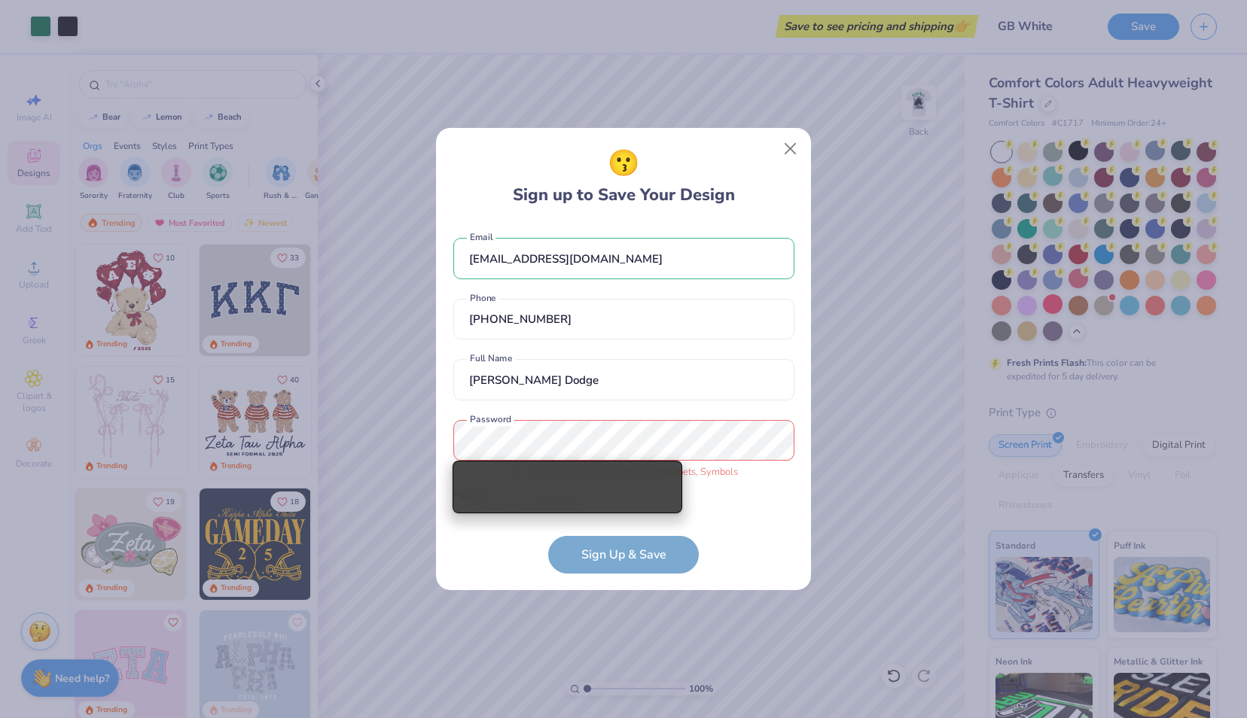
click at [557, 401] on div "[EMAIL_ADDRESS][DOMAIN_NAME] Email [PHONE_NUMBER] Phone [PERSON_NAME] Dodge Ful…" at bounding box center [623, 367] width 341 height 288
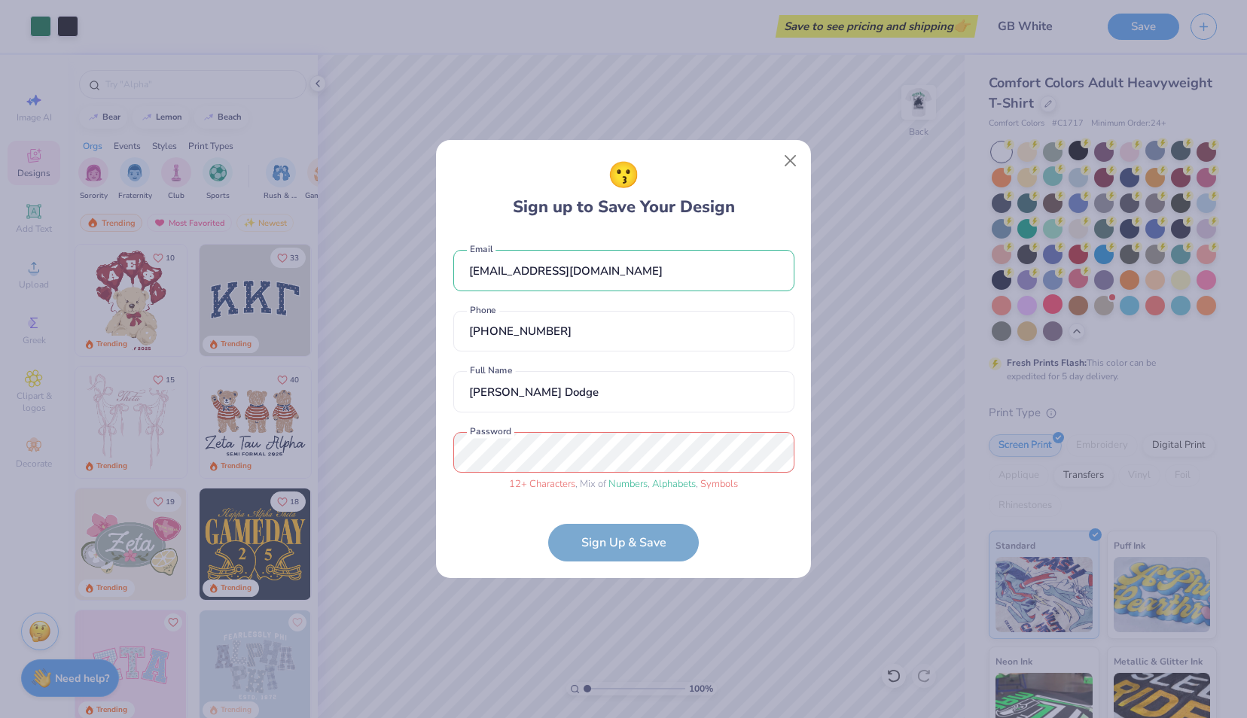
click at [587, 542] on form "[EMAIL_ADDRESS][DOMAIN_NAME] Email [PHONE_NUMBER] Phone [PERSON_NAME] Dodge Ful…" at bounding box center [623, 398] width 341 height 327
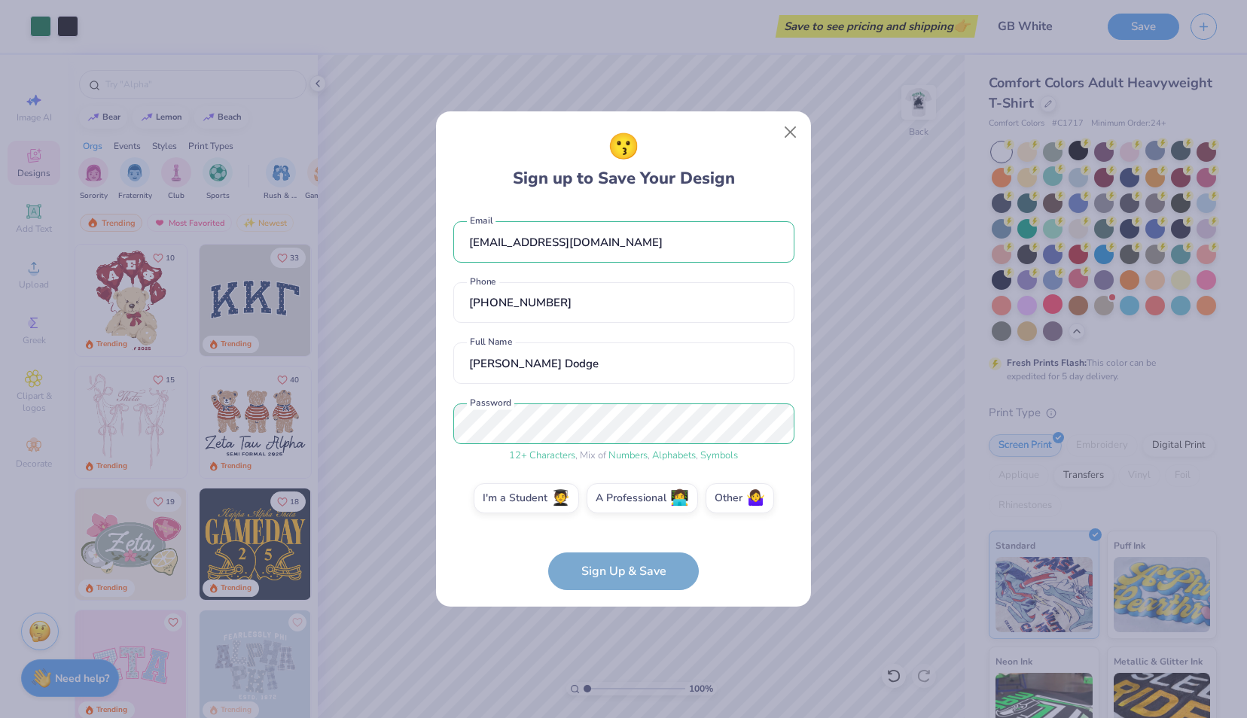
click at [624, 557] on form "[EMAIL_ADDRESS][DOMAIN_NAME] Email [PHONE_NUMBER] Phone [PERSON_NAME] Dodge Ful…" at bounding box center [623, 398] width 341 height 384
click at [625, 563] on form "[EMAIL_ADDRESS][DOMAIN_NAME] Email [PHONE_NUMBER] Phone [PERSON_NAME] Dodge Ful…" at bounding box center [623, 398] width 341 height 384
click at [606, 568] on form "[EMAIL_ADDRESS][DOMAIN_NAME] Email [PHONE_NUMBER] Phone [PERSON_NAME] Dodge Ful…" at bounding box center [623, 398] width 341 height 384
click at [537, 495] on label "I'm a Student 🧑‍🎓" at bounding box center [526, 496] width 105 height 30
click at [619, 497] on input "I'm a Student 🧑‍🎓" at bounding box center [624, 502] width 10 height 10
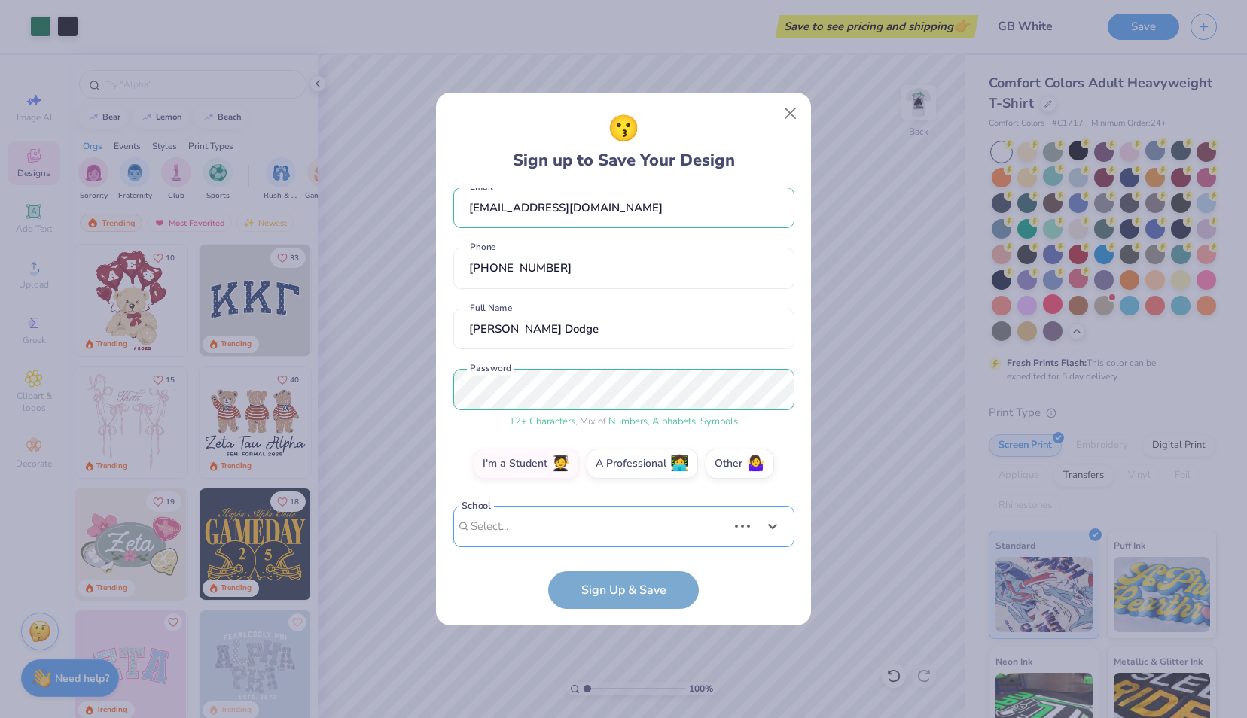
click at [581, 522] on div "Use Up and Down to choose options, press Enter to select the currently focused …" at bounding box center [623, 549] width 341 height 87
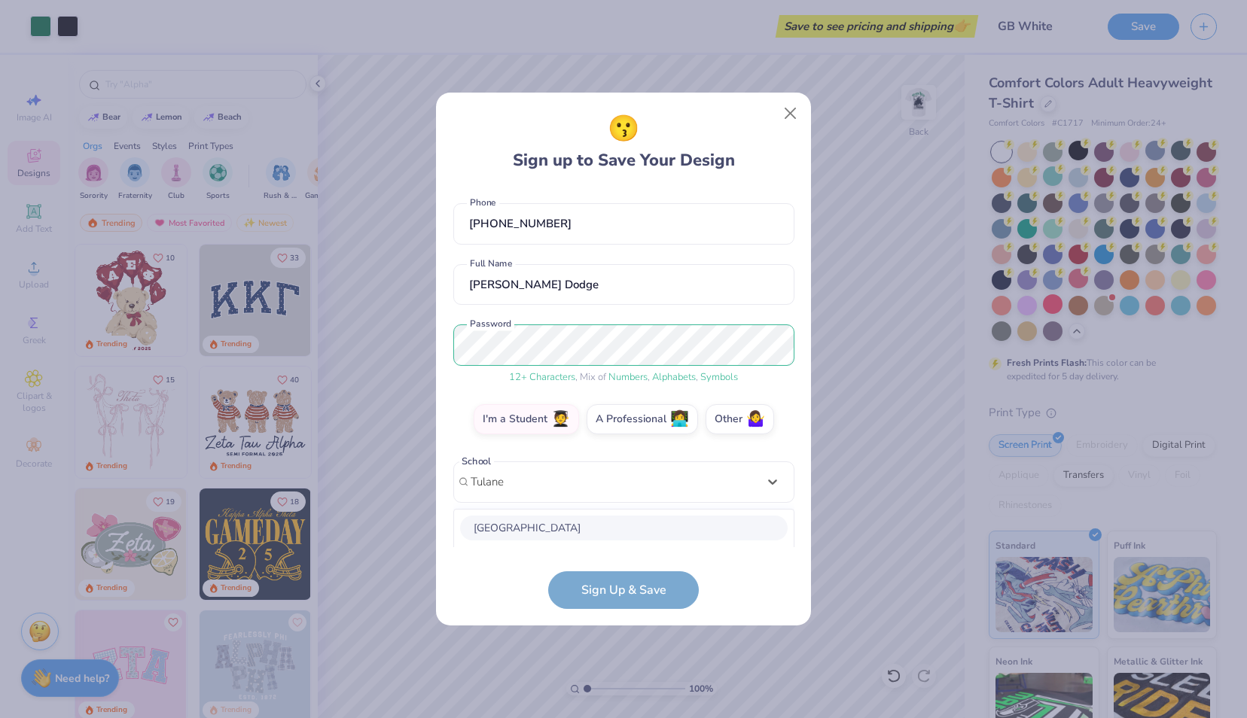
scroll to position [248, 0]
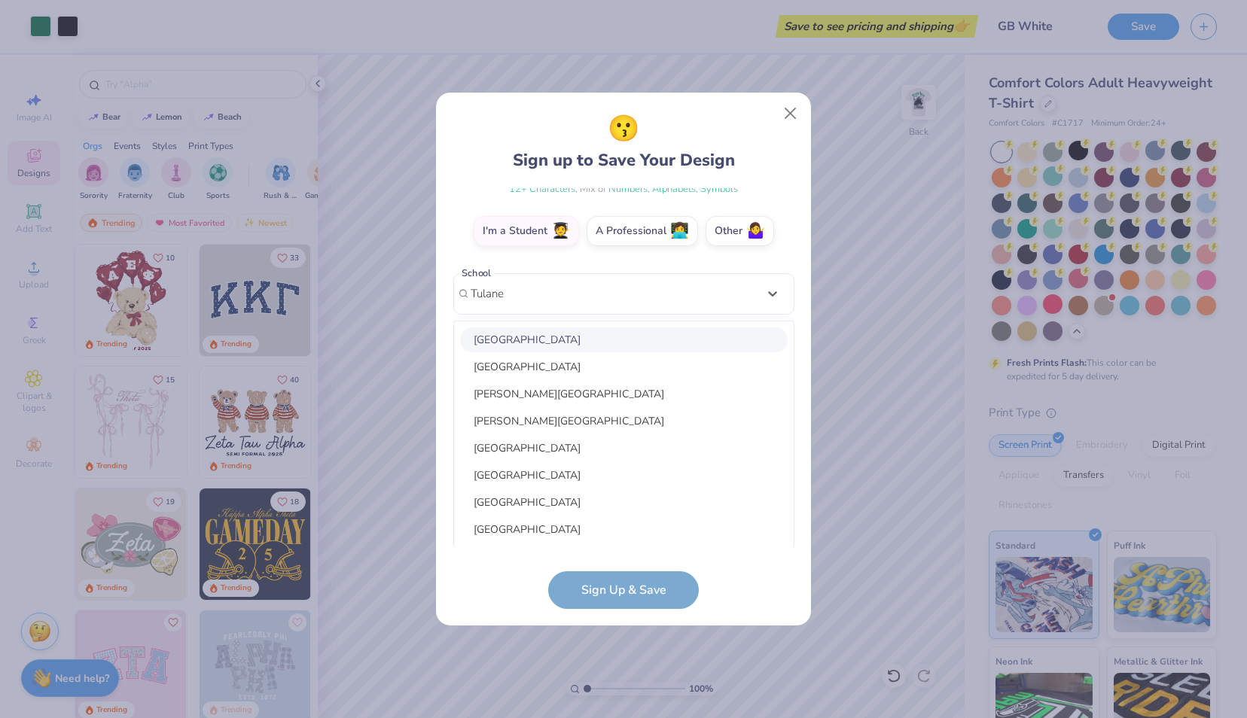
click at [556, 340] on div "[GEOGRAPHIC_DATA]" at bounding box center [624, 340] width 328 height 25
type input "Tulane"
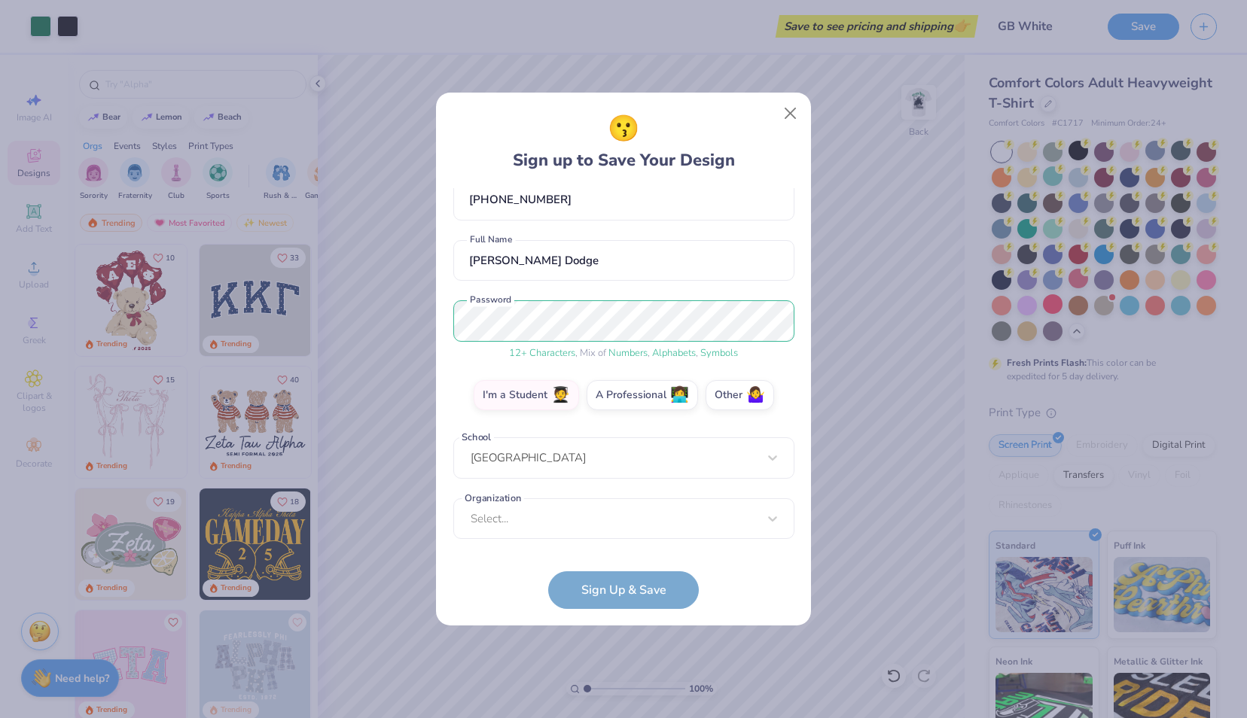
scroll to position [84, 0]
click at [564, 526] on div "Select..." at bounding box center [623, 519] width 341 height 41
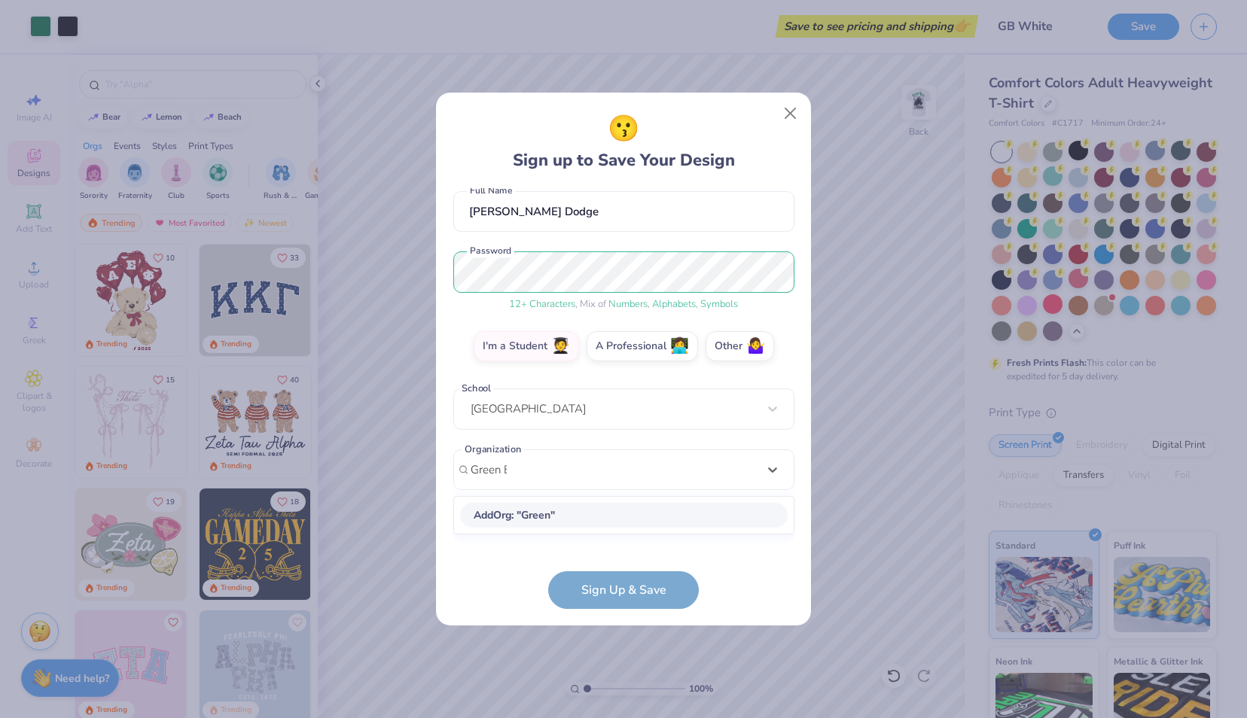
scroll to position [120, 0]
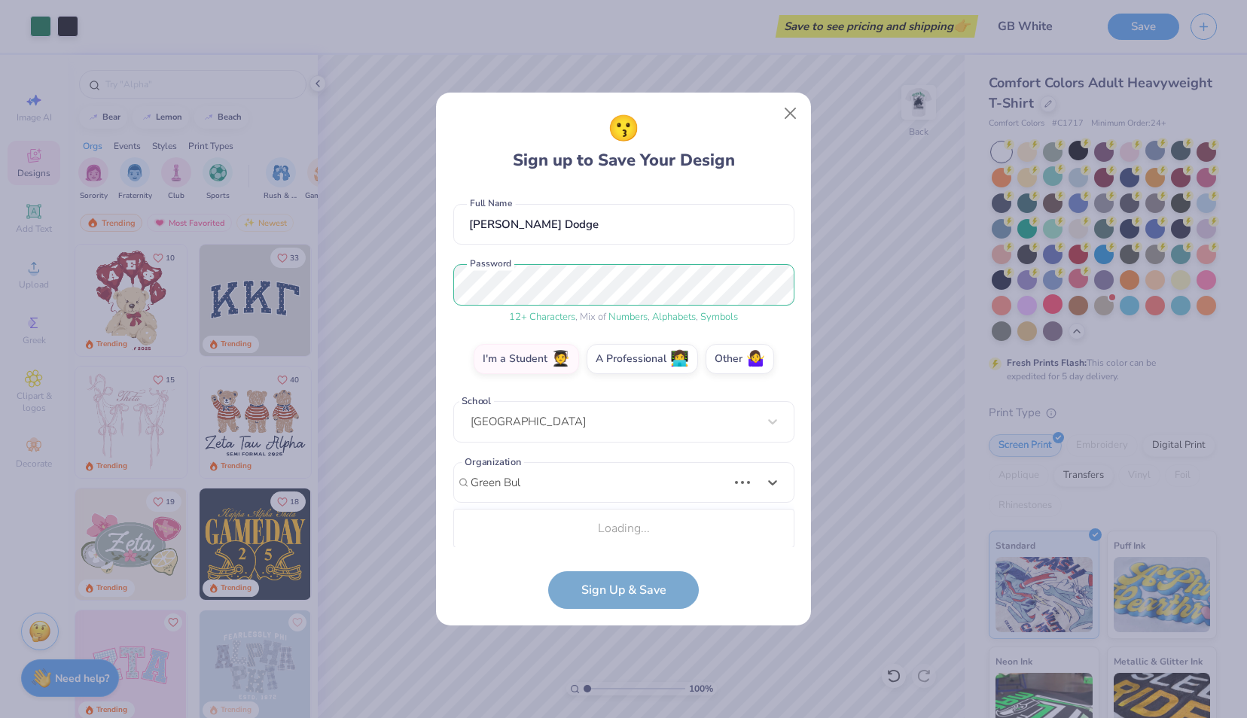
type input "Green Bull"
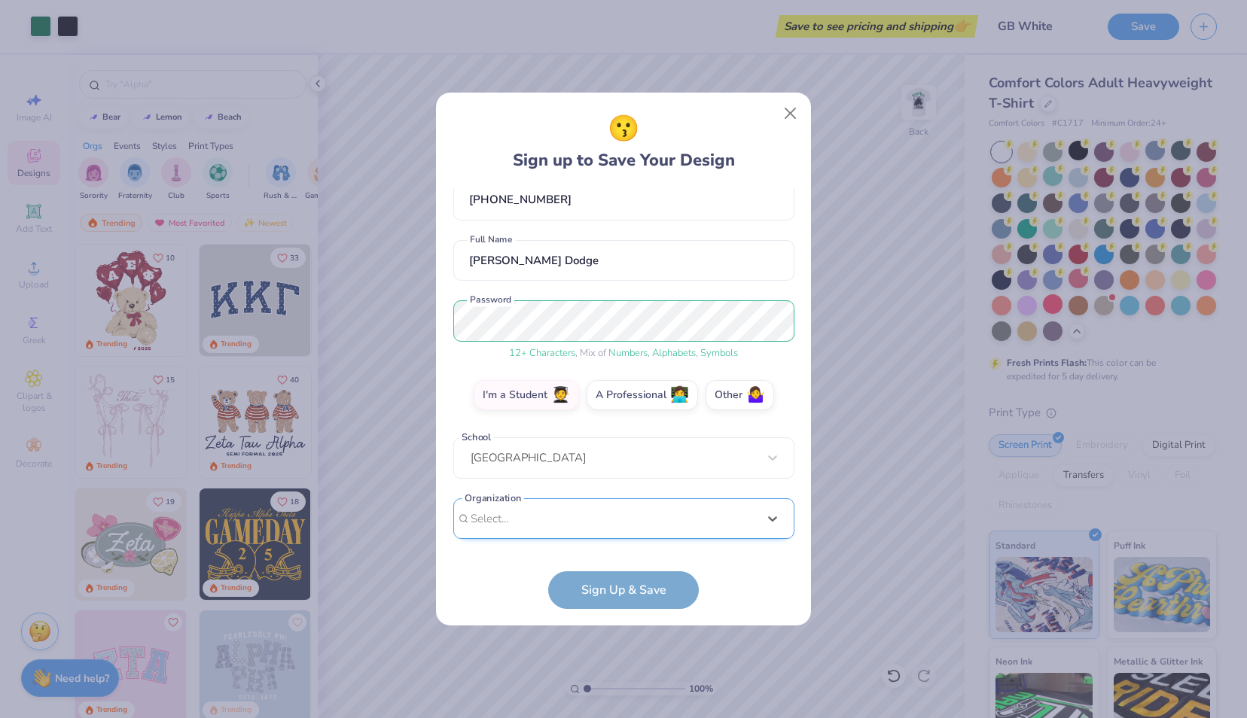
scroll to position [84, 0]
drag, startPoint x: 547, startPoint y: 291, endPoint x: 440, endPoint y: 300, distance: 107.2
click at [440, 300] on div "😗 Sign up to Save Your Design [EMAIL_ADDRESS][DOMAIN_NAME] Email [PHONE_NUMBER]…" at bounding box center [623, 359] width 375 height 533
click at [631, 593] on form "[EMAIL_ADDRESS][DOMAIN_NAME] Email [PHONE_NUMBER] Phone [PERSON_NAME] Dodge Ful…" at bounding box center [623, 398] width 341 height 421
click at [629, 593] on form "[EMAIL_ADDRESS][DOMAIN_NAME] Email [PHONE_NUMBER] Phone [PERSON_NAME] Dodge Ful…" at bounding box center [623, 398] width 341 height 421
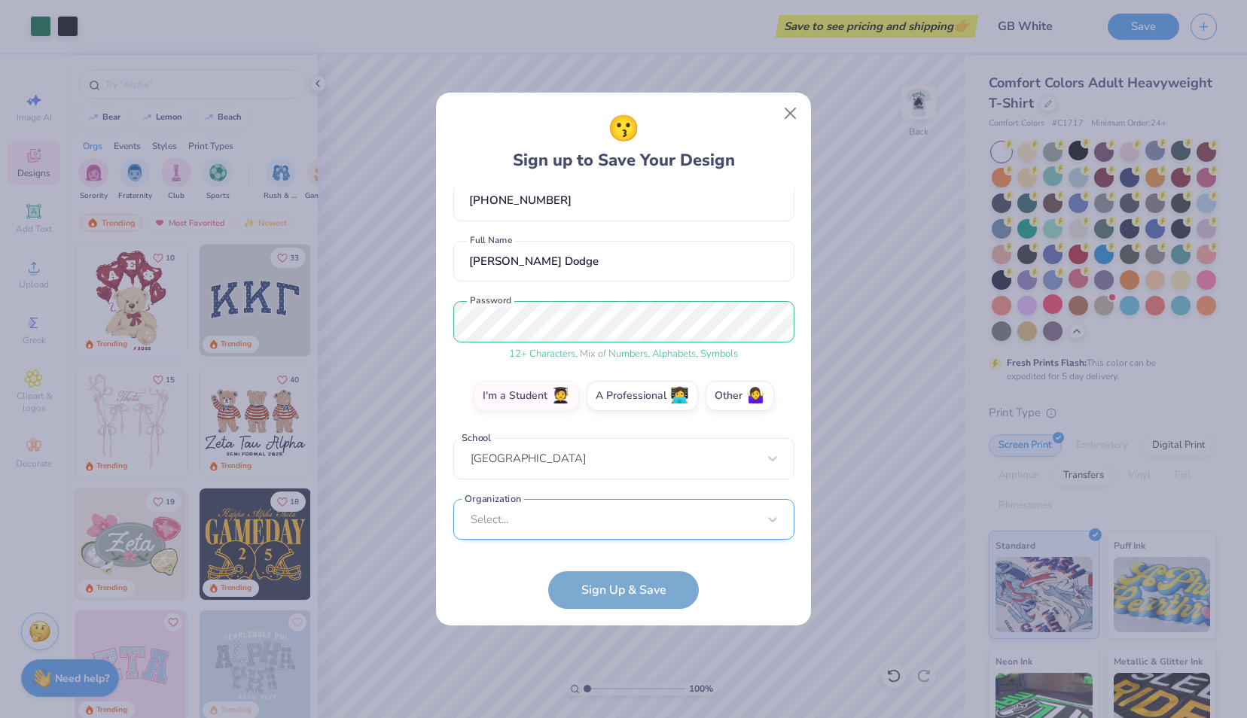
click at [595, 510] on div "Select..." at bounding box center [623, 519] width 341 height 41
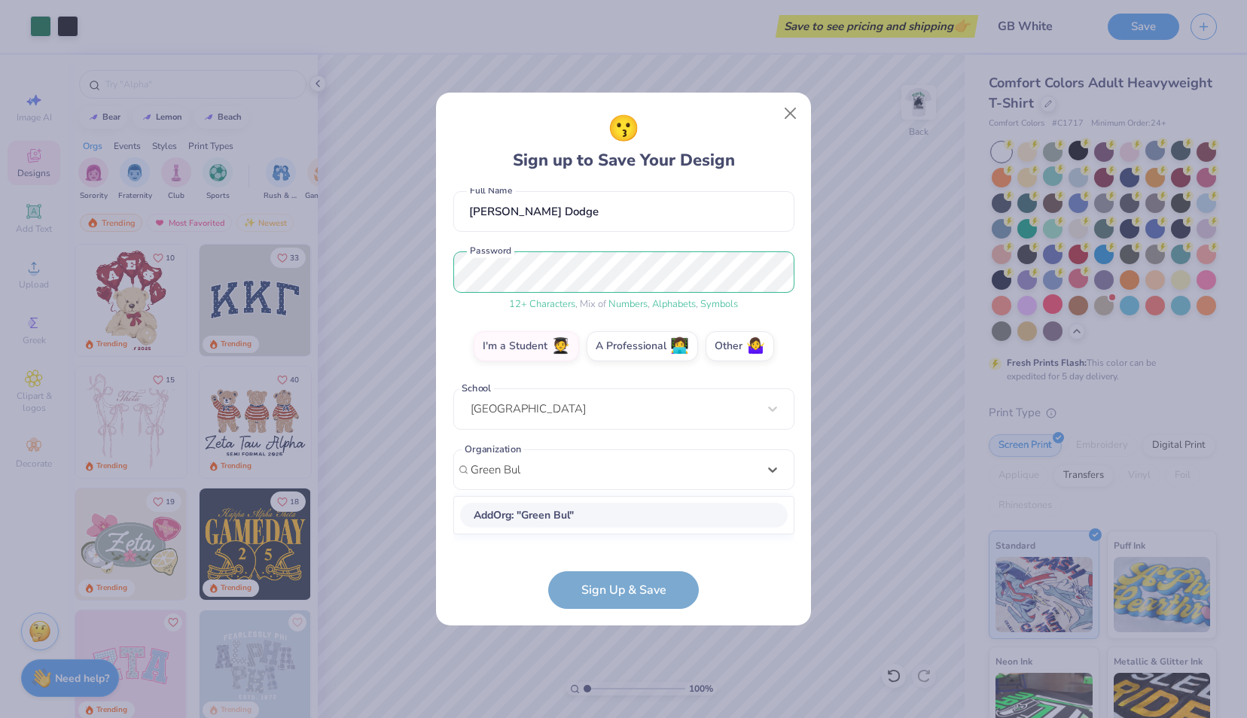
type input "Green Bull"
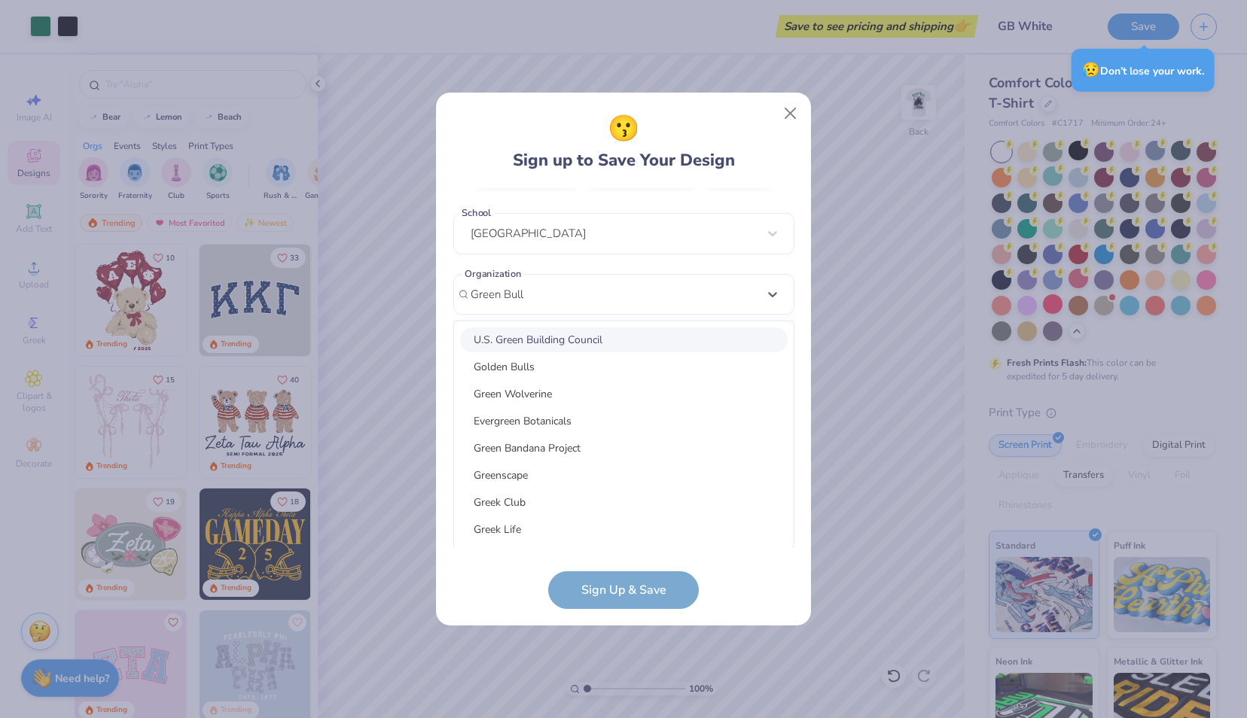
type input "1.00126253888585"
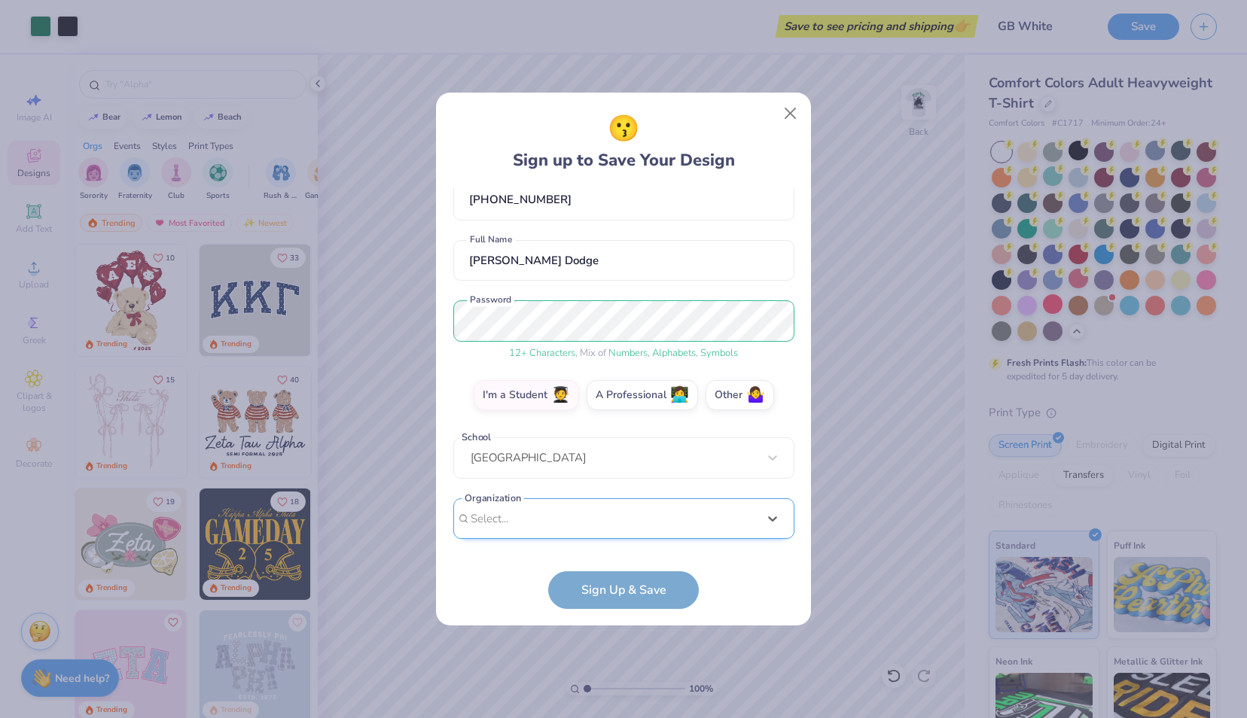
scroll to position [84, 0]
drag, startPoint x: 558, startPoint y: 299, endPoint x: 480, endPoint y: 297, distance: 78.3
click at [480, 297] on div "[EMAIL_ADDRESS][DOMAIN_NAME] Email [PHONE_NUMBER] Phone [PERSON_NAME] Dodge Ful…" at bounding box center [623, 367] width 341 height 359
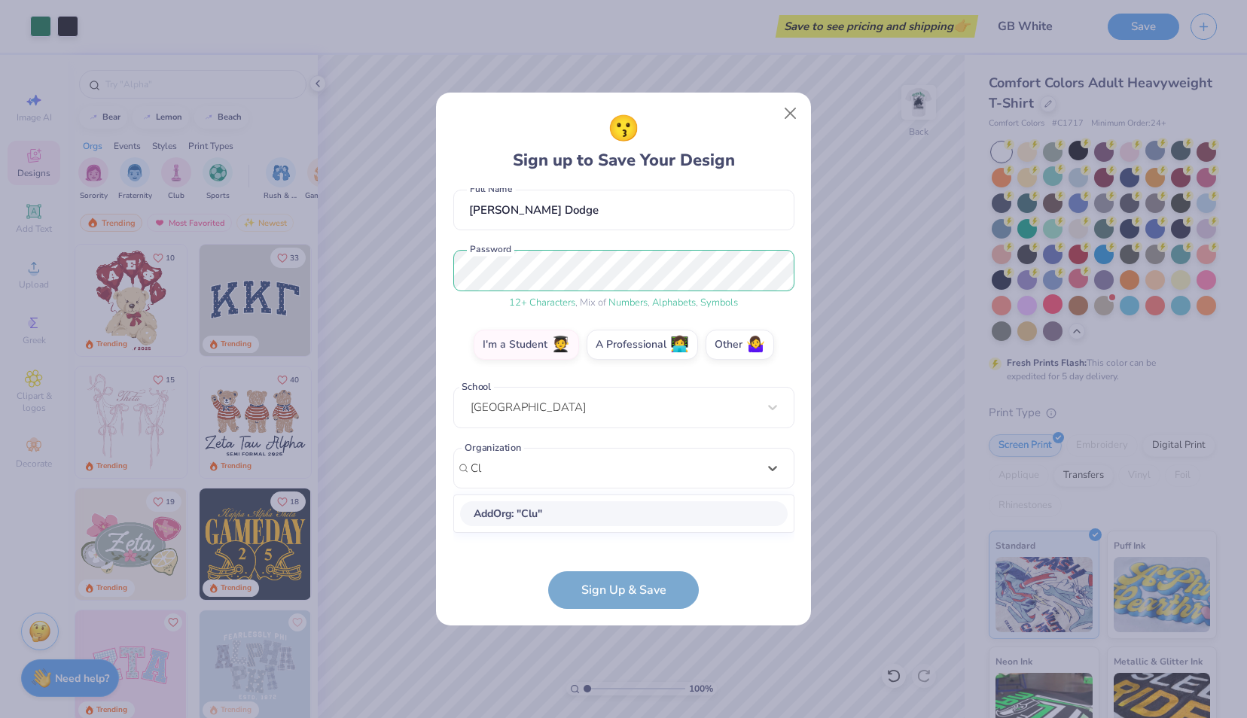
scroll to position [0, 0]
type input "C"
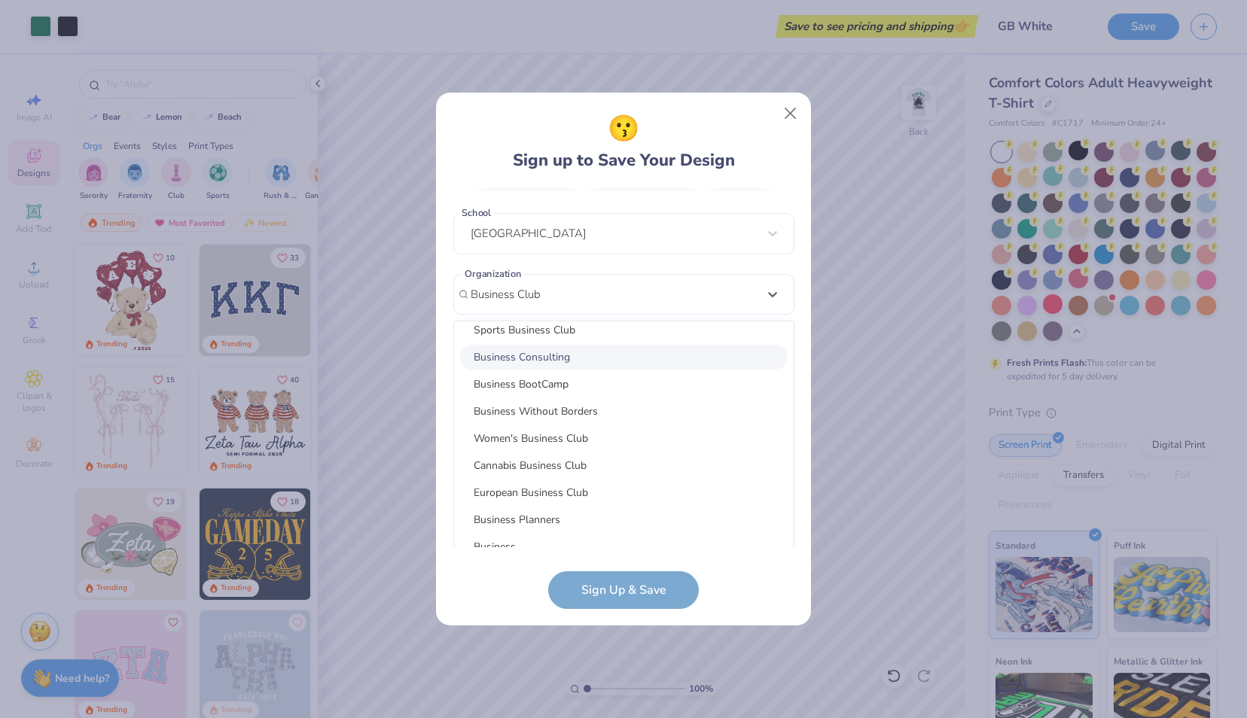
scroll to position [145, 0]
click at [542, 382] on div "Business BootCamp" at bounding box center [624, 384] width 328 height 25
type input "Business Club"
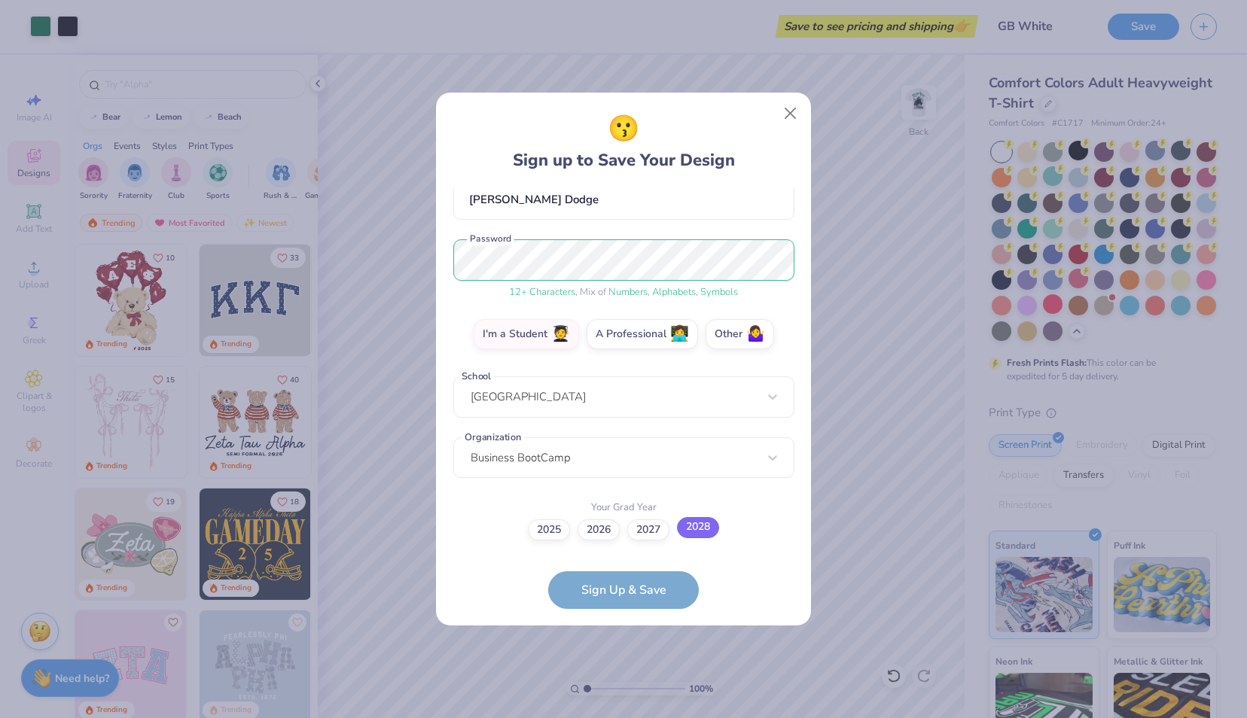
click at [705, 523] on label "2028" at bounding box center [698, 527] width 42 height 21
click at [629, 670] on input "2028" at bounding box center [624, 675] width 10 height 10
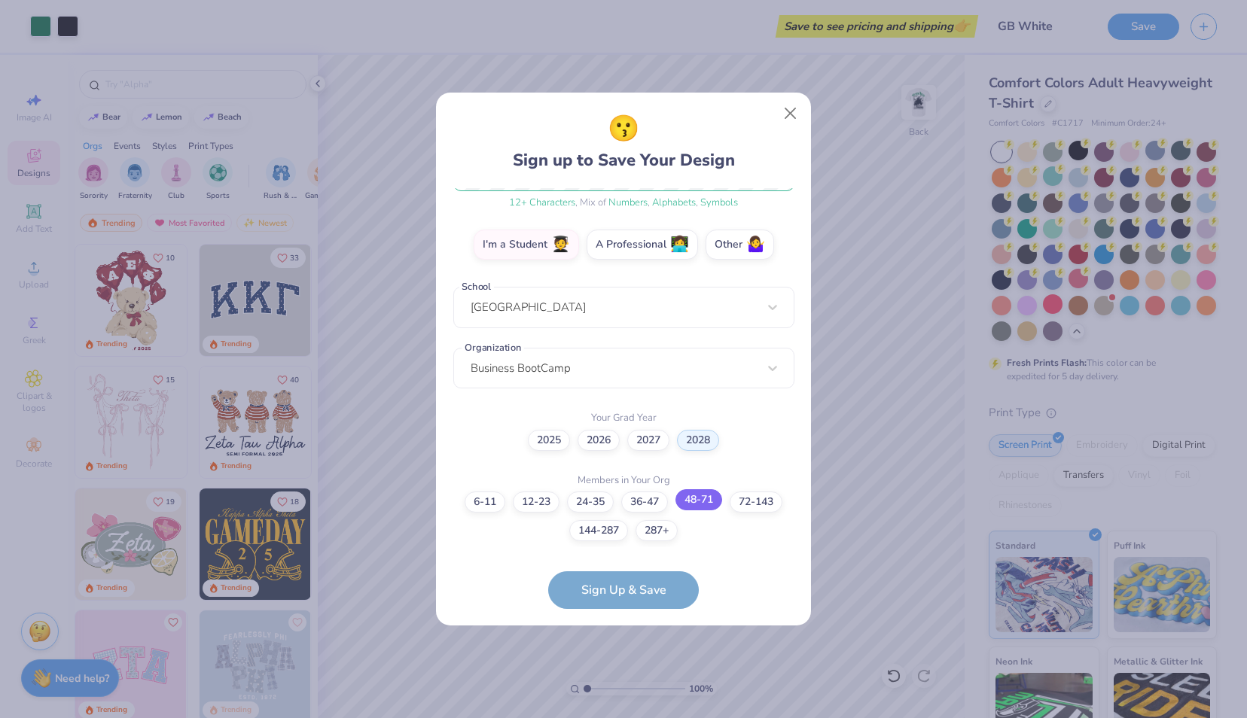
click at [678, 501] on label "48-71" at bounding box center [698, 499] width 47 height 21
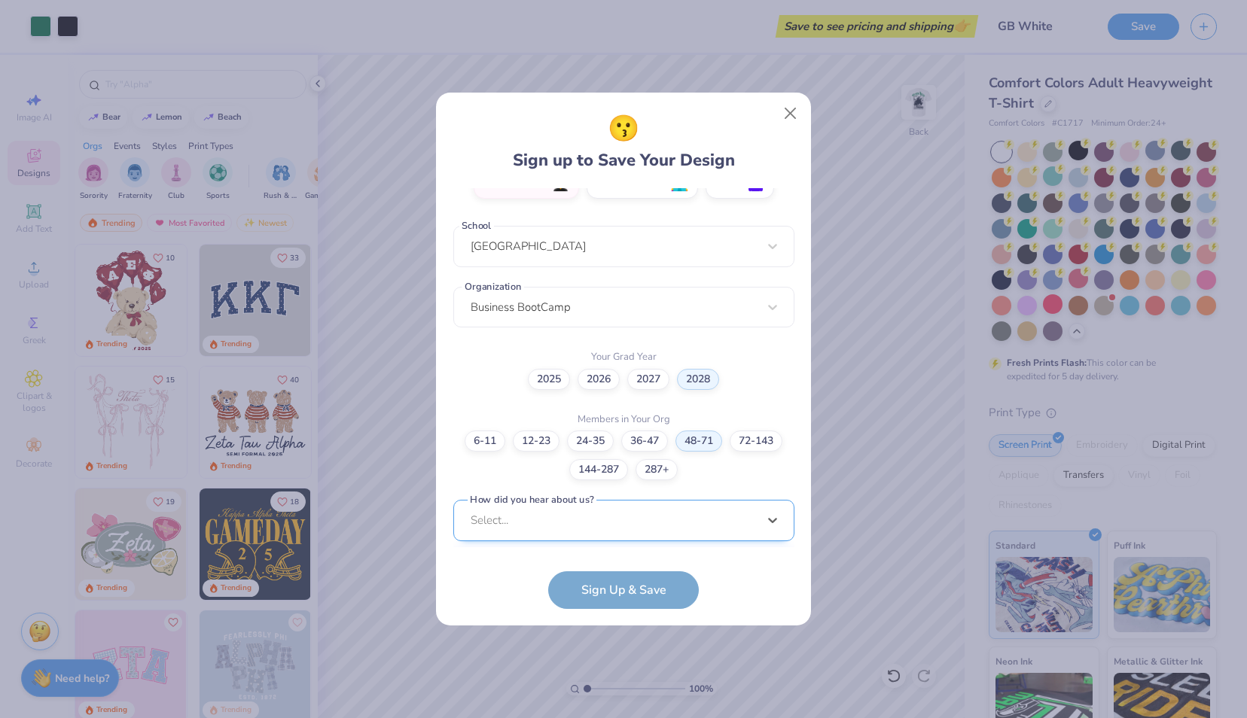
click at [605, 527] on div "option Word of Mouth focused, 8 of 15. 15 results available. Use Up and Down to…" at bounding box center [623, 637] width 341 height 275
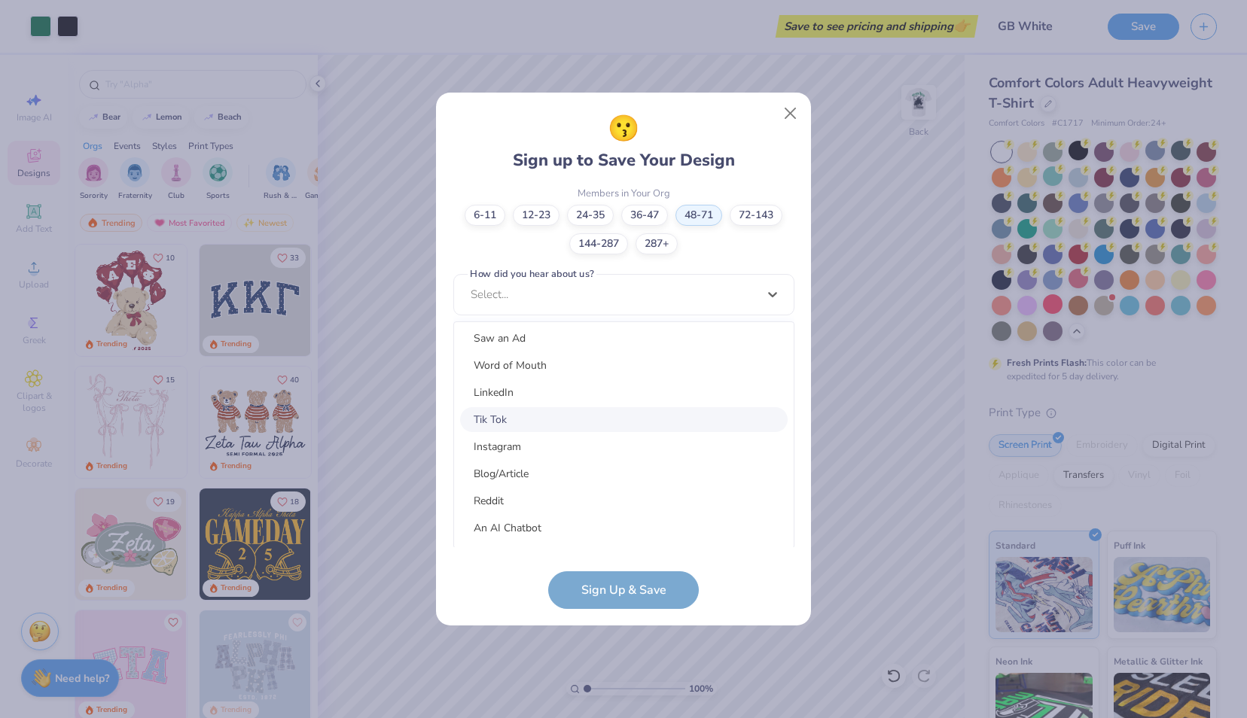
scroll to position [157, 0]
click at [529, 369] on div "Word of Mouth" at bounding box center [624, 373] width 328 height 25
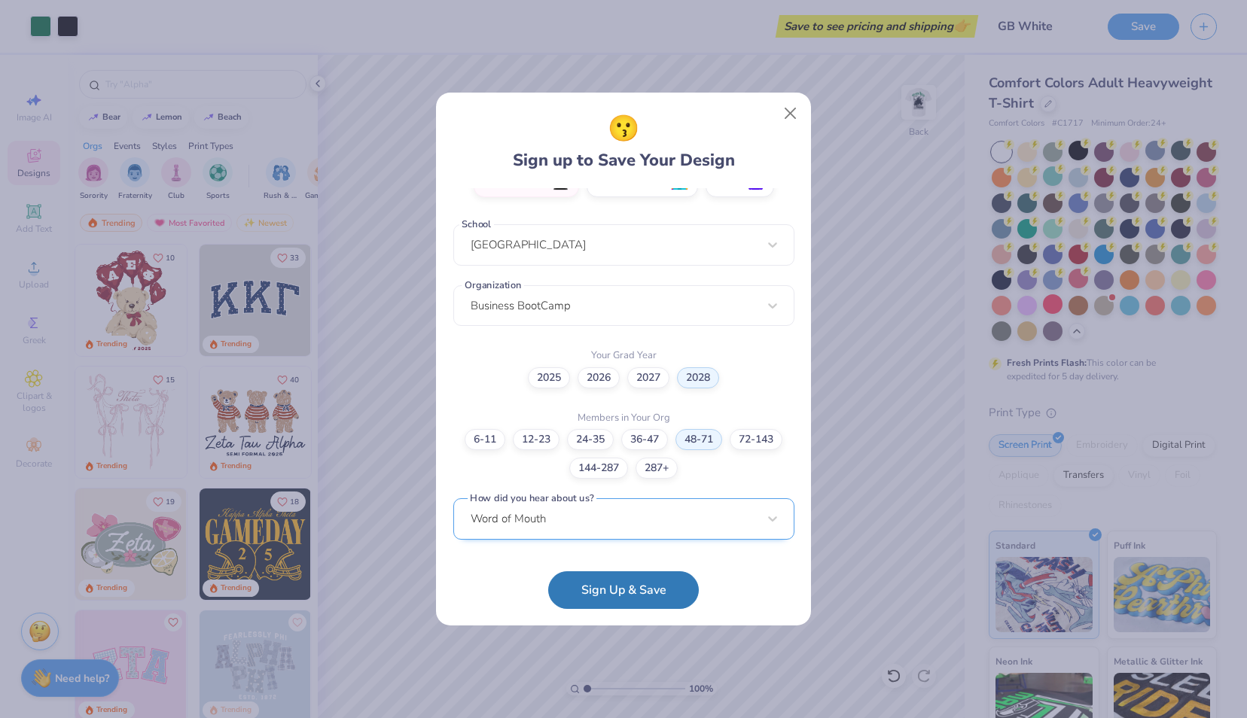
scroll to position [296, 0]
click at [595, 584] on button "Sign Up & Save" at bounding box center [623, 587] width 151 height 38
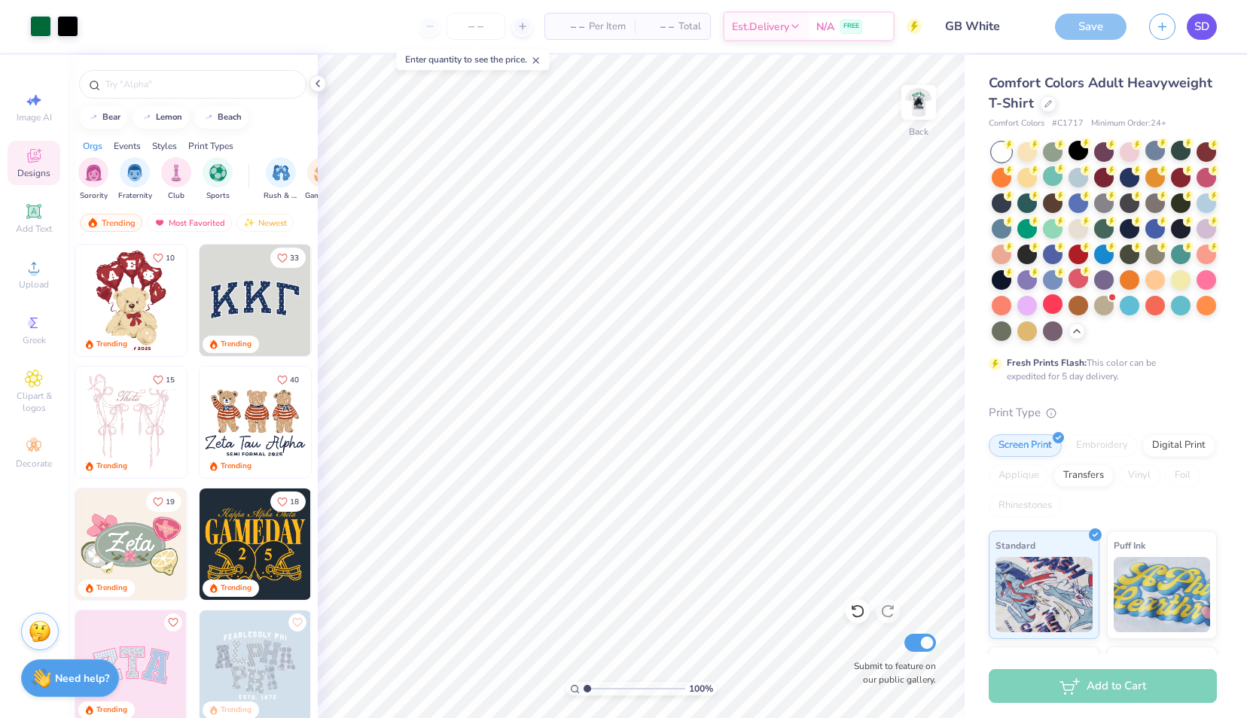
click at [1207, 24] on span "SD" at bounding box center [1201, 26] width 15 height 17
click at [1084, 29] on div "Save" at bounding box center [1091, 27] width 72 height 26
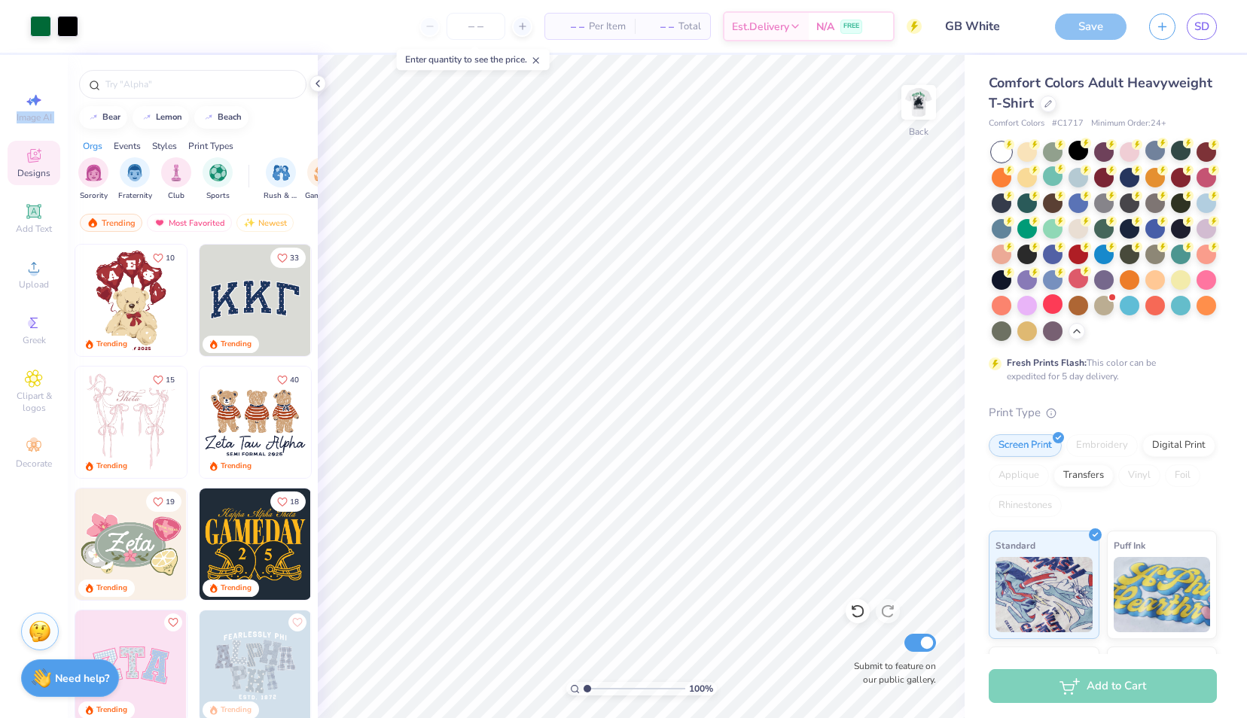
click at [1084, 29] on div "Save" at bounding box center [1091, 27] width 72 height 26
drag, startPoint x: 1084, startPoint y: 29, endPoint x: 1053, endPoint y: 33, distance: 31.2
click at [1053, 33] on div "Art colors – – Per Item – – Total Est. Delivery N/A FREE Design Title GB White …" at bounding box center [623, 26] width 1247 height 53
click at [801, 32] on icon at bounding box center [795, 29] width 12 height 12
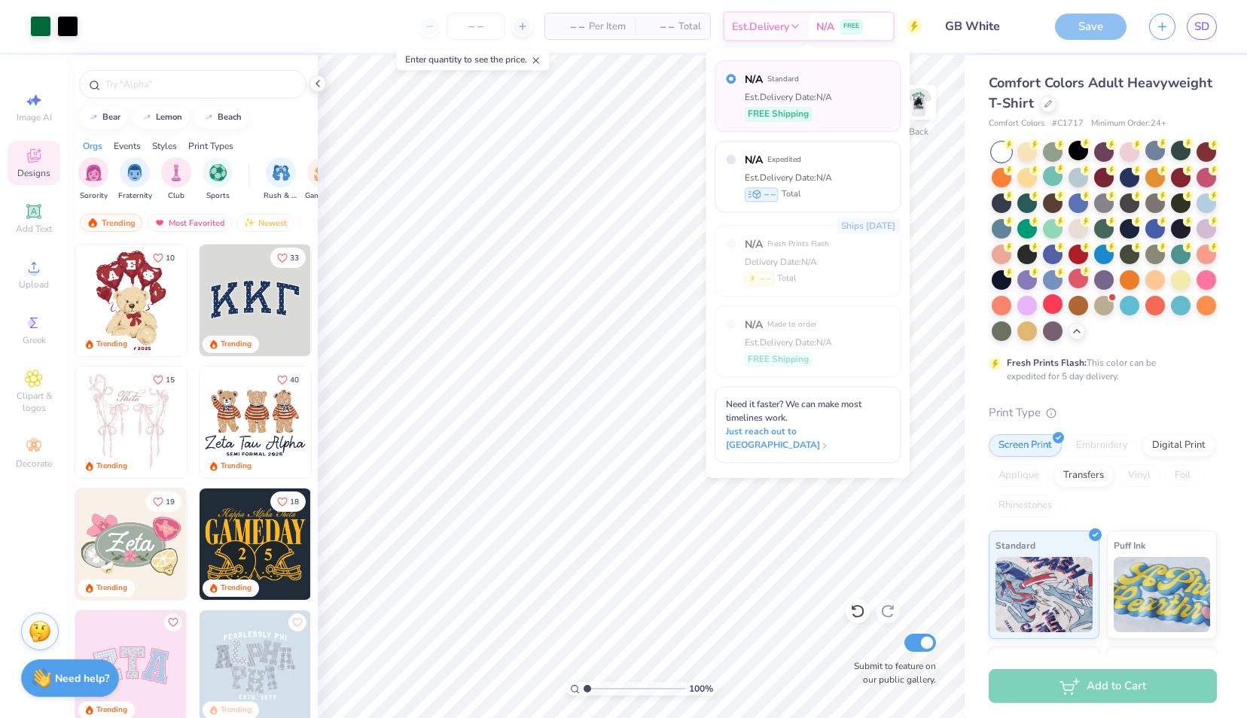
click at [925, 37] on div "Art colors – – Per Item – – Total Est. Delivery N/A FREE Design Title GB White …" at bounding box center [623, 26] width 1247 height 53
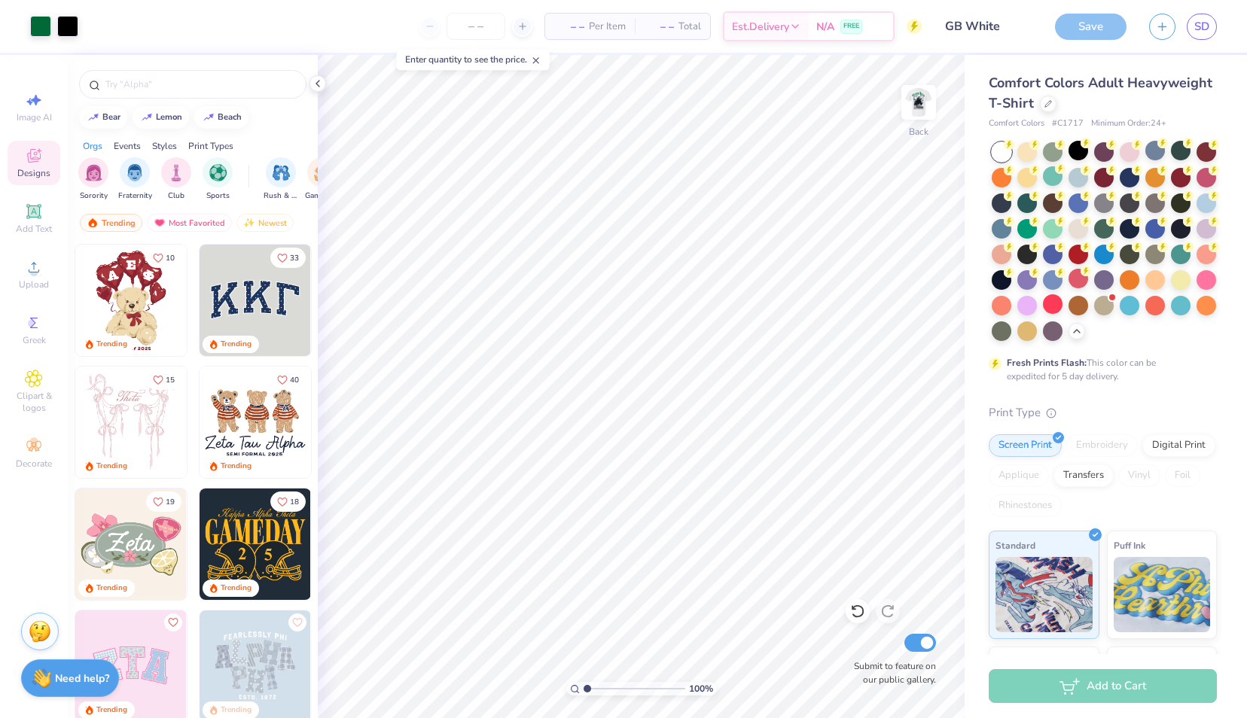
click at [1099, 27] on div "Save" at bounding box center [1091, 27] width 72 height 26
drag, startPoint x: 1165, startPoint y: 41, endPoint x: 1129, endPoint y: 11, distance: 46.5
click at [1129, 11] on div "Save SD" at bounding box center [1151, 26] width 192 height 53
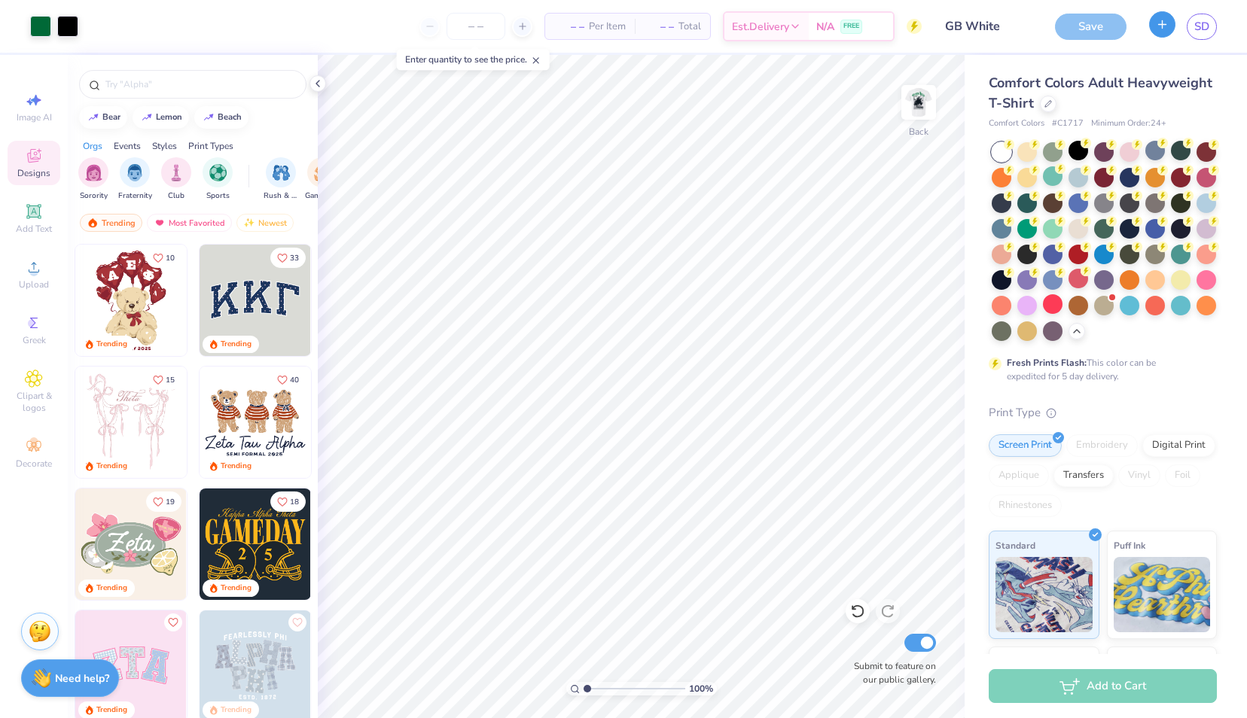
click at [1150, 28] on button "button" at bounding box center [1162, 24] width 26 height 26
click at [1088, 15] on div "Save" at bounding box center [1091, 27] width 72 height 26
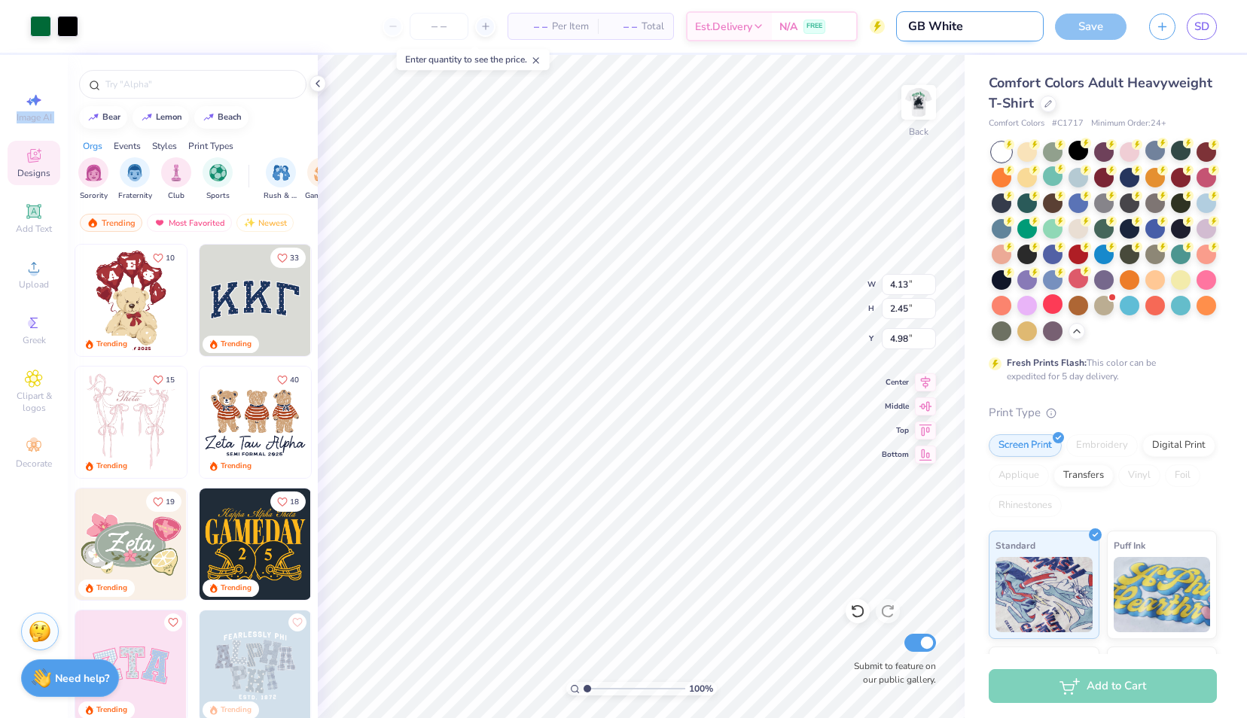
click at [1036, 35] on input "GB White" at bounding box center [970, 26] width 148 height 30
click at [1015, 31] on input "GB White" at bounding box center [970, 26] width 148 height 30
click at [920, 100] on img at bounding box center [918, 102] width 60 height 60
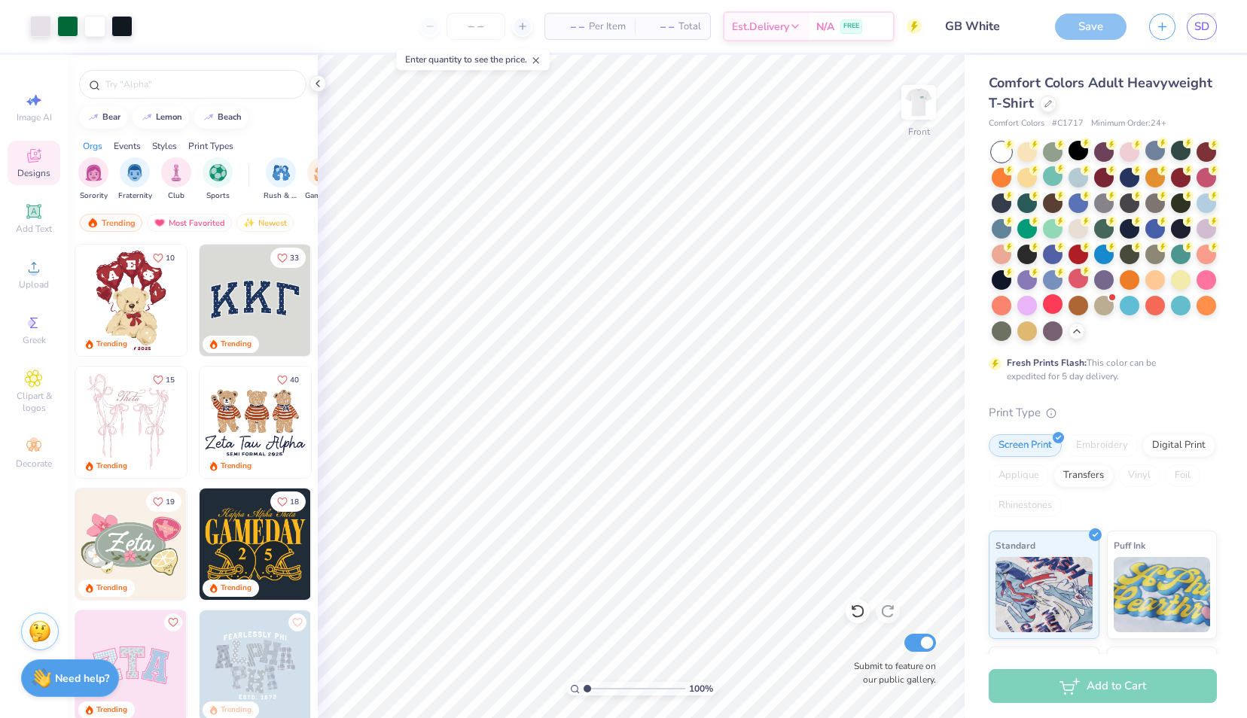
click at [1086, 23] on div "Save" at bounding box center [1091, 27] width 72 height 26
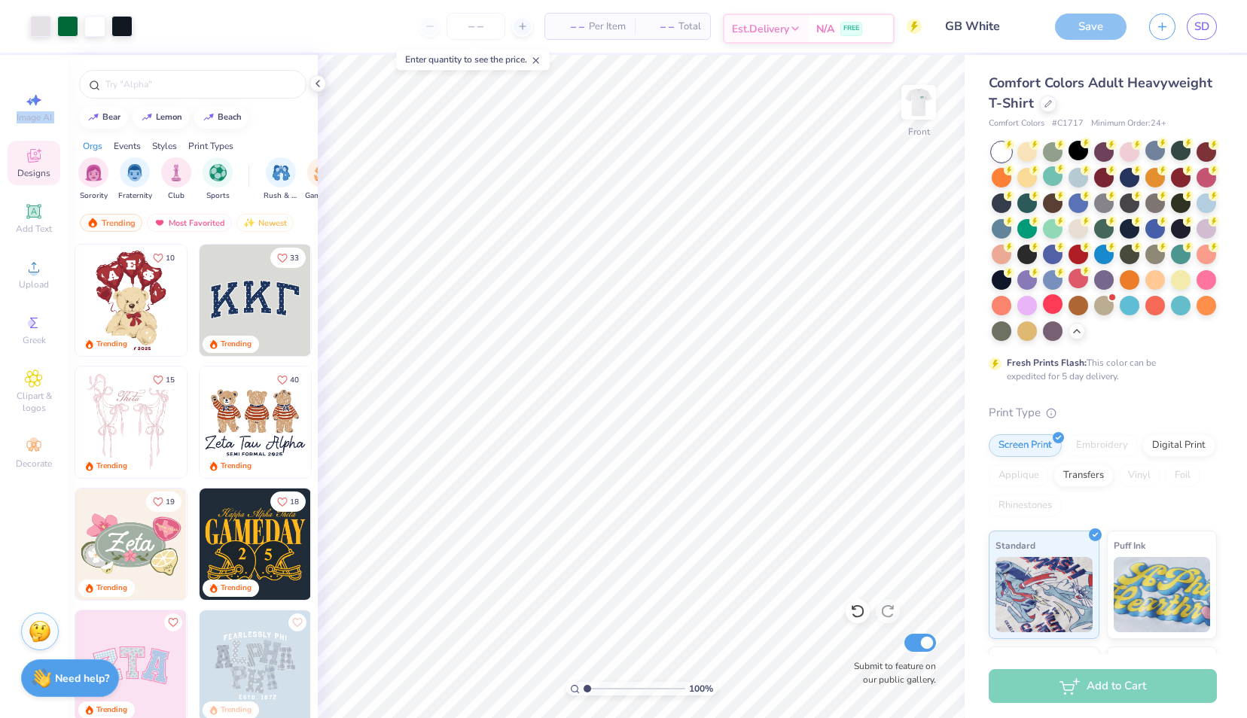
click at [795, 26] on icon at bounding box center [795, 29] width 12 height 12
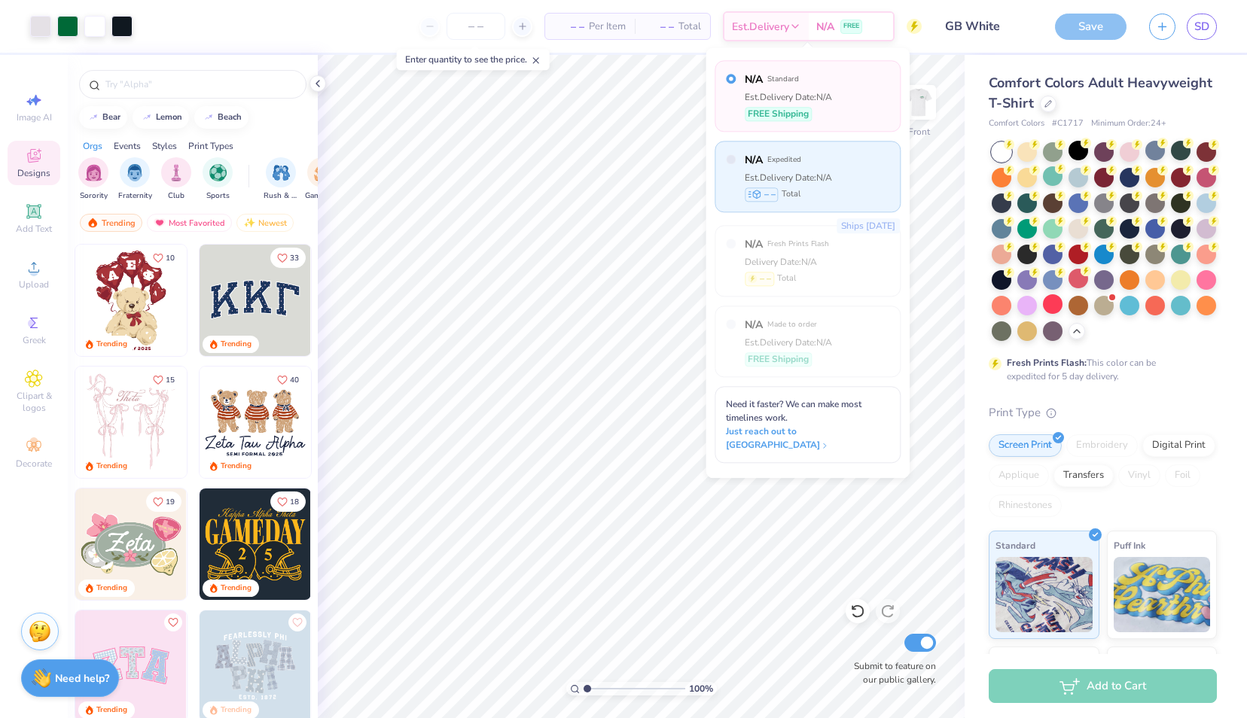
click at [831, 167] on label "N/A Expedited" at bounding box center [788, 160] width 87 height 16
type input "1.00126253888585"
radio input "false"
radio input "true"
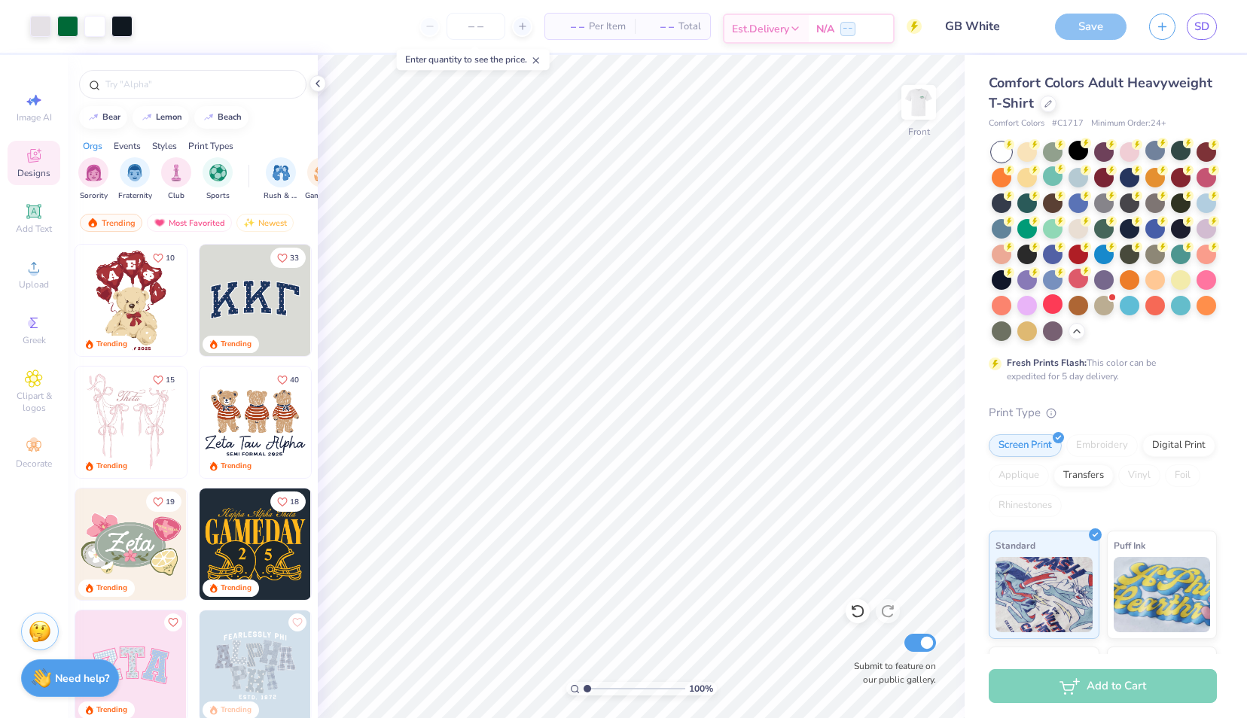
click at [801, 27] on icon at bounding box center [795, 29] width 12 height 12
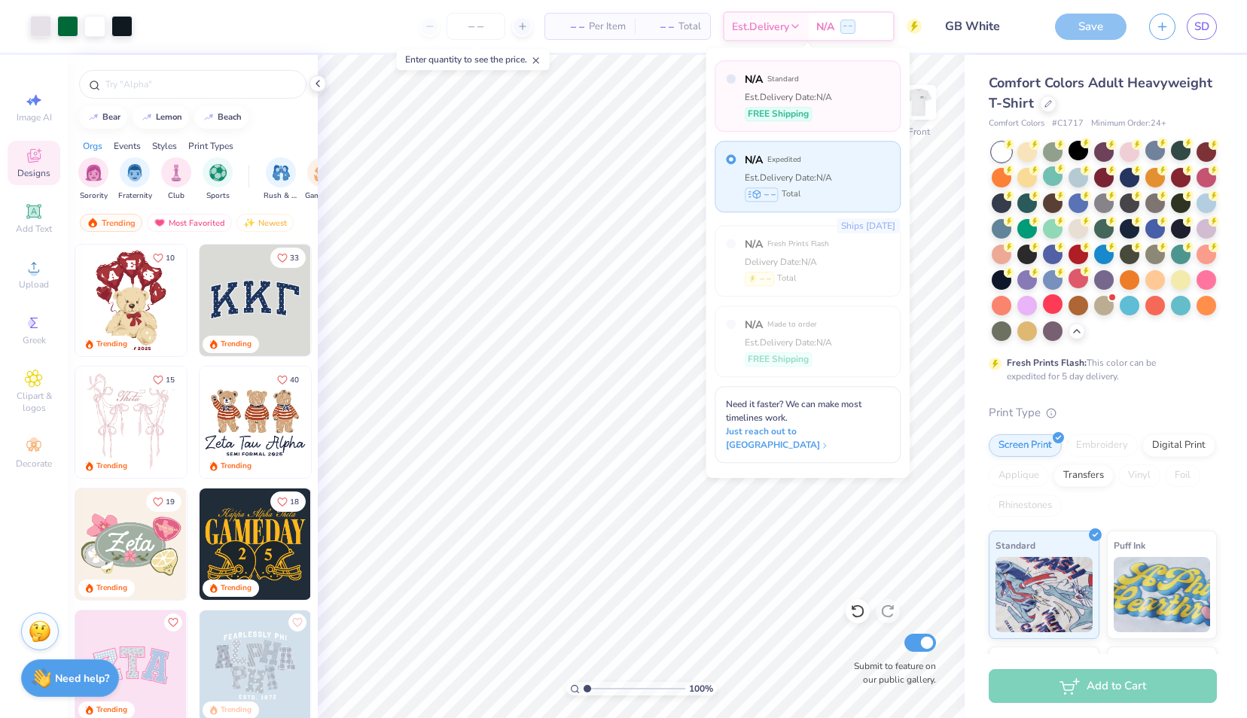
click at [850, 110] on div "N/A Standard Est. Delivery Date: N/A FREE Shipping" at bounding box center [807, 96] width 186 height 72
type input "1.00126253888585"
radio input "true"
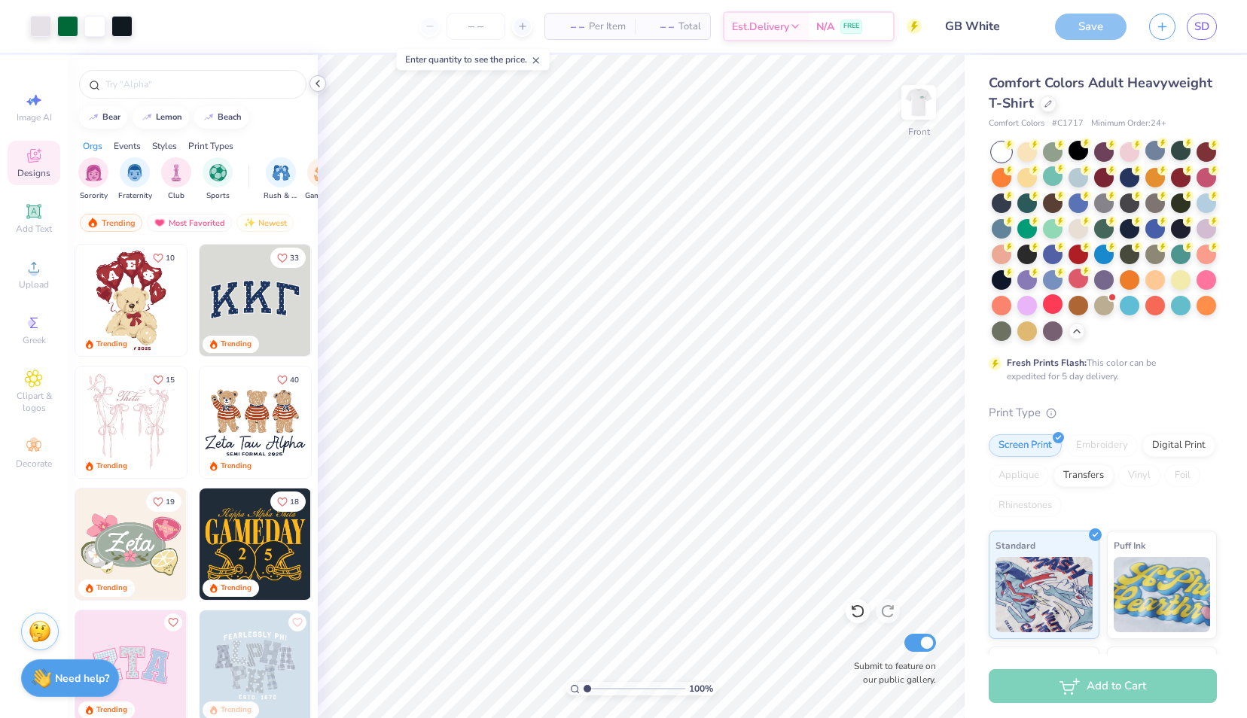
click at [323, 84] on icon at bounding box center [318, 84] width 12 height 12
type input "1.00126253888585"
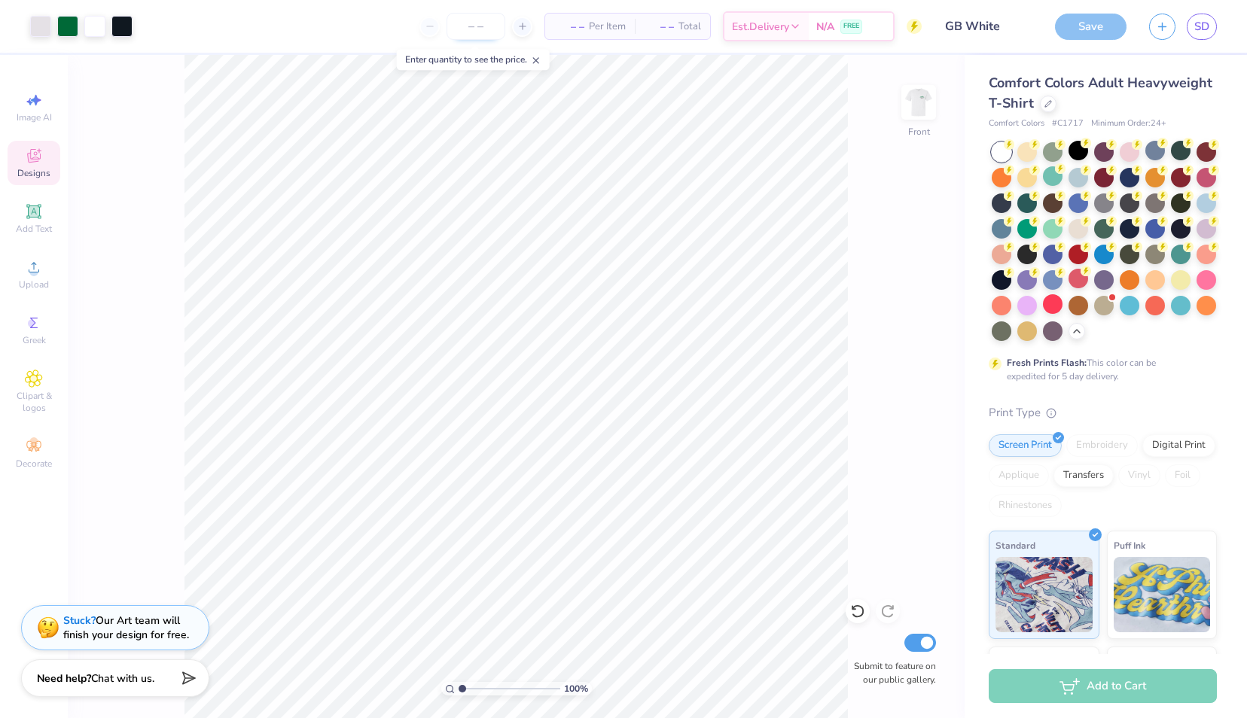
click at [475, 30] on input "number" at bounding box center [475, 26] width 59 height 27
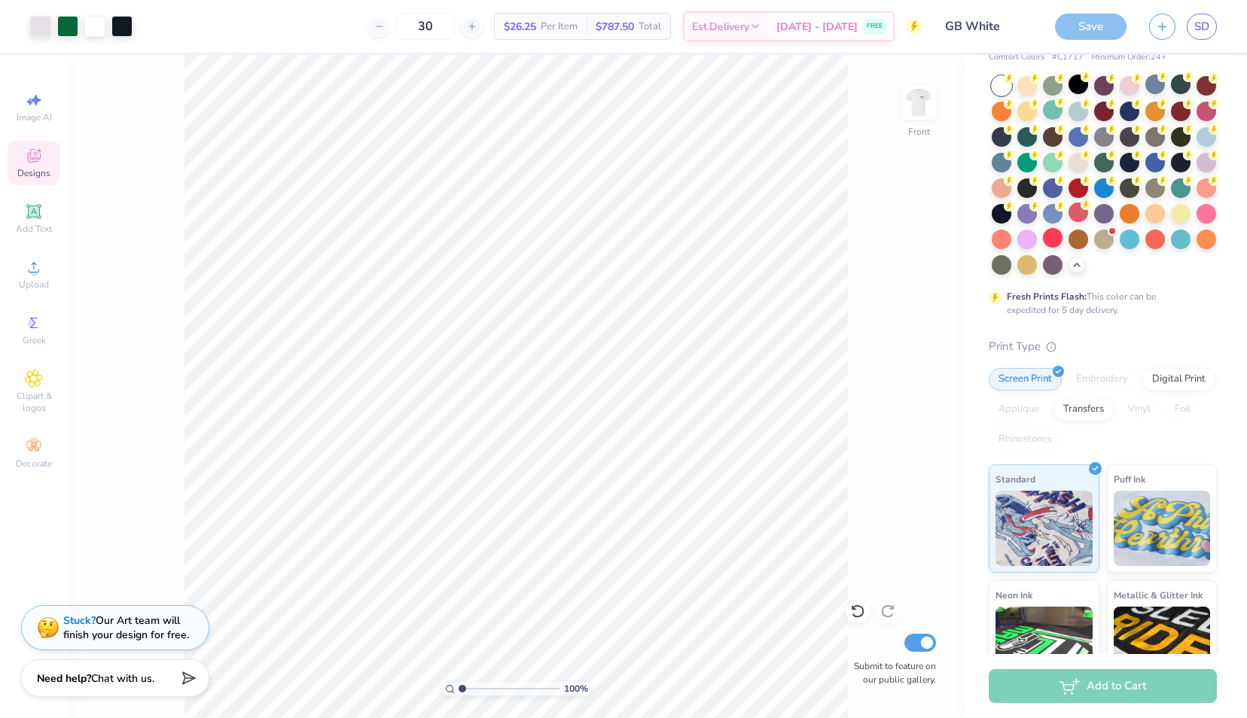
scroll to position [0, 0]
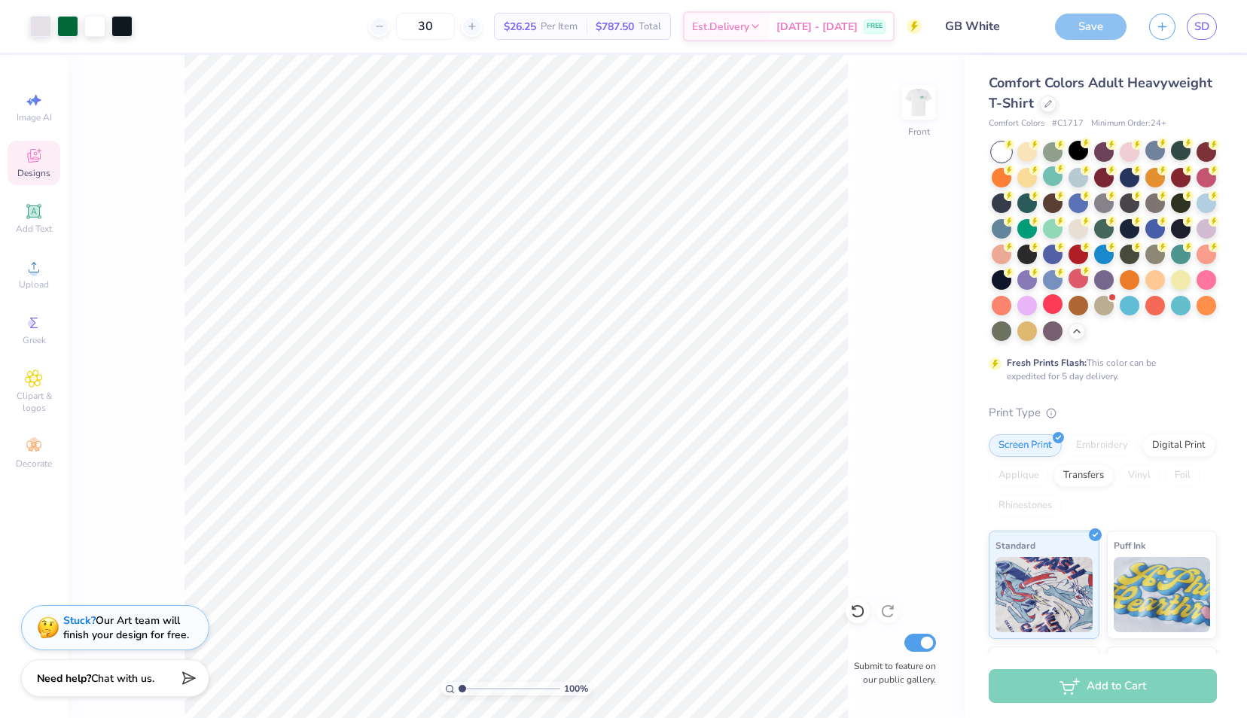
type input "30"
click at [1088, 38] on div "Save" at bounding box center [1091, 27] width 72 height 26
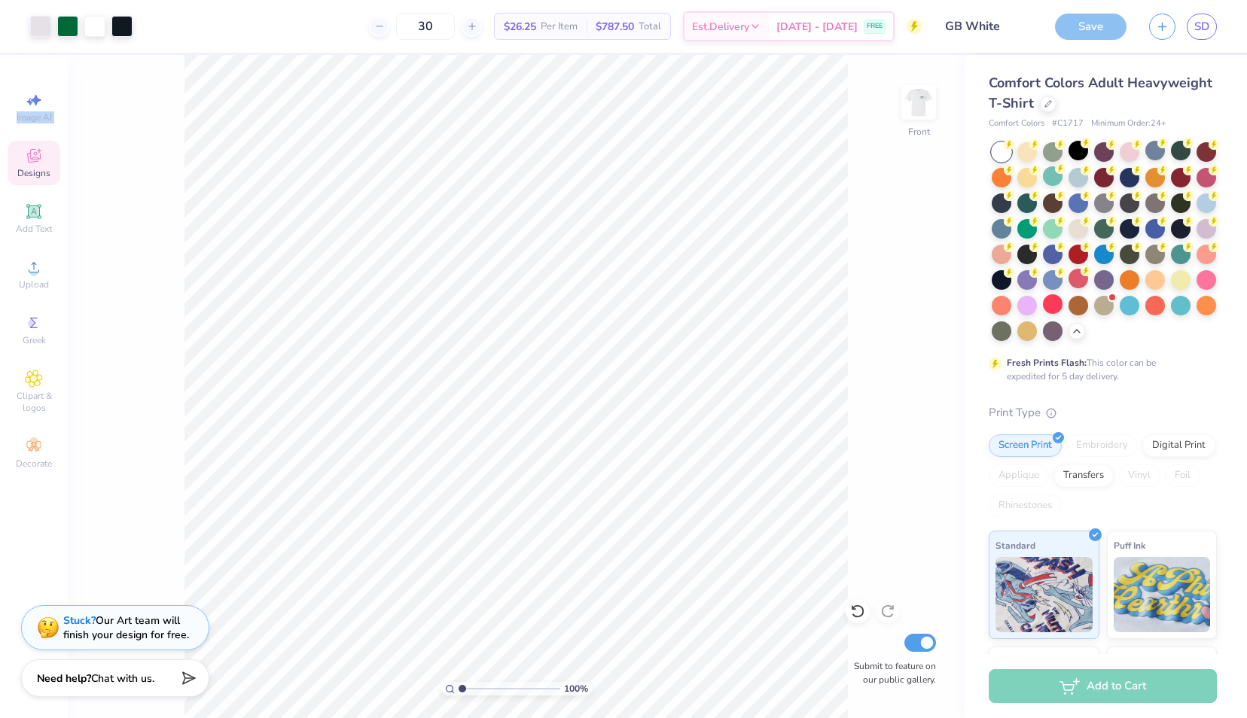
click at [1088, 38] on div "Save" at bounding box center [1091, 27] width 72 height 26
drag, startPoint x: 1088, startPoint y: 38, endPoint x: 1080, endPoint y: 38, distance: 8.3
click at [1080, 38] on div "Save" at bounding box center [1091, 27] width 72 height 26
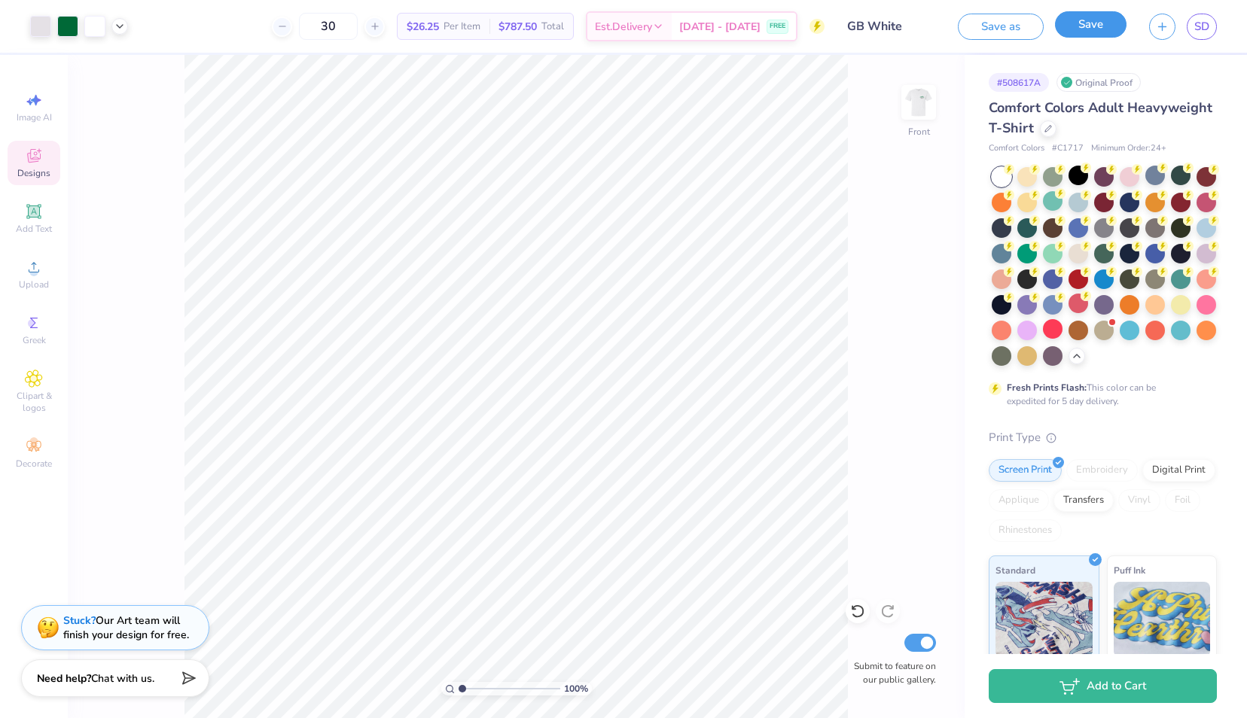
click at [1099, 33] on button "Save" at bounding box center [1091, 24] width 72 height 26
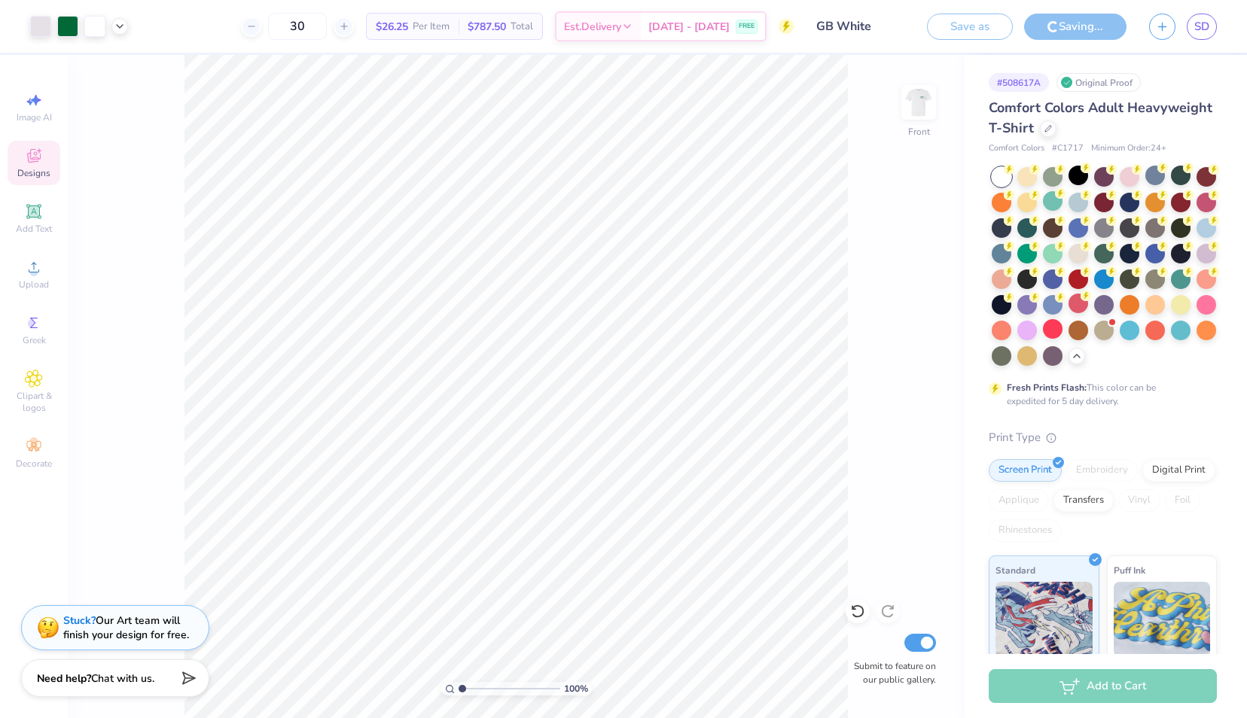
type input "1"
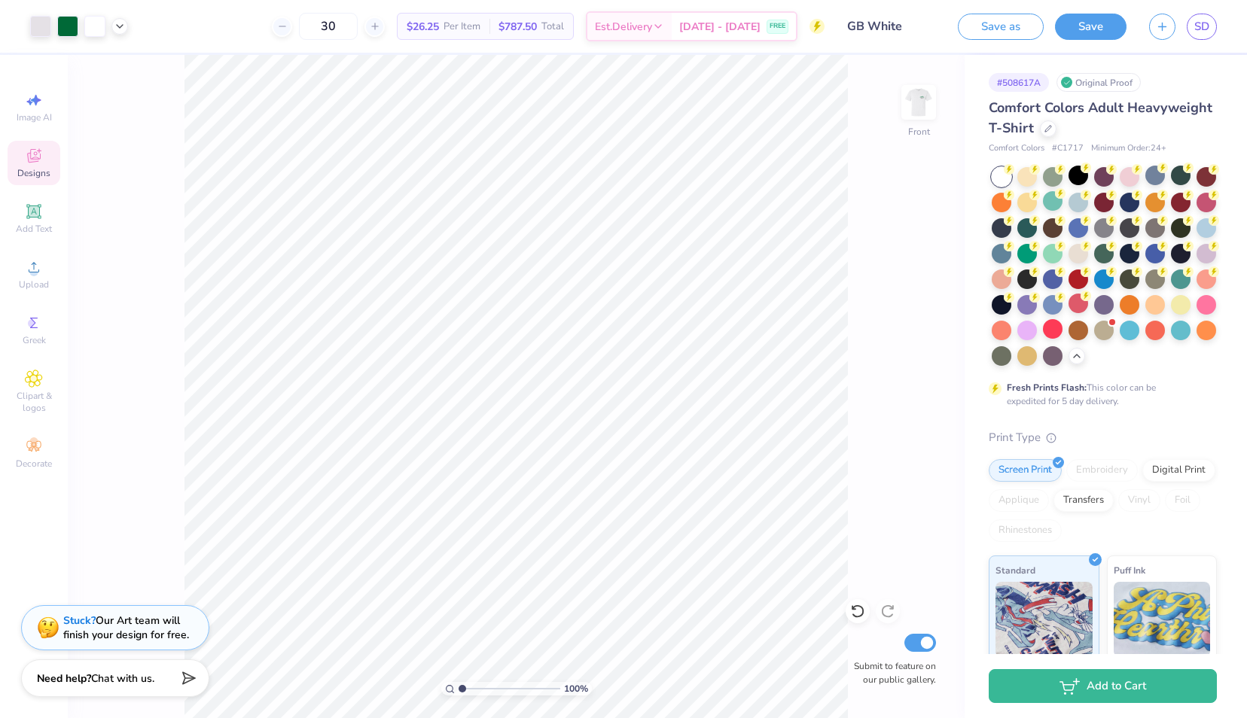
select select "Member apparel for registered Student Organization / Department / School"
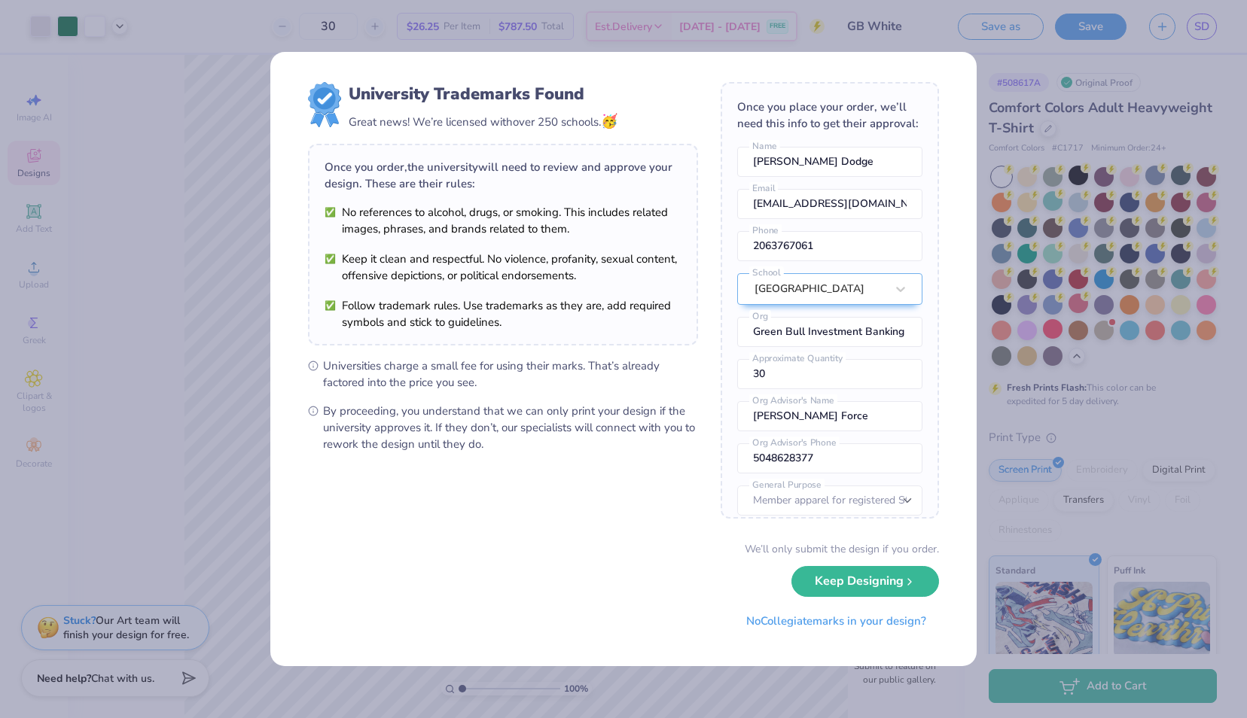
scroll to position [1, 0]
click at [834, 599] on div "We’ll only submit the design if you order. Keep Designing No Collegiate marks i…" at bounding box center [623, 588] width 631 height 95
click at [842, 588] on button "Keep Designing" at bounding box center [865, 577] width 148 height 31
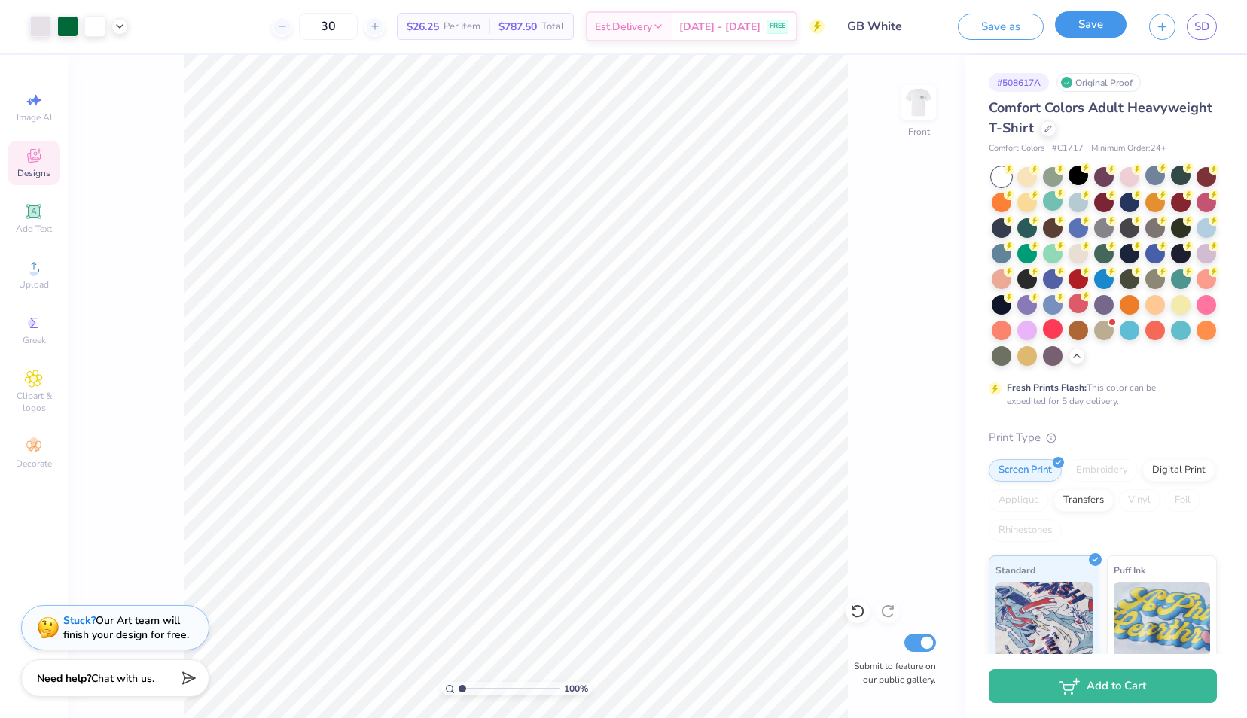
click at [1093, 26] on button "Save" at bounding box center [1091, 24] width 72 height 26
click at [1201, 15] on link "SD" at bounding box center [1202, 27] width 30 height 26
select select "Member apparel for registered Student Organization / Department / School"
